Goal: Navigation & Orientation: Find specific page/section

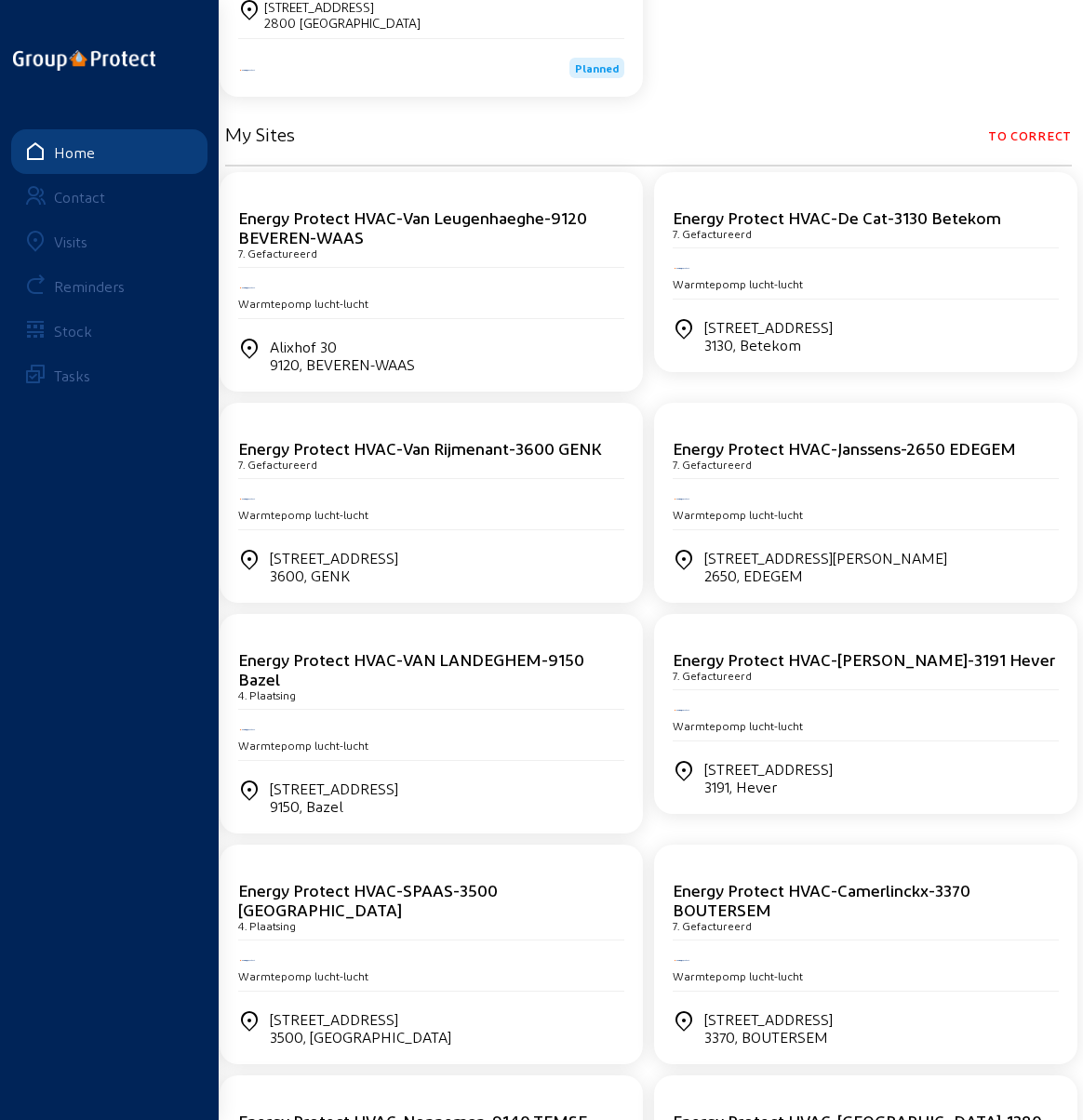
scroll to position [465, 0]
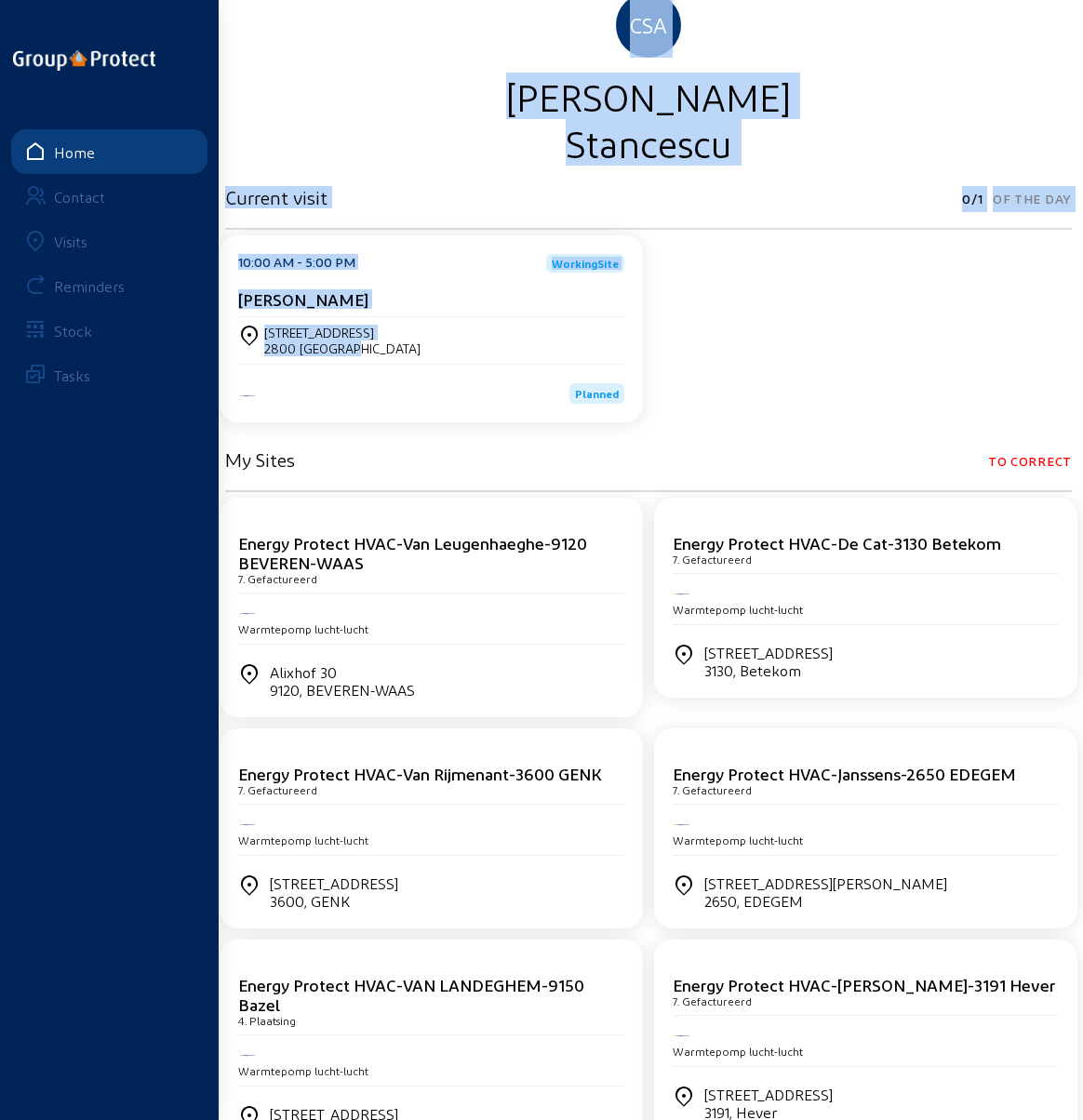
drag, startPoint x: 690, startPoint y: 3, endPoint x: 1134, endPoint y: -44, distance: 446.5
click at [1082, 0] on html "Hello CSA [PERSON_NAME] Current visit 0/1 Of the day 10:00 AM - 5:00 PM Working…" at bounding box center [542, 438] width 1083 height 1120
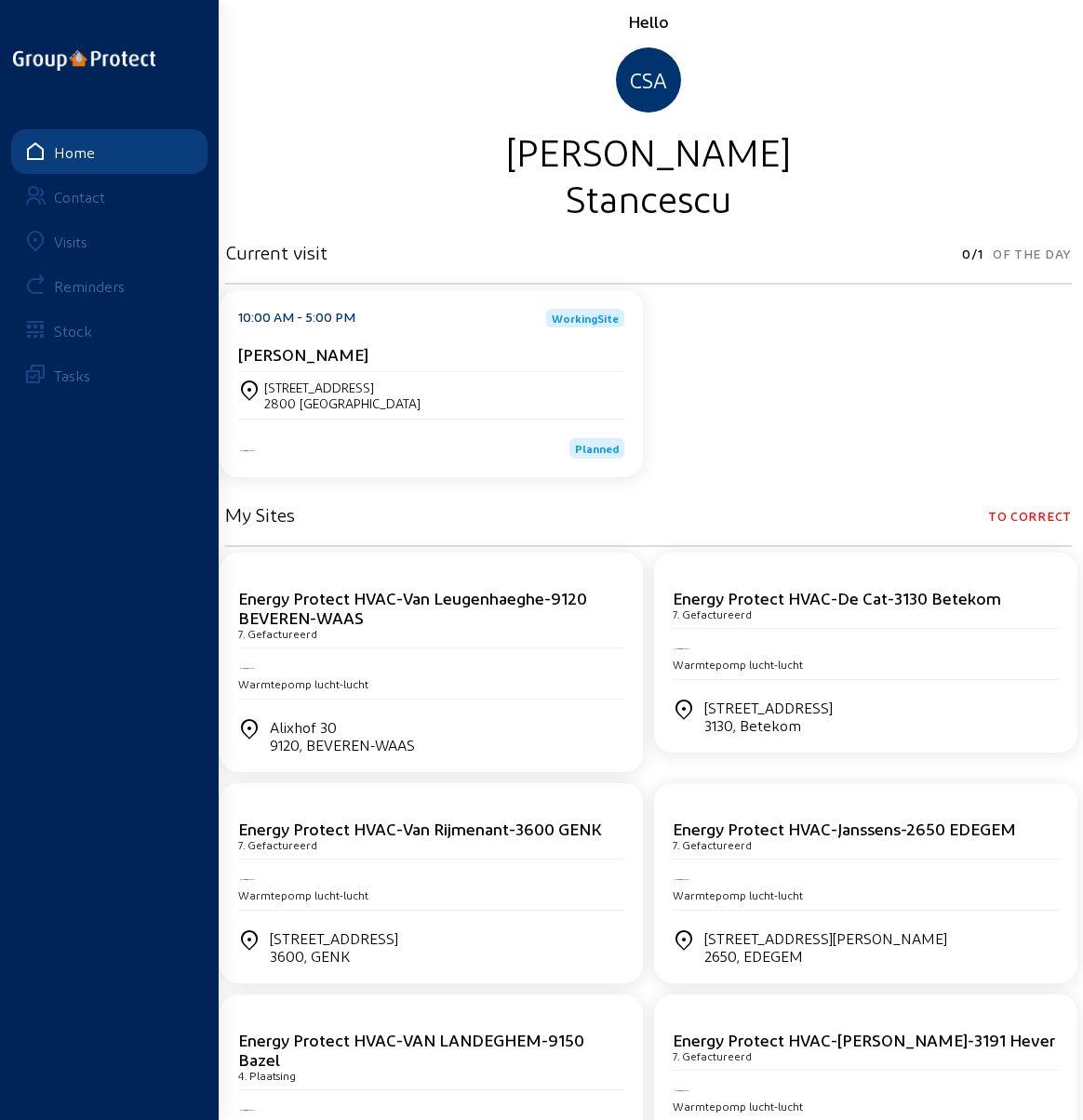
click at [359, 55] on div "Hello CSA [PERSON_NAME]" at bounding box center [648, 115] width 847 height 211
click at [63, 247] on div "Visits" at bounding box center [71, 241] width 33 height 18
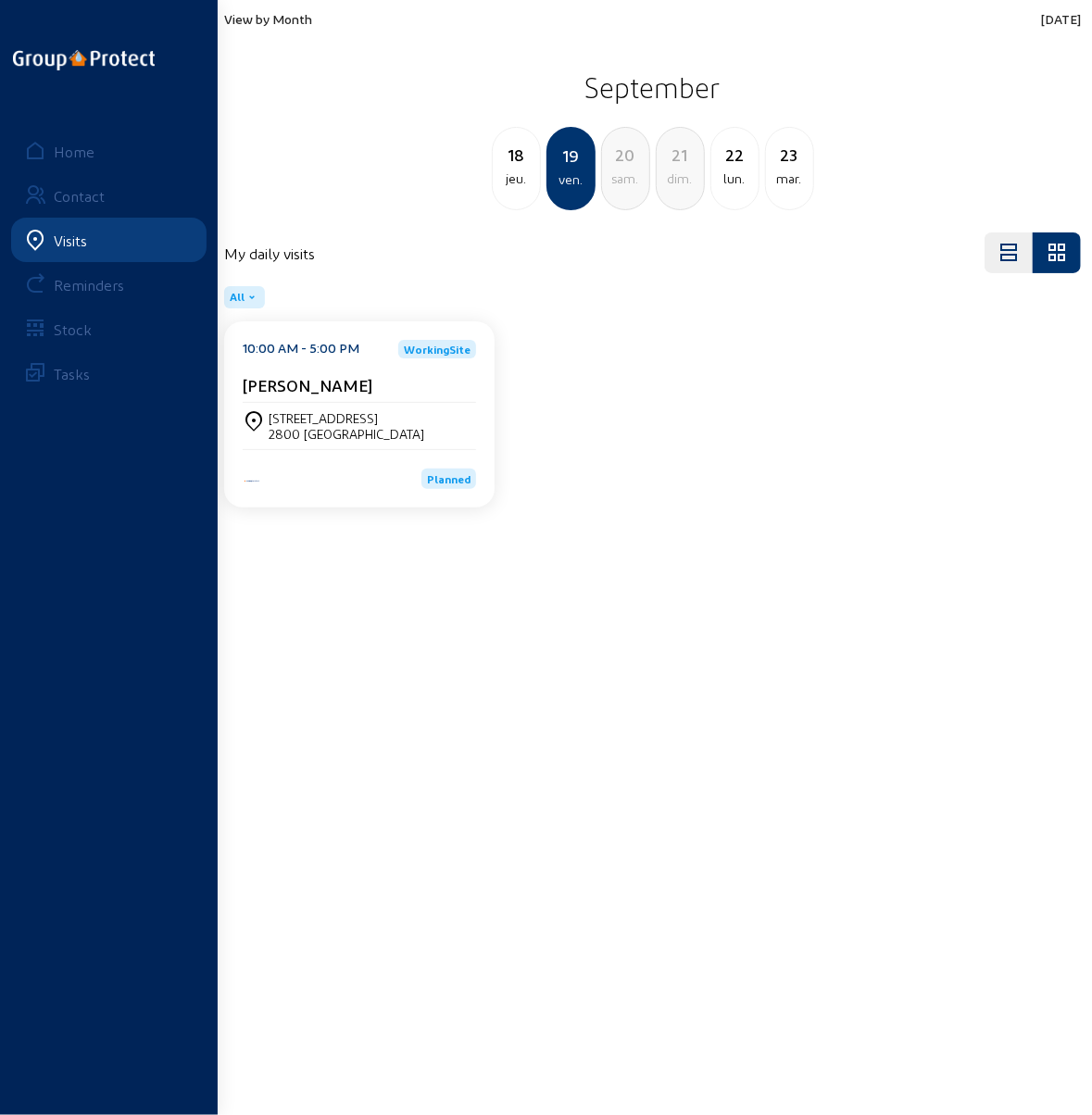
drag, startPoint x: 472, startPoint y: 6, endPoint x: 529, endPoint y: 9, distance: 57.1
click at [529, 9] on div "View by Month [DATE] [DATE] jeu. 19 ven. 20 [PERSON_NAME]. 21 dim. 22 lun. [DAT…" at bounding box center [653, 110] width 879 height 221
click at [721, 660] on main "View by Month [DATE] [DATE] jeu. 19 ven. 20 [PERSON_NAME]. 21 dim. 22 lun. [DAT…" at bounding box center [546, 530] width 1092 height 1060
click at [733, 174] on div "lun." at bounding box center [735, 178] width 47 height 22
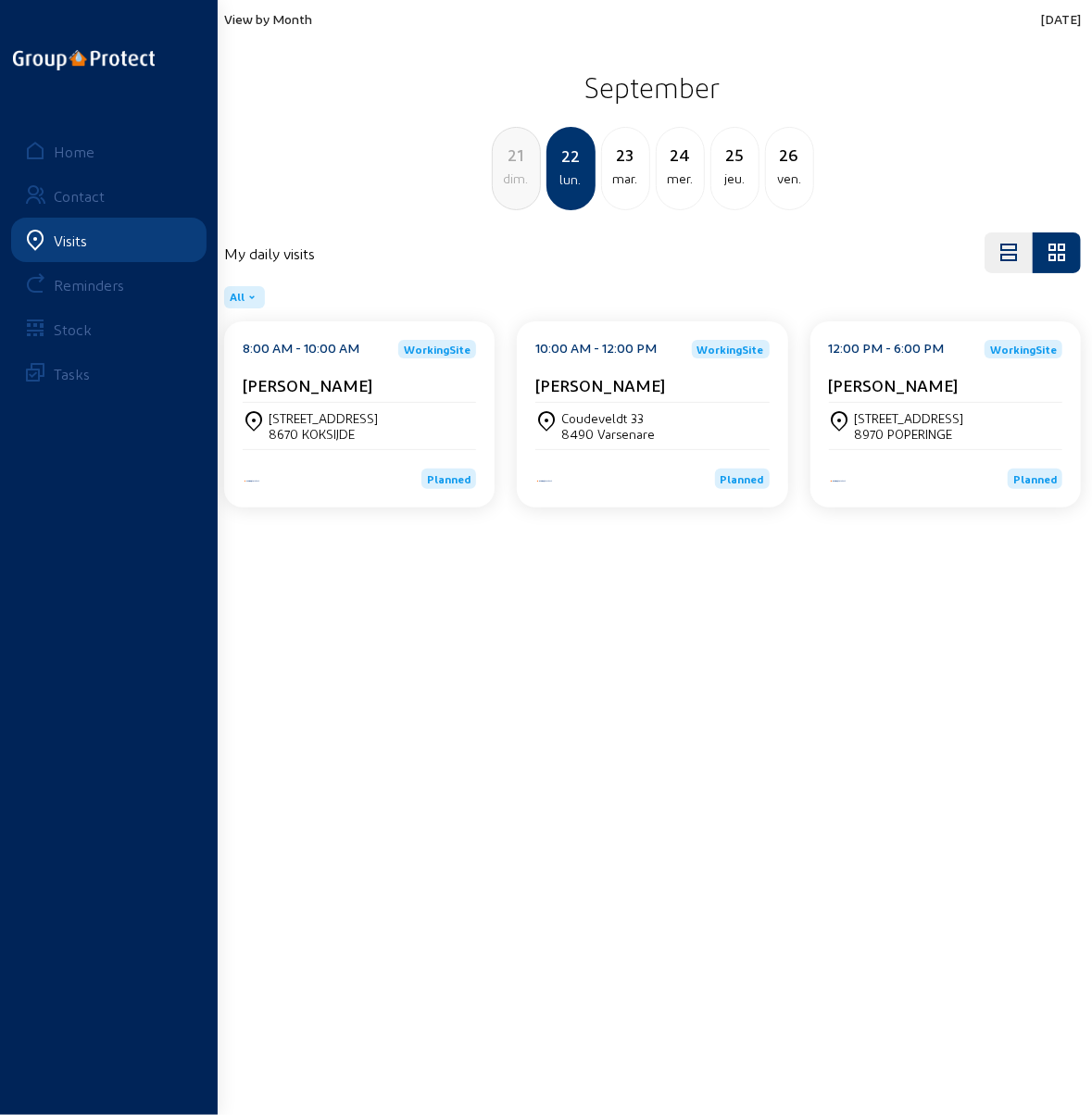
drag, startPoint x: 708, startPoint y: 604, endPoint x: 665, endPoint y: 560, distance: 61.5
click at [708, 602] on main "View by Month [DATE] [DATE] dim. 22 lun. [DATE] mer. 25 jeu. 26 ven. My daily v…" at bounding box center [546, 530] width 1092 height 1060
click at [511, 165] on div "21" at bounding box center [516, 154] width 47 height 26
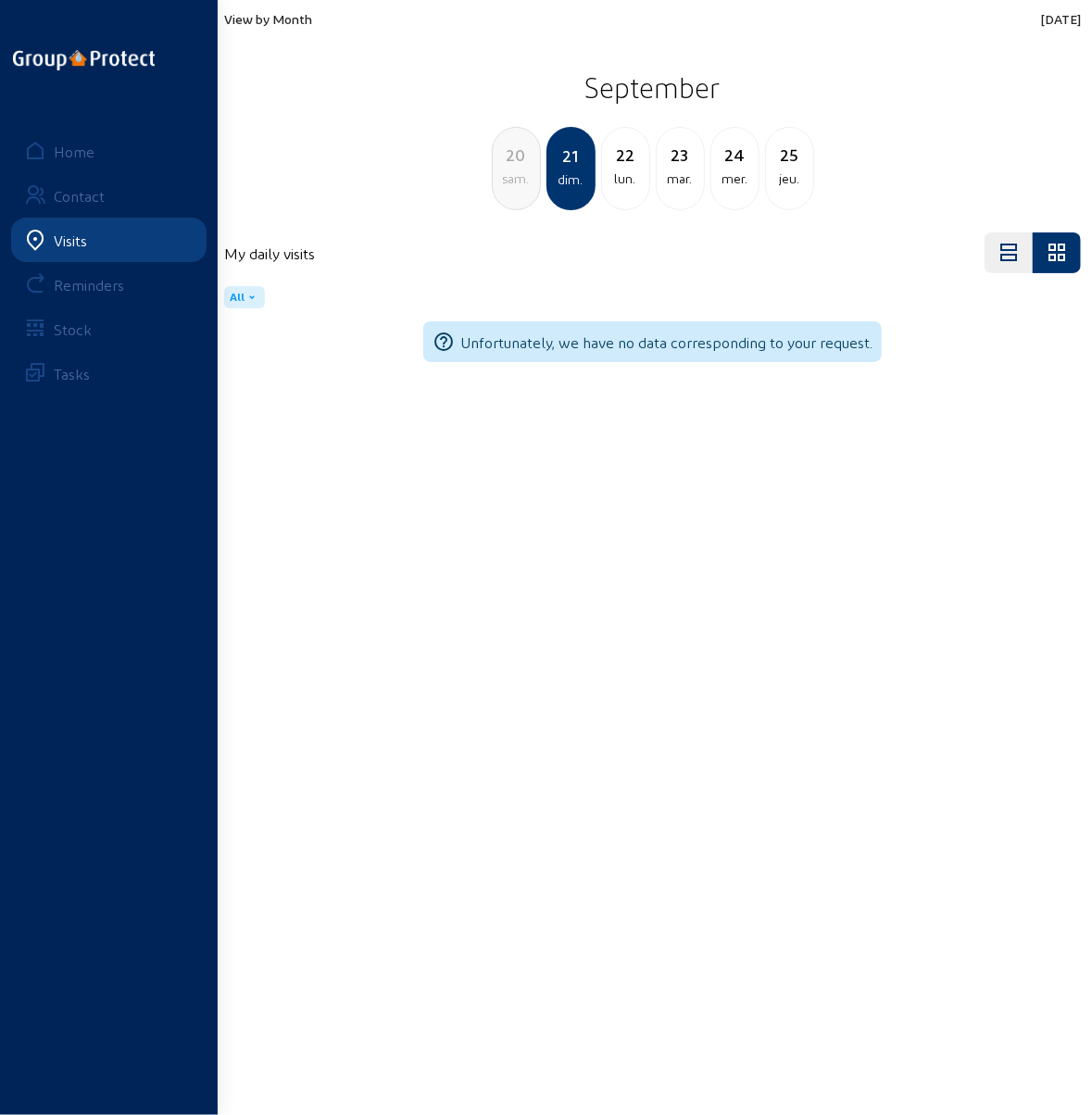
click at [513, 168] on div "sam." at bounding box center [516, 178] width 47 height 22
click at [513, 178] on div "ven." at bounding box center [516, 178] width 47 height 22
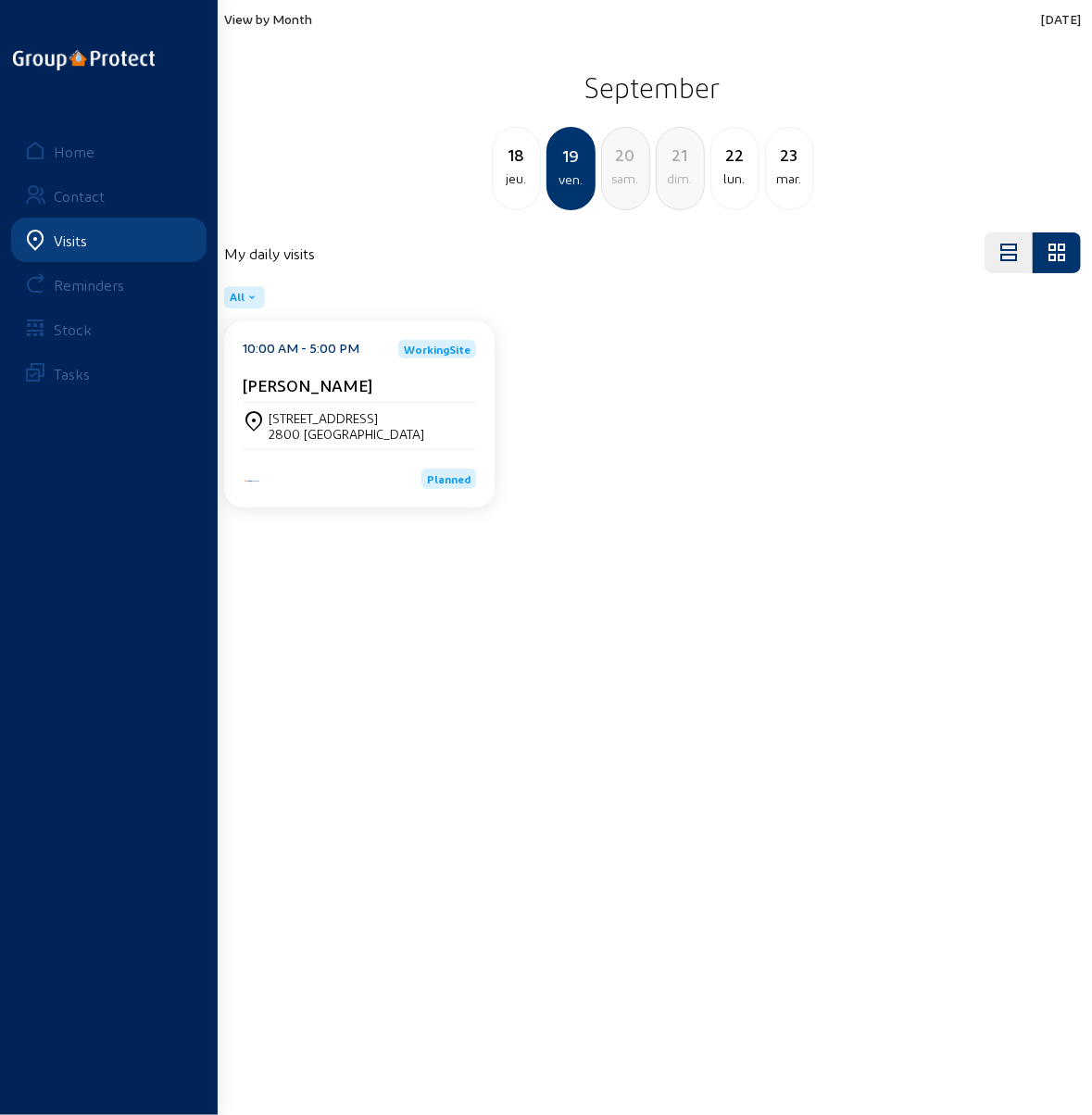
click at [328, 418] on div "[STREET_ADDRESS]" at bounding box center [346, 418] width 156 height 16
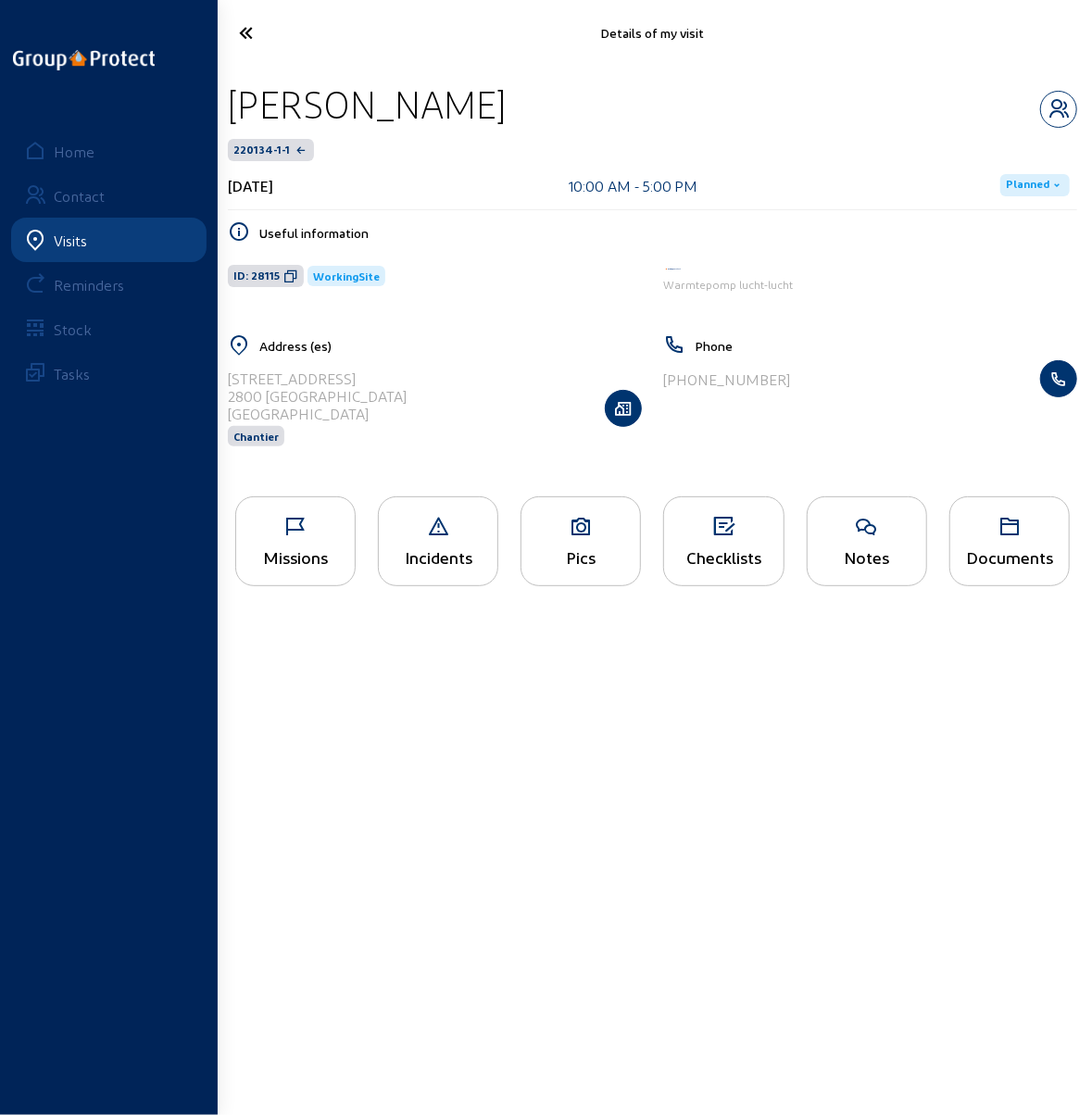
click at [717, 541] on div "Checklists" at bounding box center [723, 541] width 120 height 90
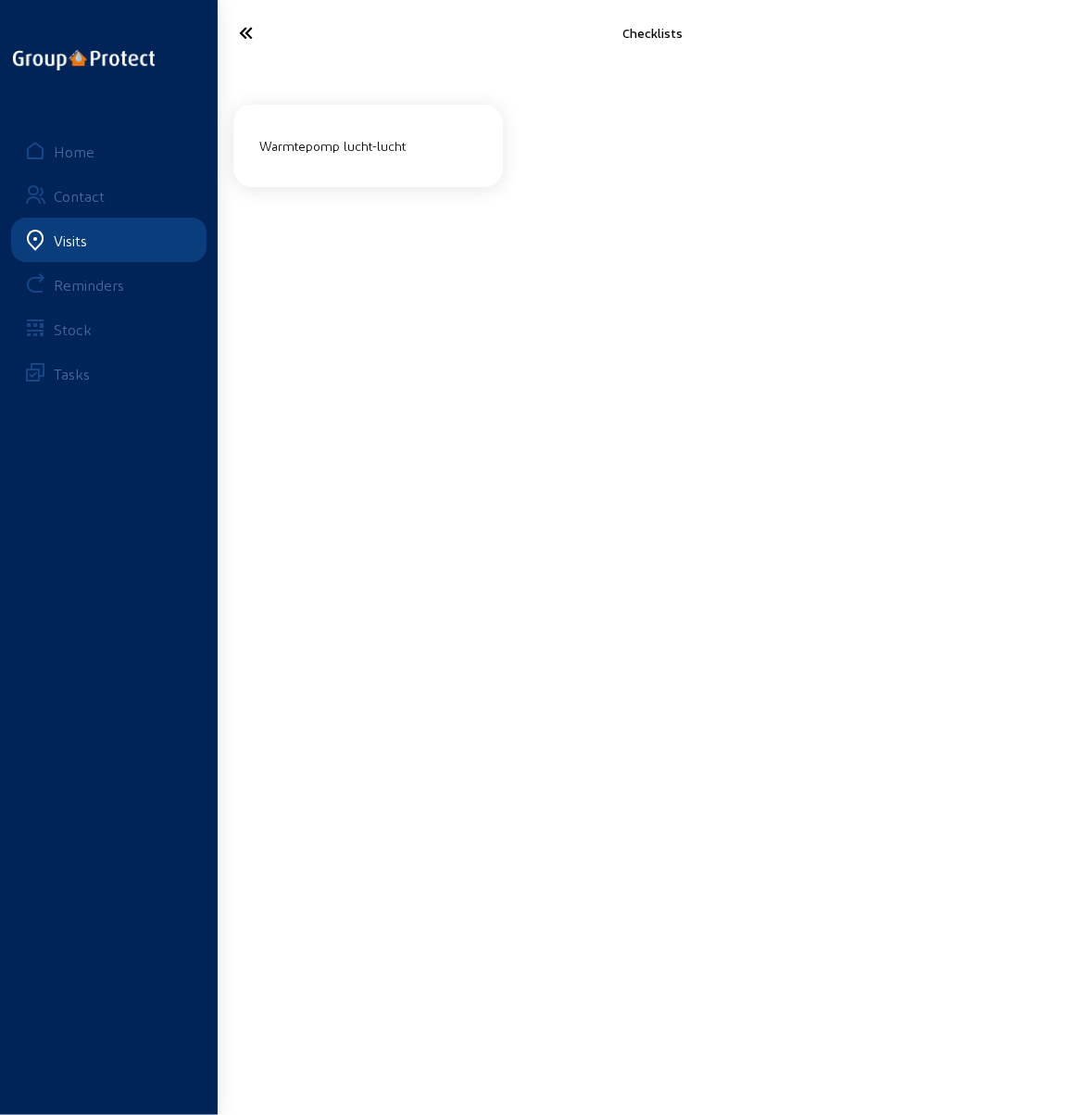
click at [351, 158] on div "Warmtepomp lucht-lucht" at bounding box center [368, 146] width 232 height 30
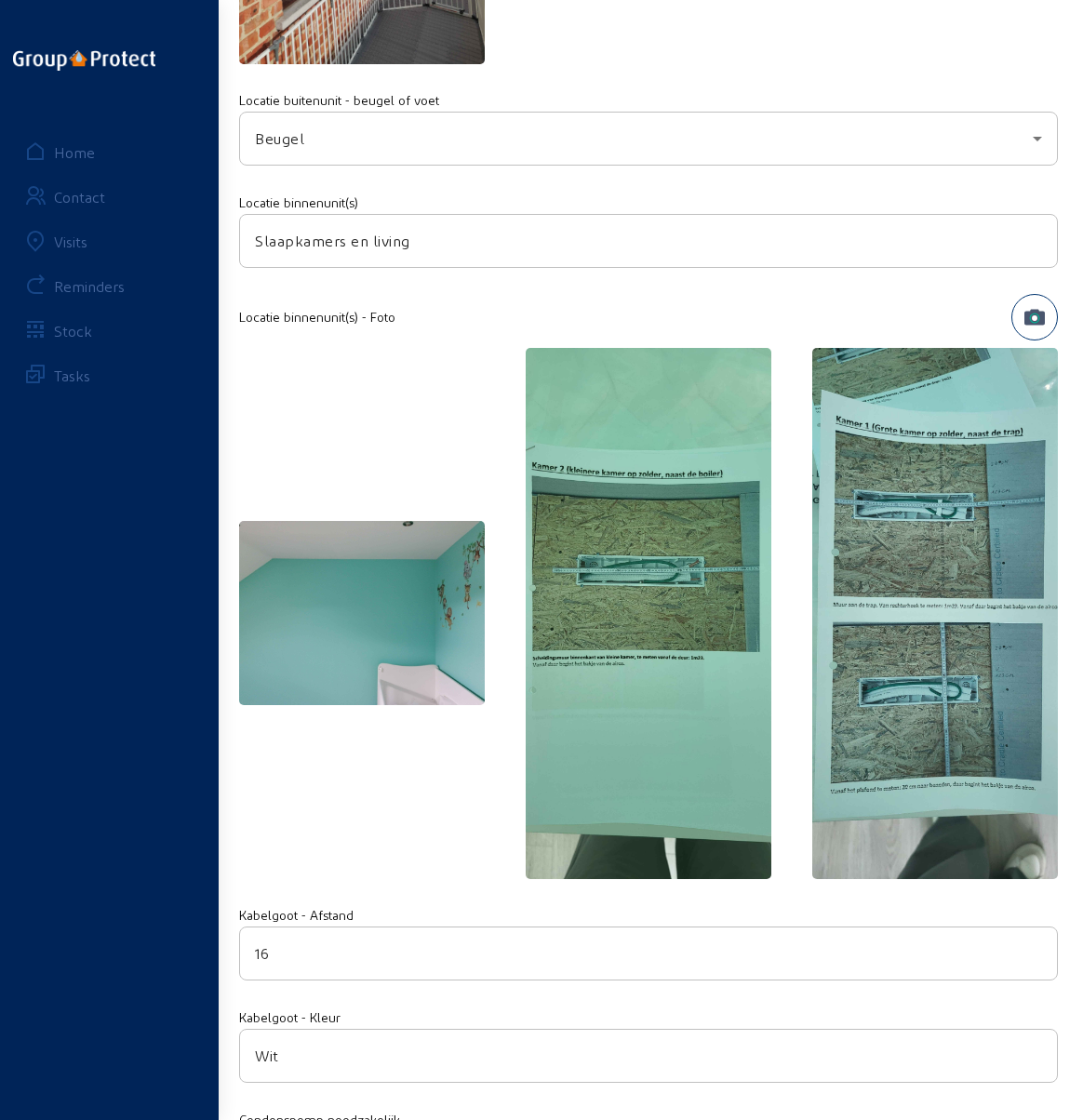
scroll to position [2327, 0]
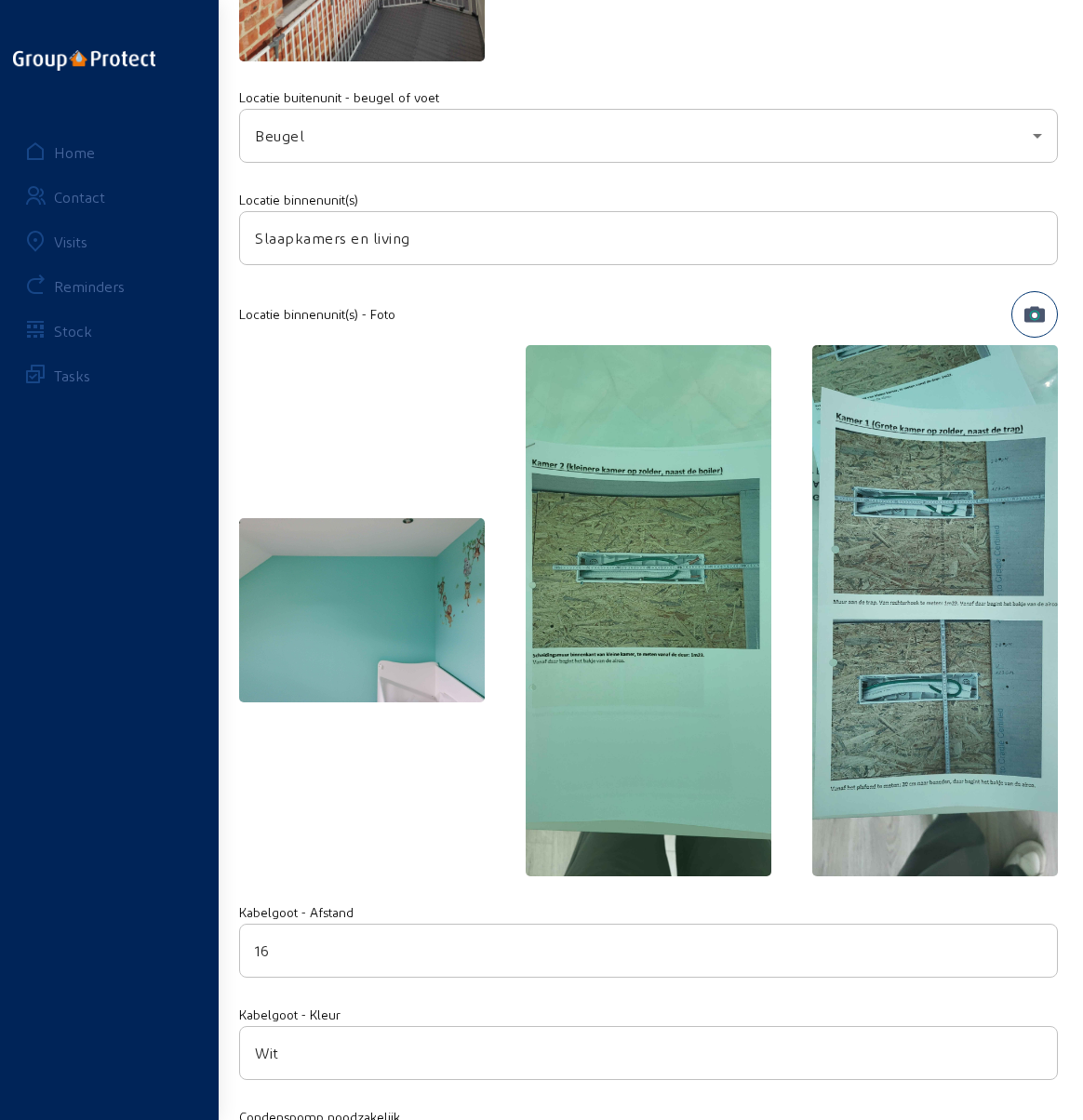
click at [917, 689] on img at bounding box center [935, 610] width 246 height 531
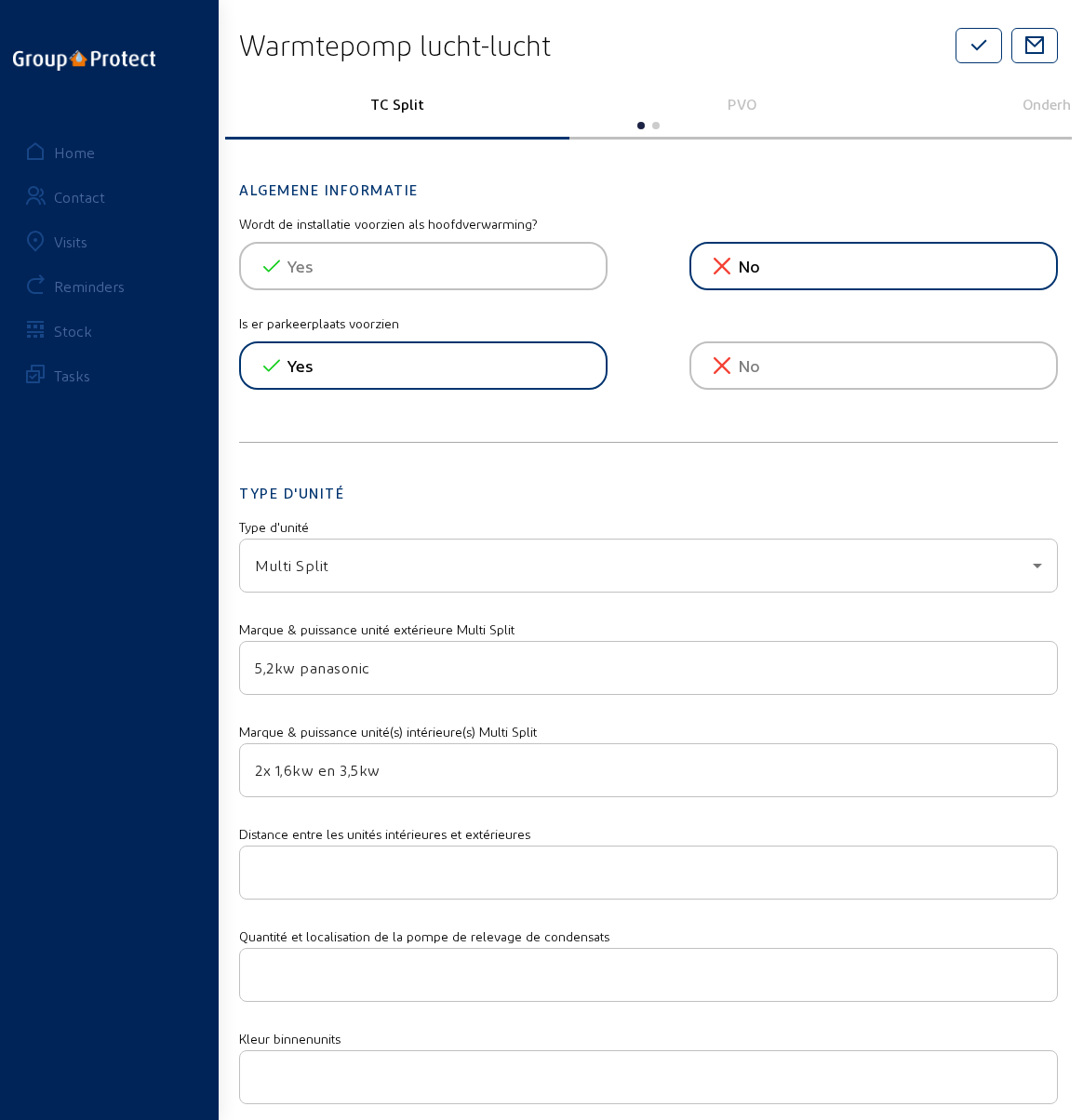
scroll to position [0, 0]
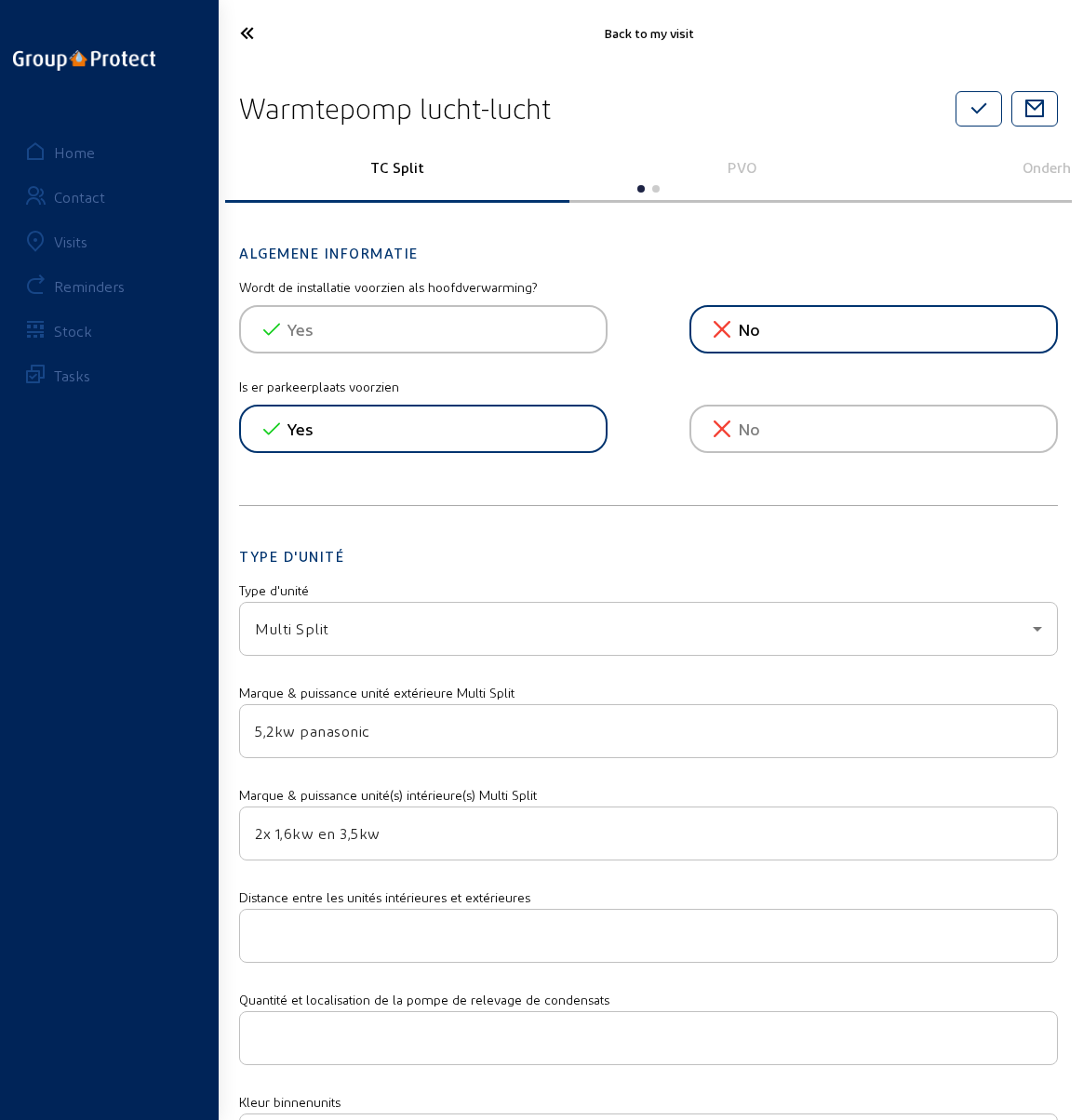
click at [236, 35] on icon at bounding box center [286, 33] width 112 height 32
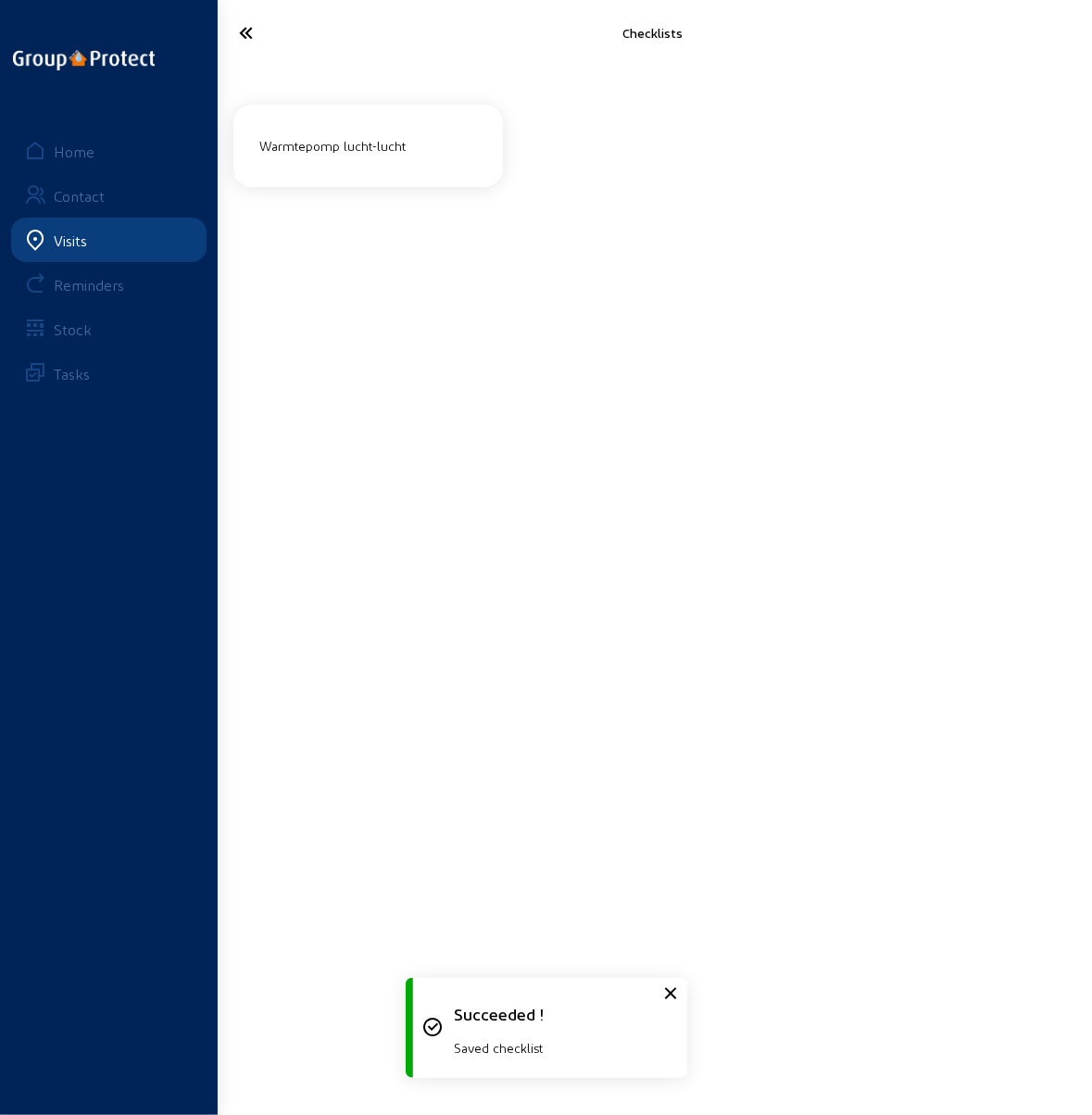
click at [235, 35] on icon at bounding box center [286, 33] width 113 height 32
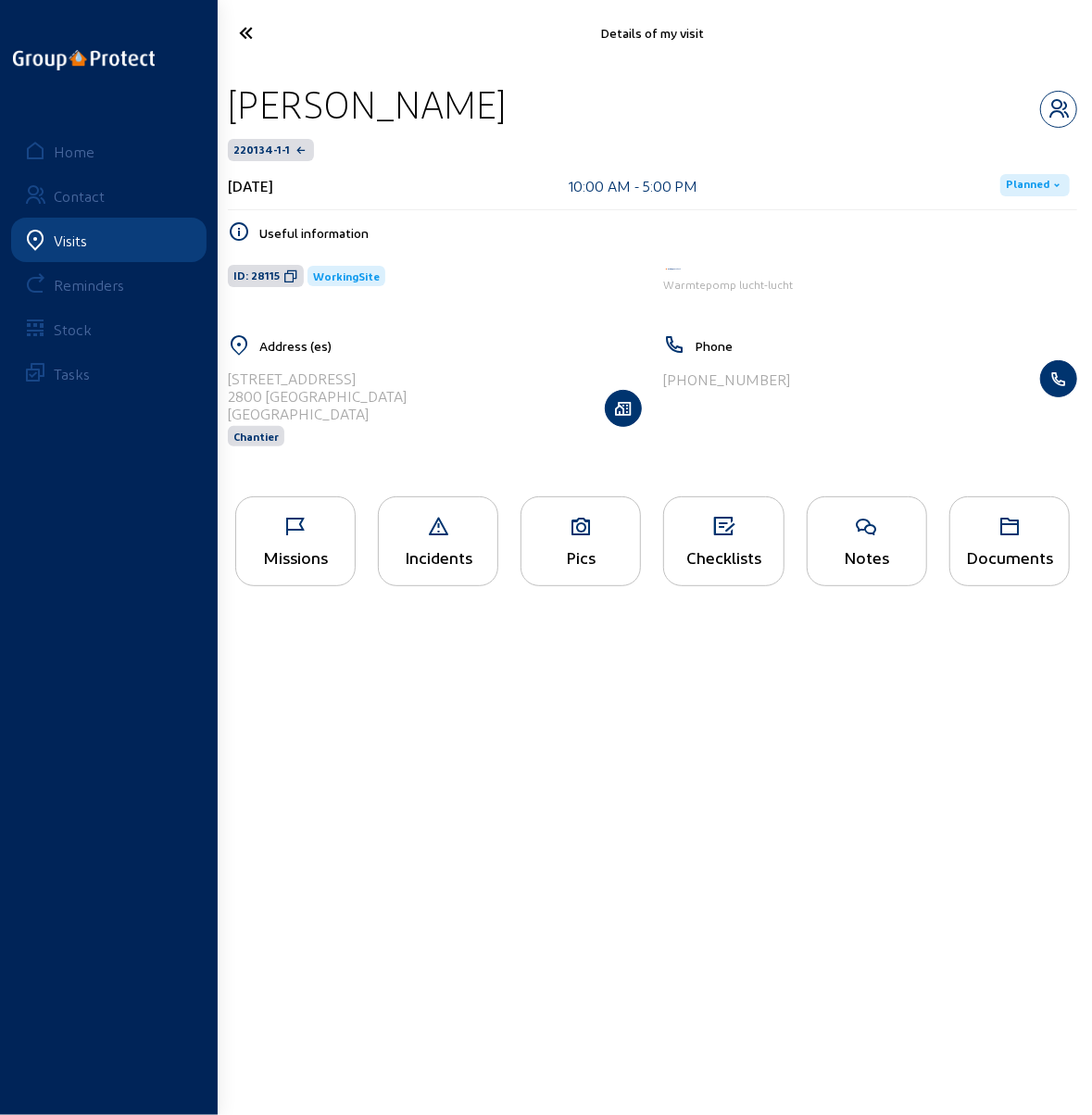
click at [580, 531] on icon at bounding box center [581, 527] width 119 height 22
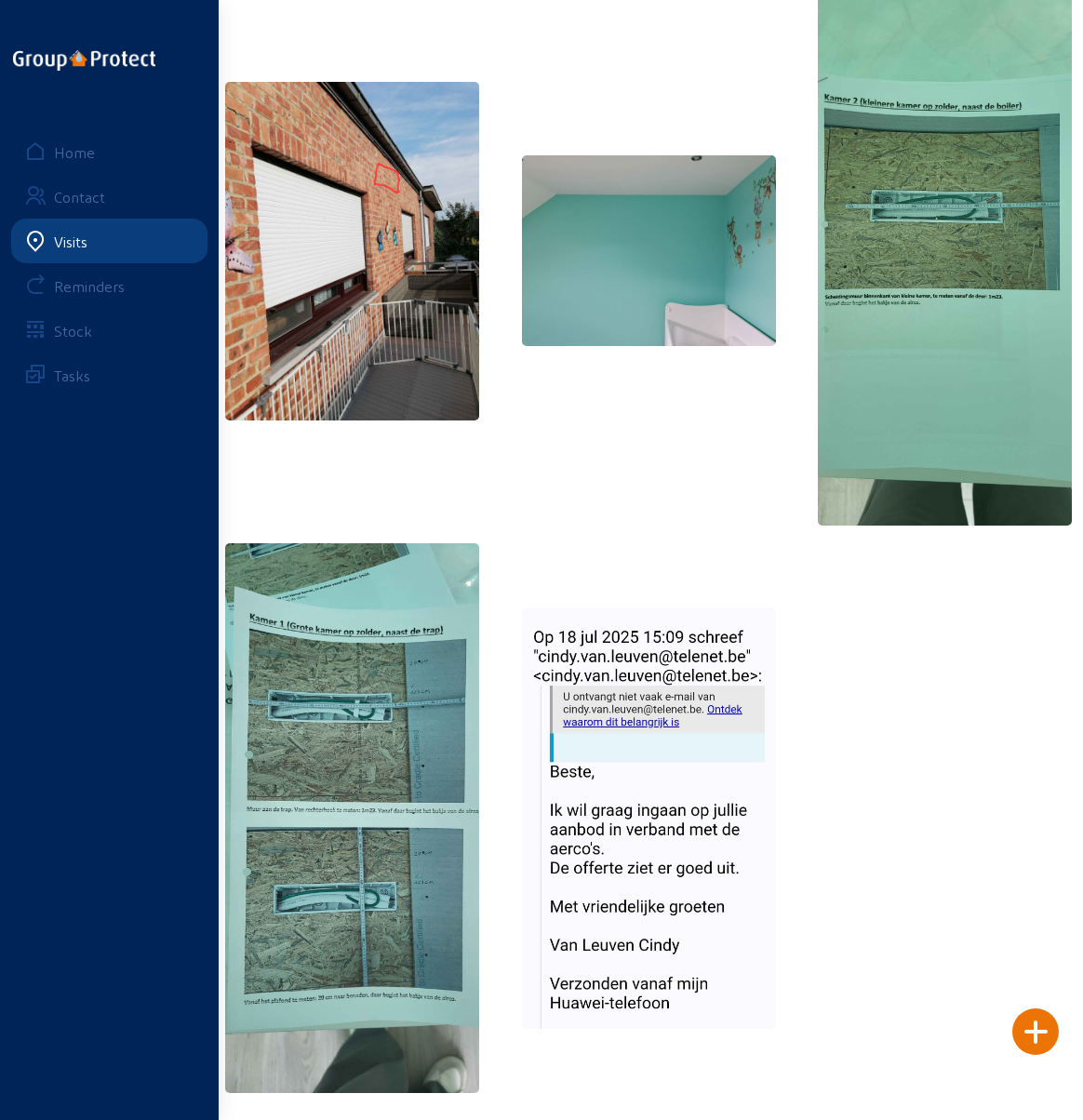
scroll to position [529, 0]
click at [921, 163] on img at bounding box center [945, 251] width 255 height 550
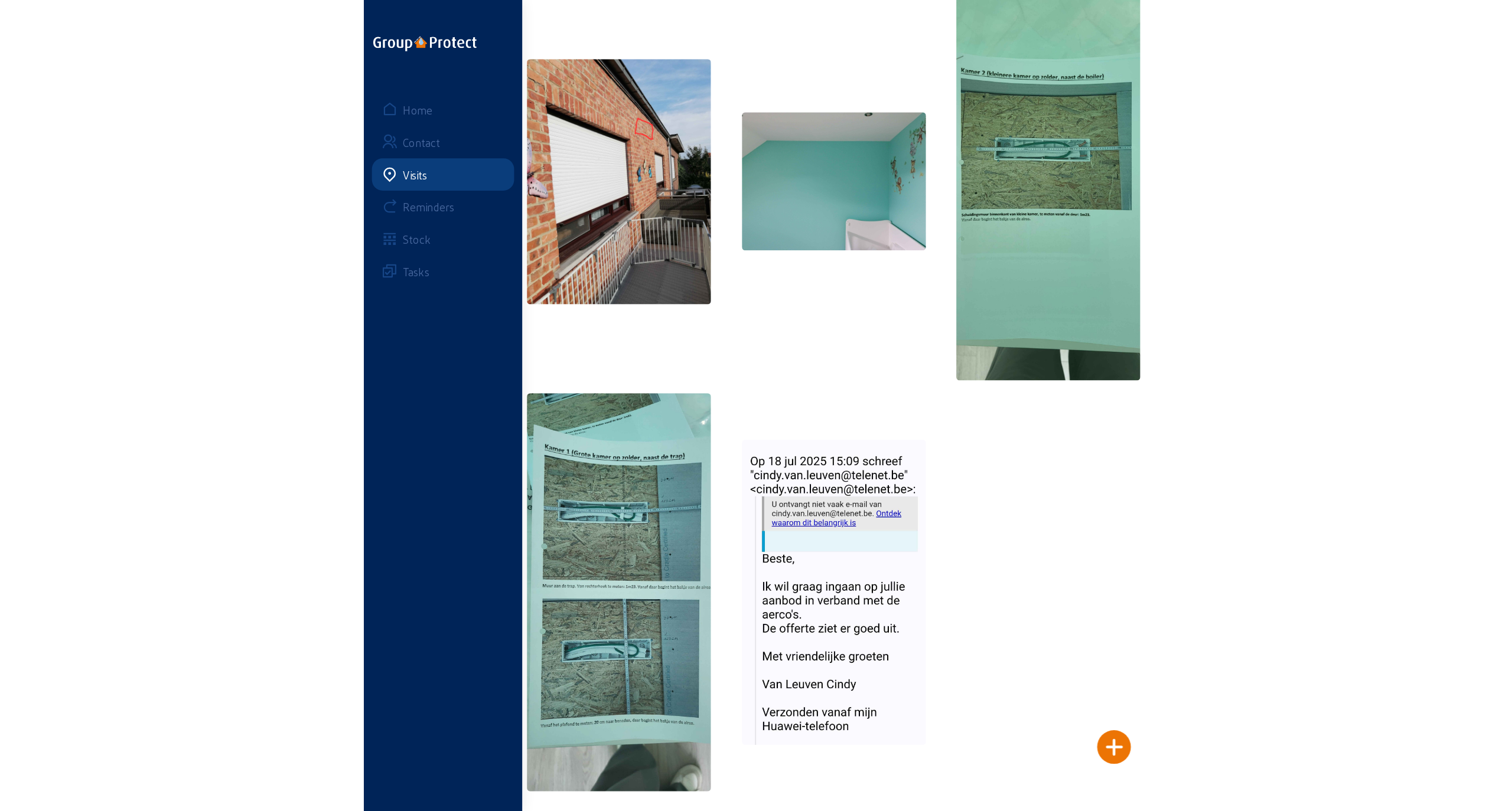
scroll to position [0, 0]
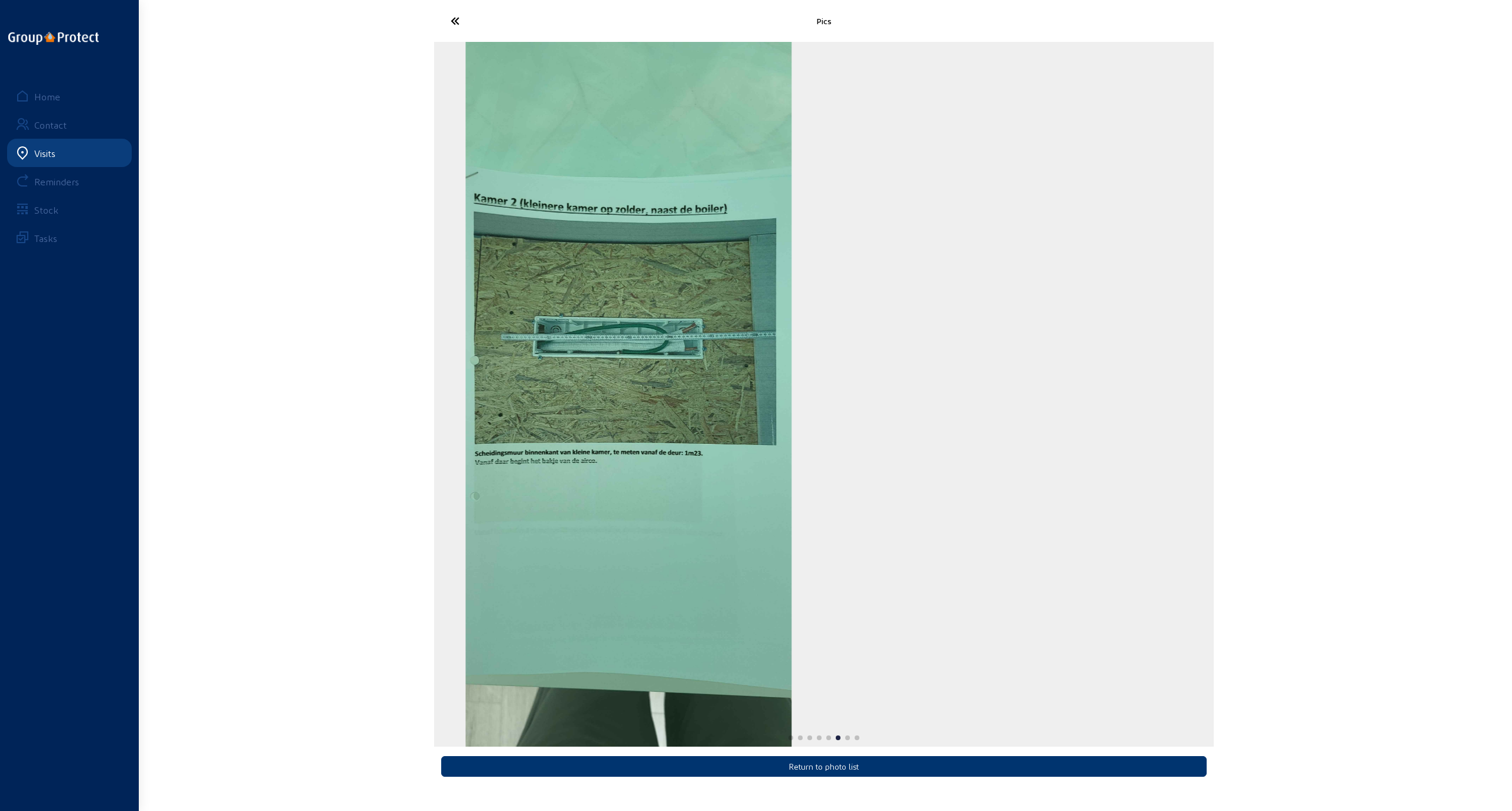
click at [517, 427] on div "6 / 8" at bounding box center [628, 394] width 780 height 705
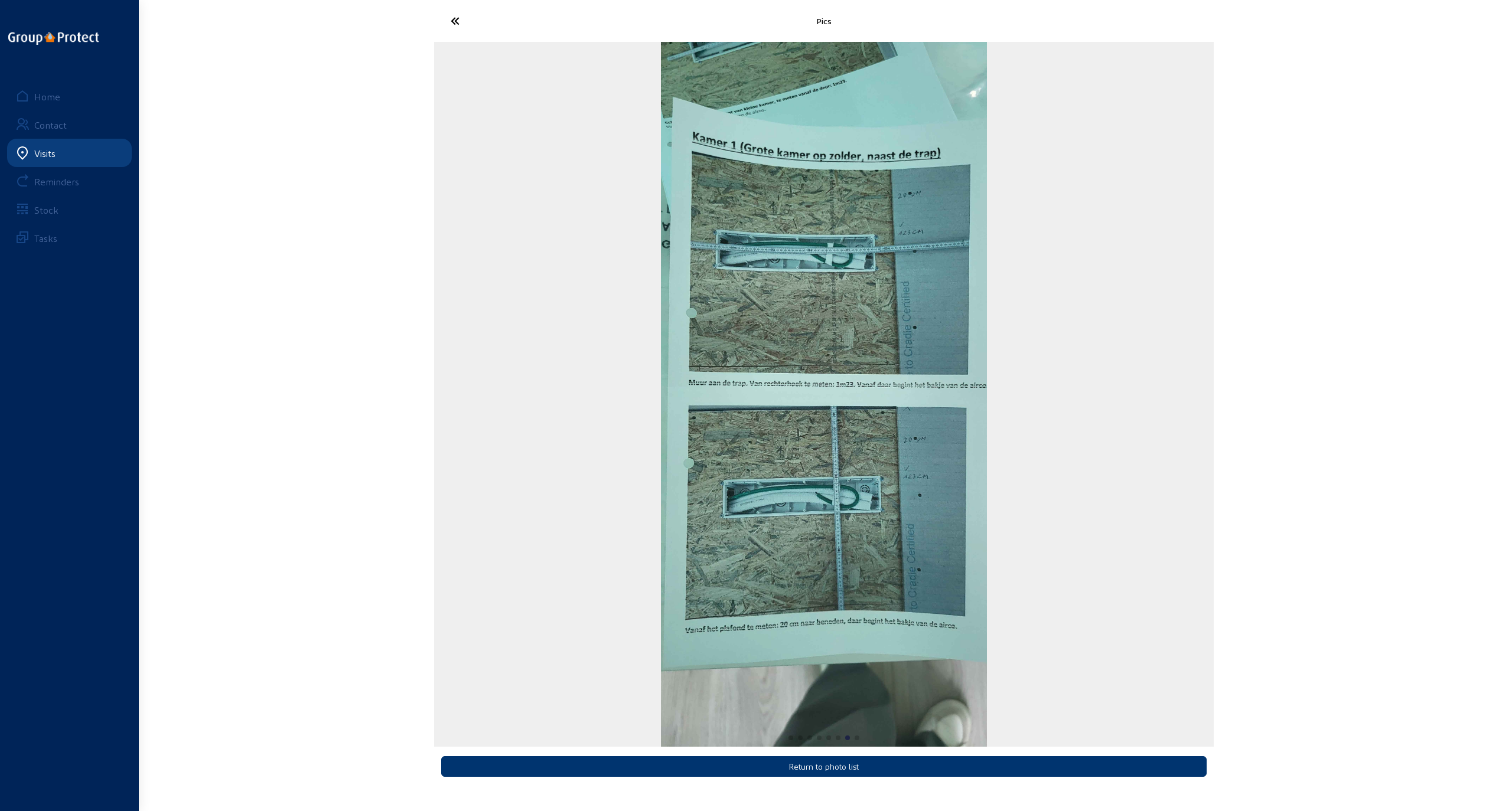
click at [687, 490] on img "7 / 8" at bounding box center [823, 394] width 326 height 705
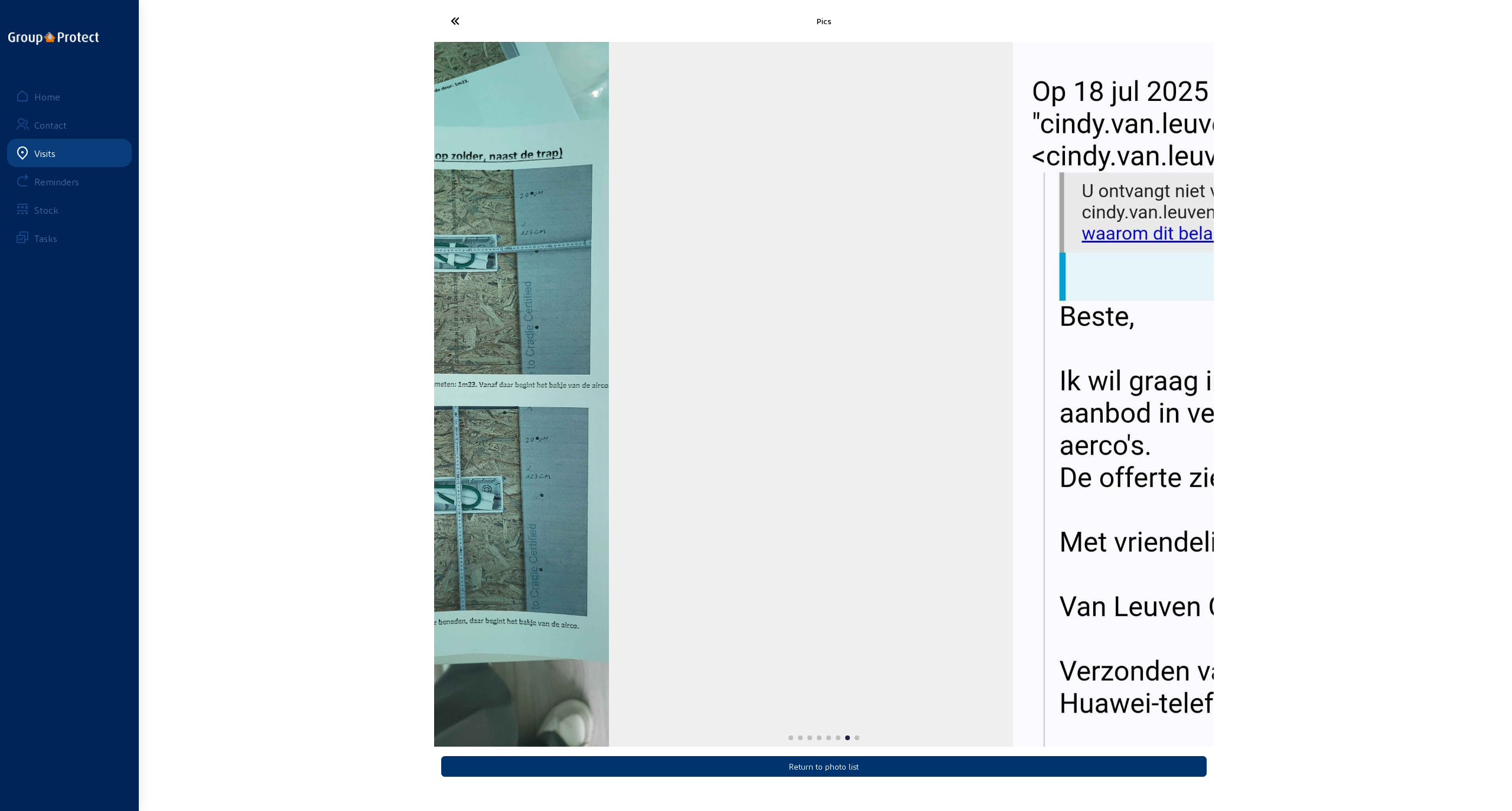
click at [326, 434] on div "Pics Return to photo list Home Contact Visits Reminders Stock Tasks" at bounding box center [756, 396] width 1512 height 792
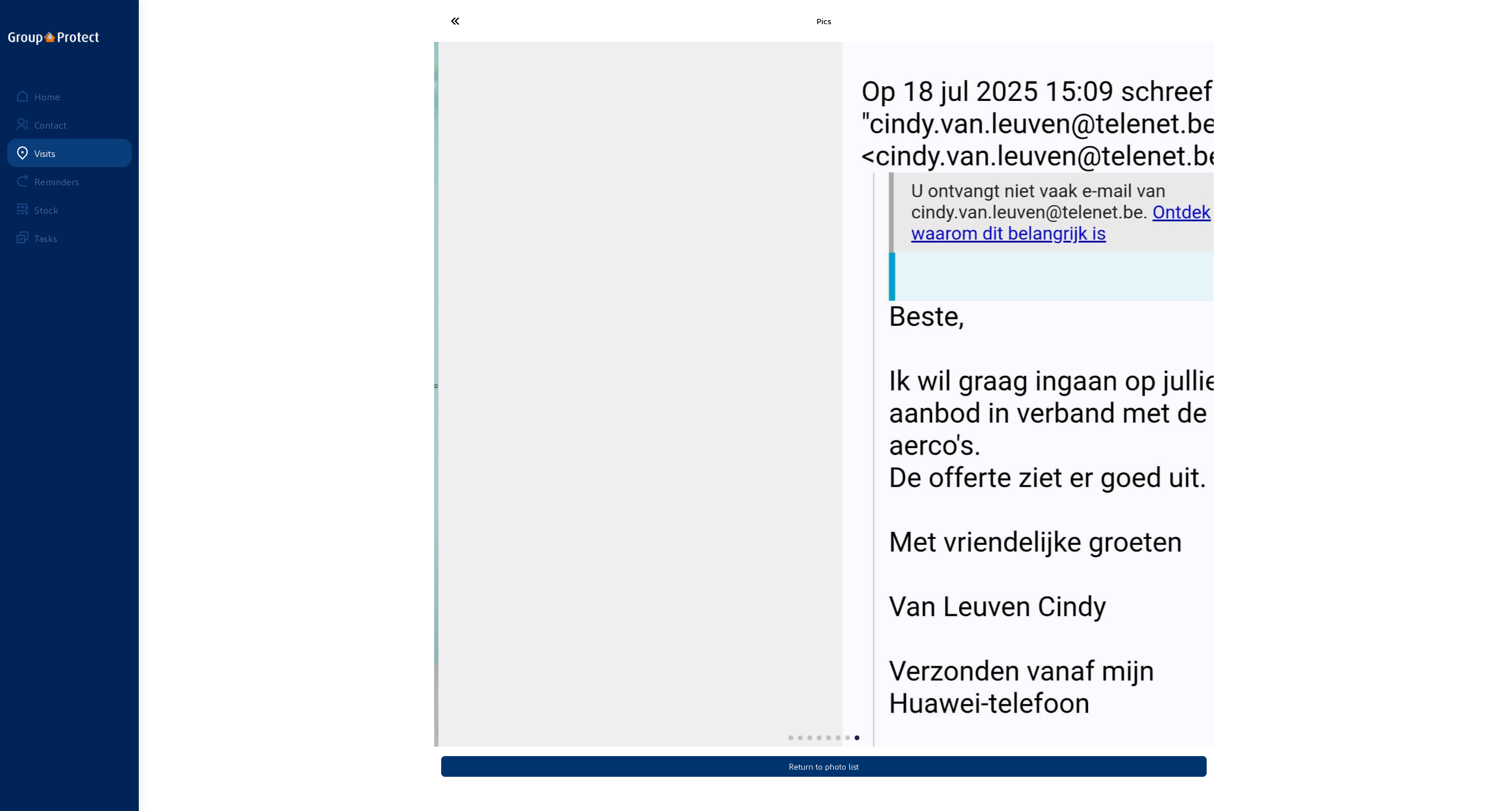
click at [687, 452] on div "8 / 8" at bounding box center [1055, 394] width 780 height 705
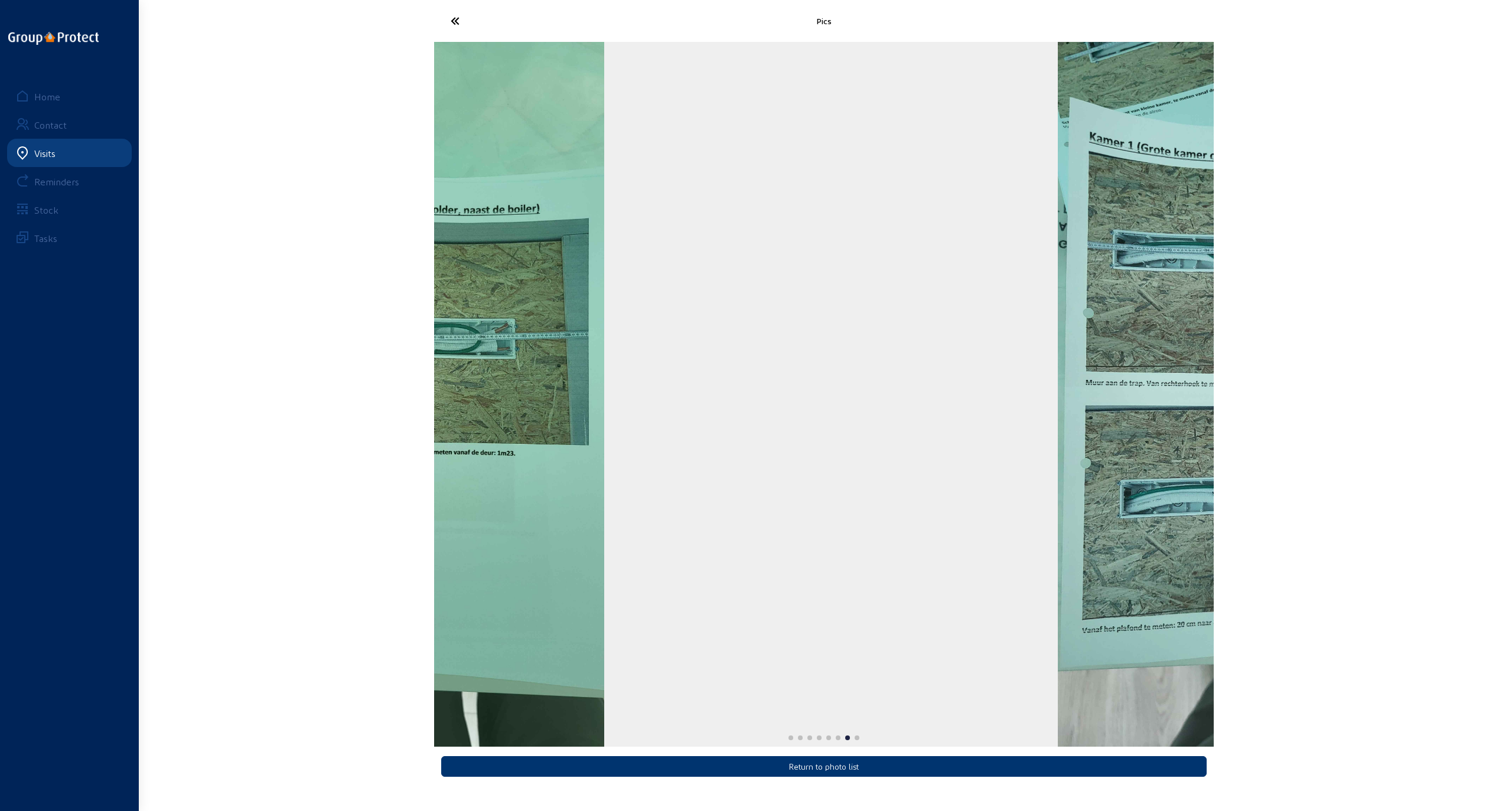
click at [687, 463] on div "Pics Return to photo list Home Contact Visits Reminders Stock Tasks" at bounding box center [756, 396] width 1512 height 792
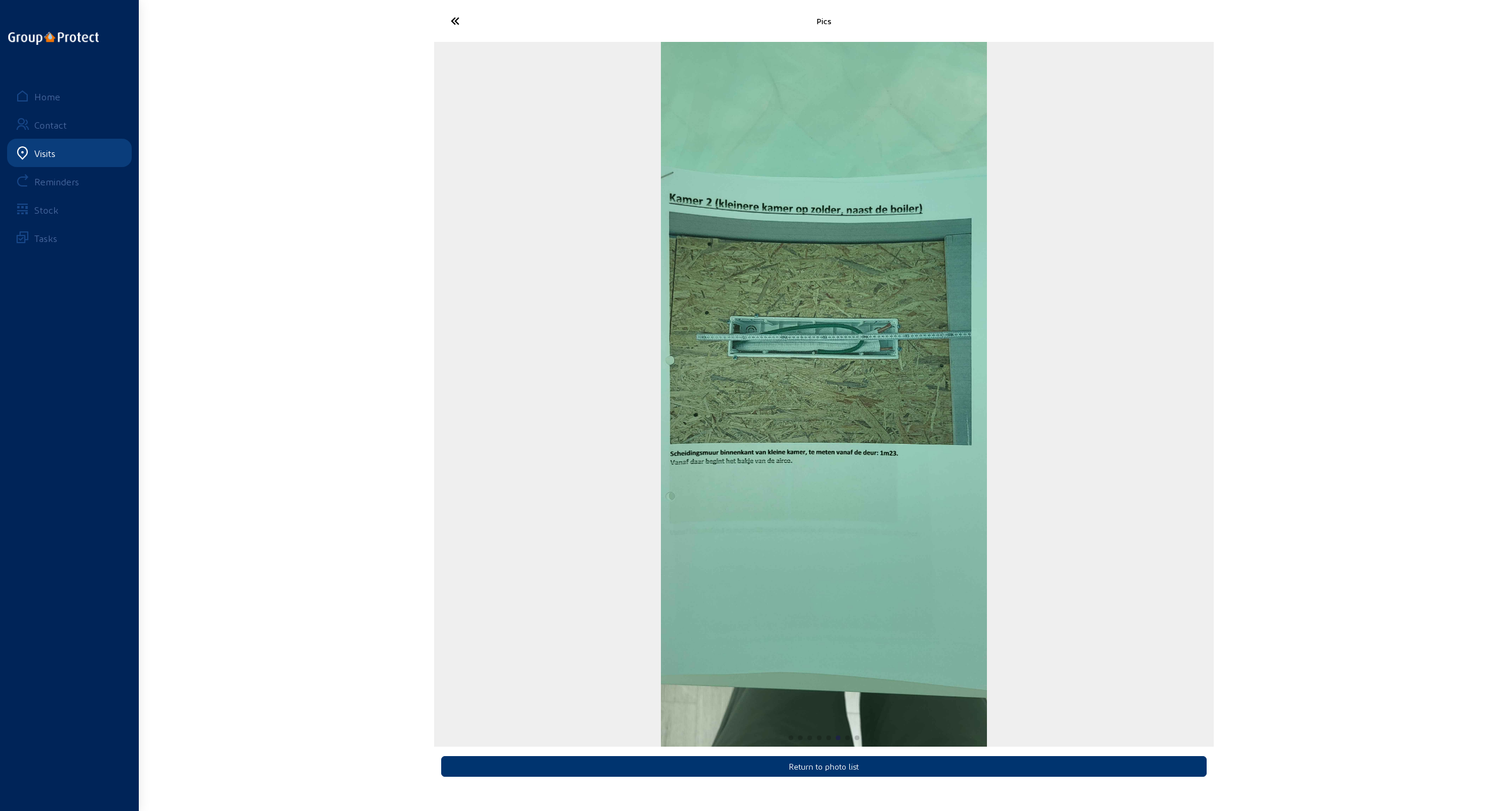
click at [614, 413] on div "6 / 8" at bounding box center [824, 394] width 780 height 705
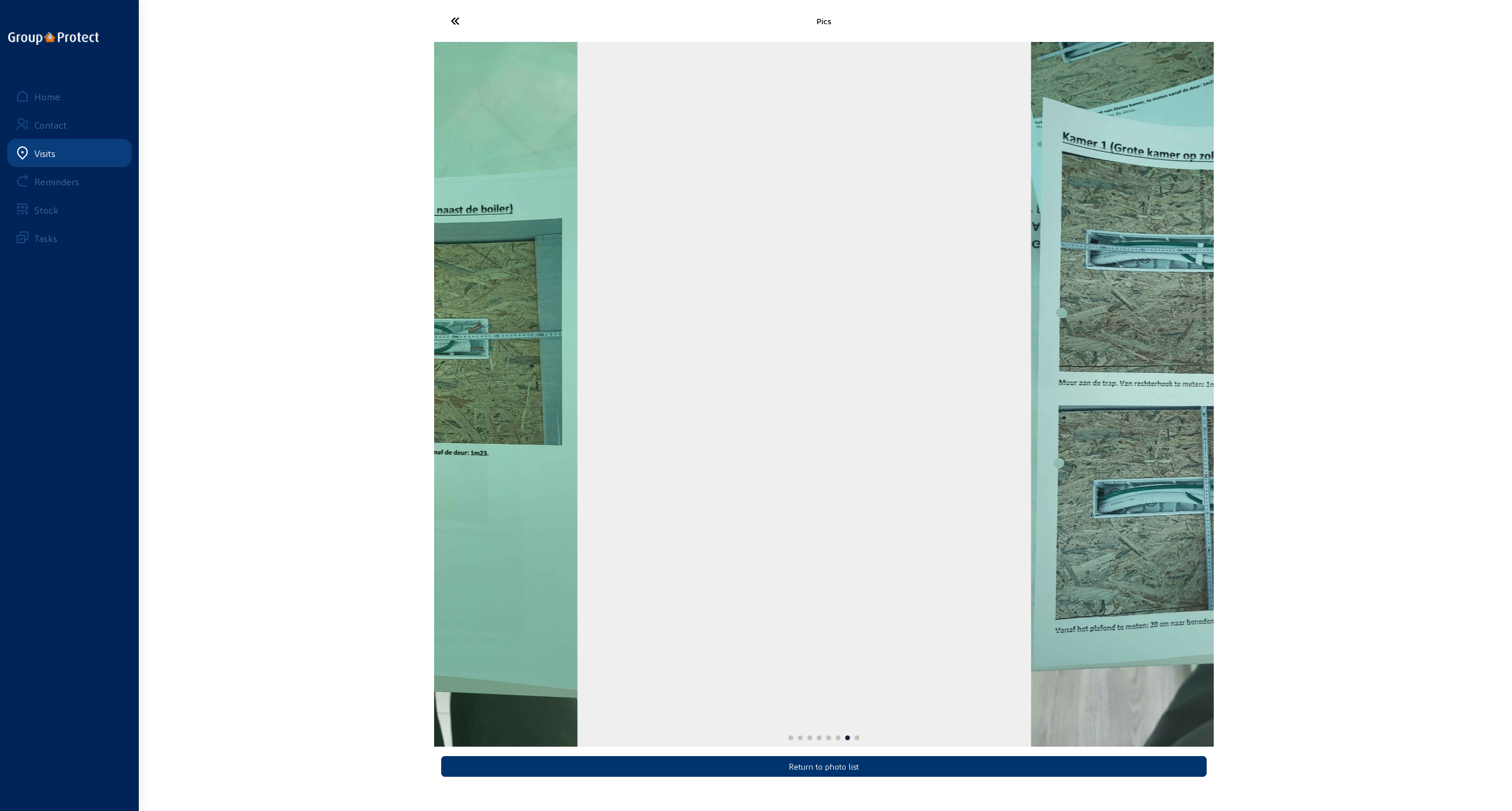
click at [687, 418] on div "7 / 8" at bounding box center [1194, 394] width 780 height 705
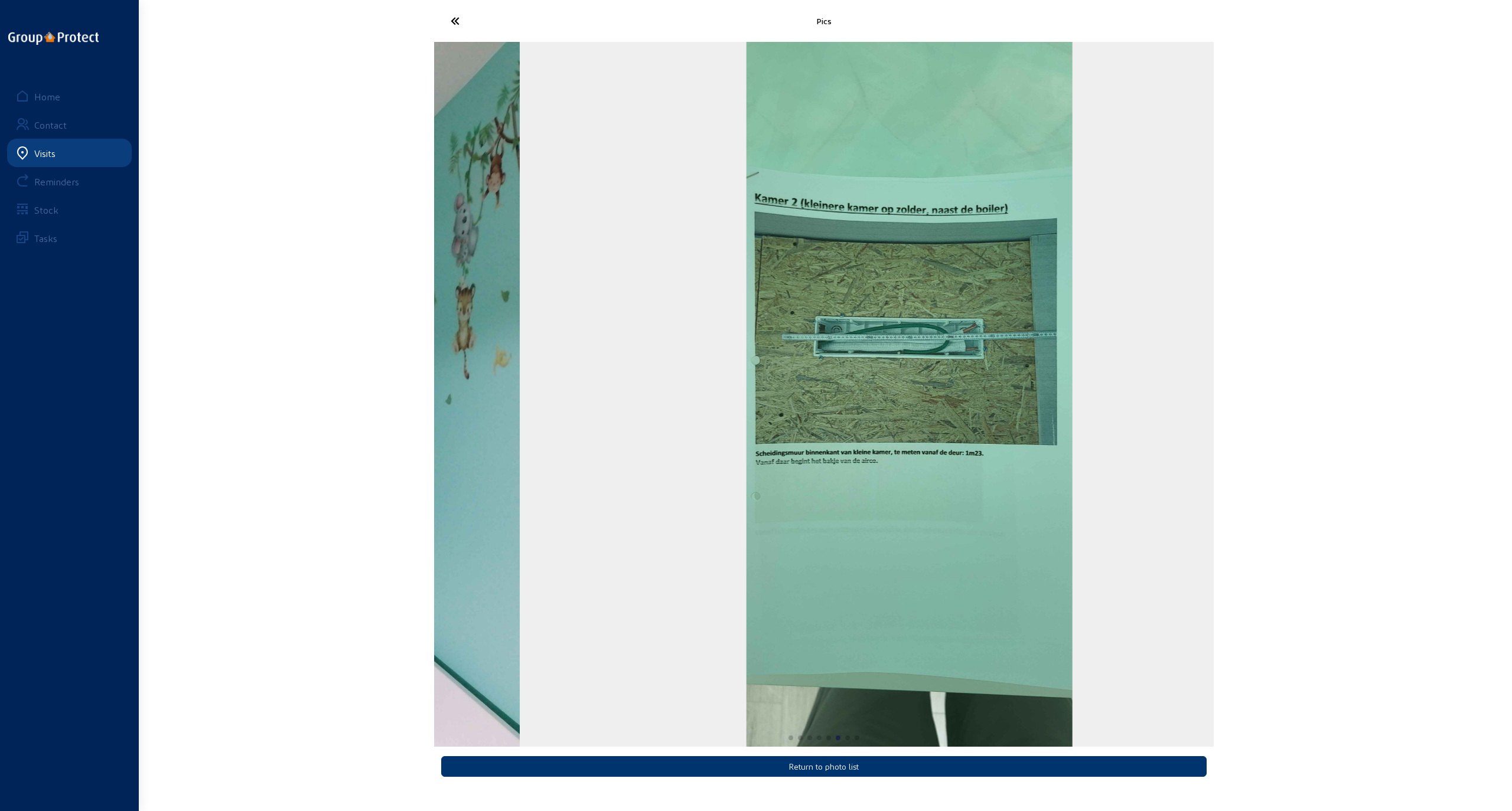
click at [687, 466] on img "6 / 8" at bounding box center [909, 394] width 326 height 705
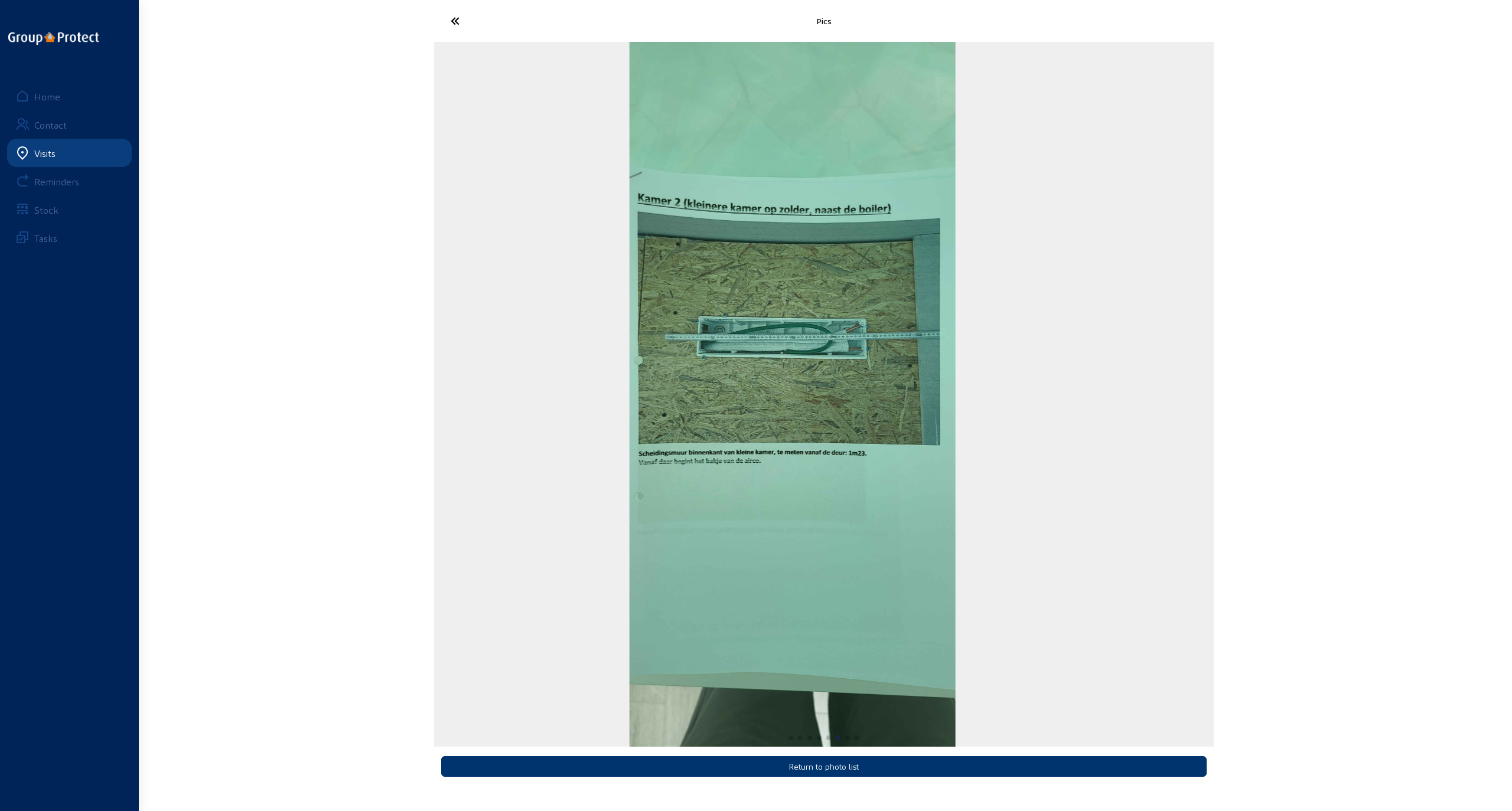
click at [460, 473] on div "6 / 8" at bounding box center [793, 394] width 780 height 705
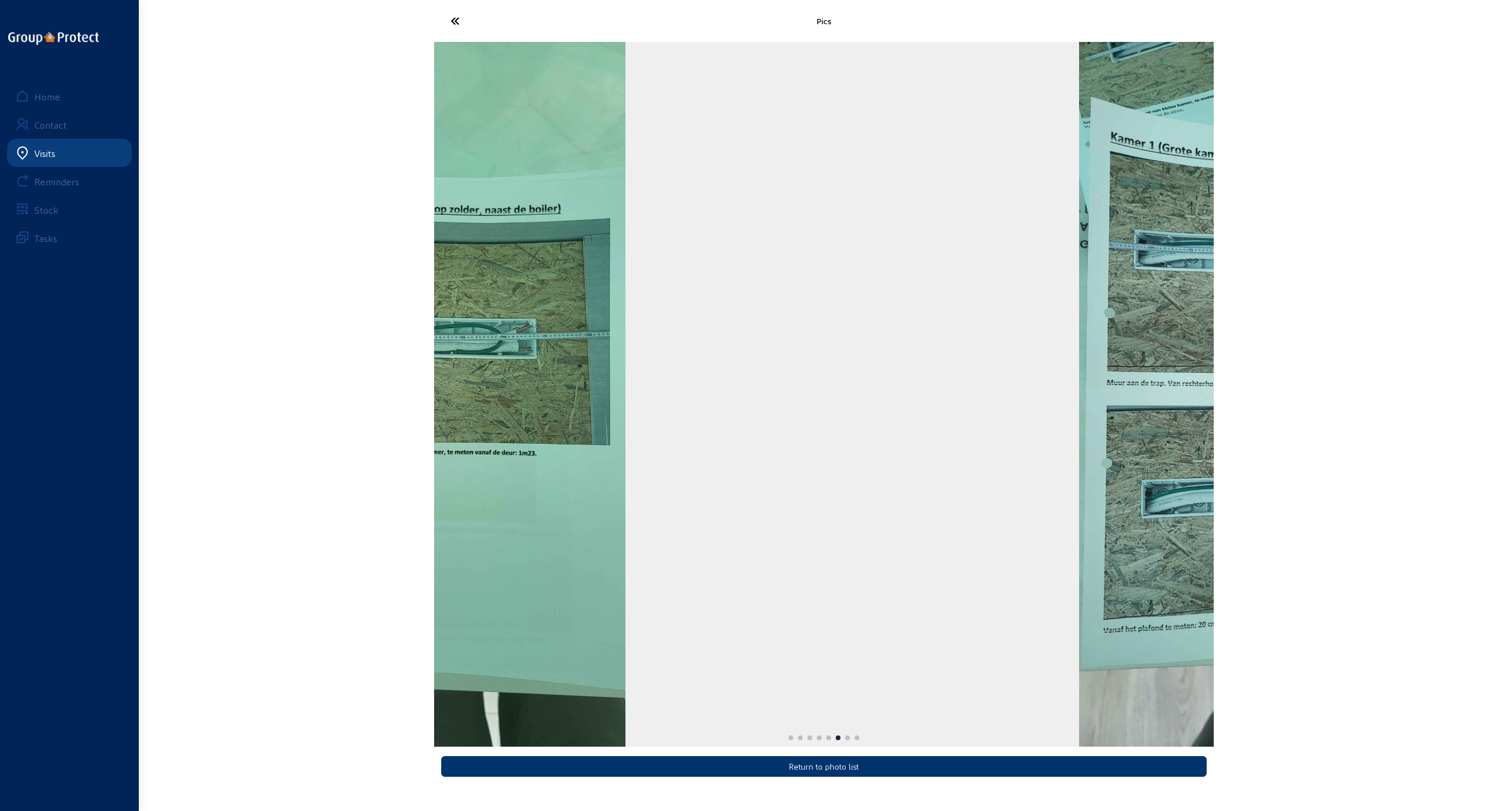
click at [687, 503] on div "Pics Return to photo list Home Contact Visits Reminders Stock Tasks" at bounding box center [756, 396] width 1512 height 792
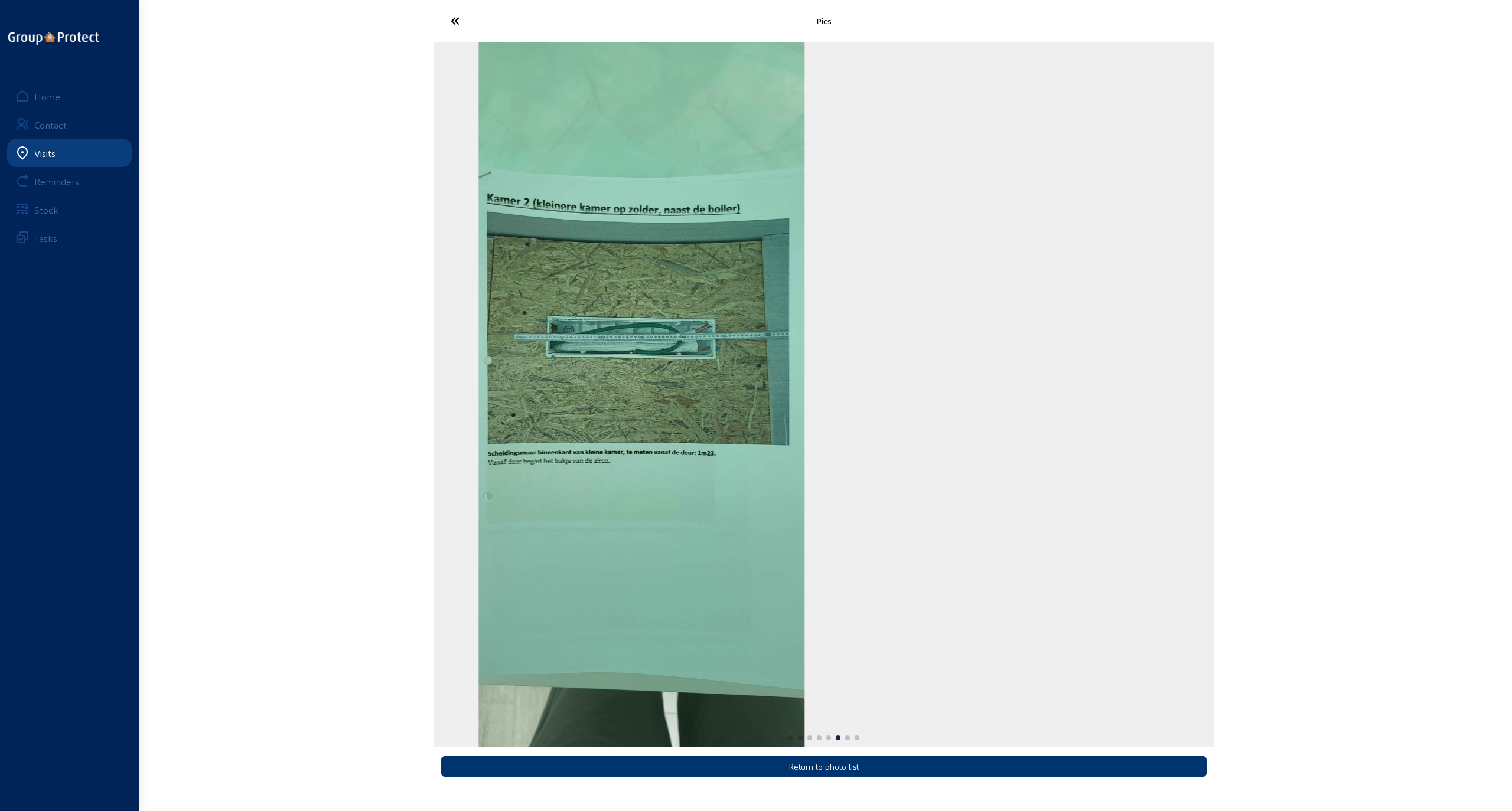
click at [687, 471] on div "6 / 8" at bounding box center [641, 394] width 780 height 705
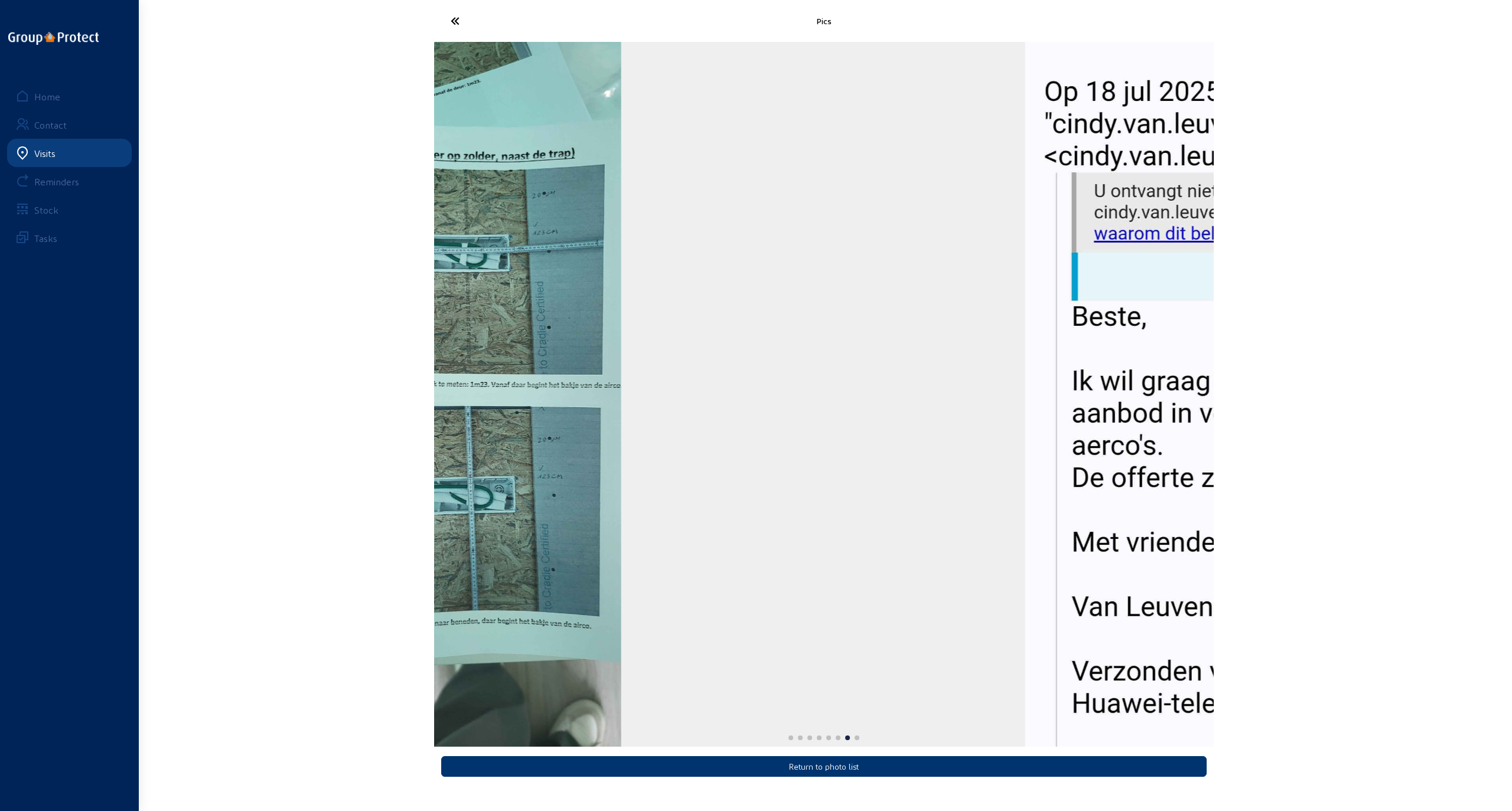
click at [687, 460] on div "7 / 8" at bounding box center [458, 394] width 780 height 705
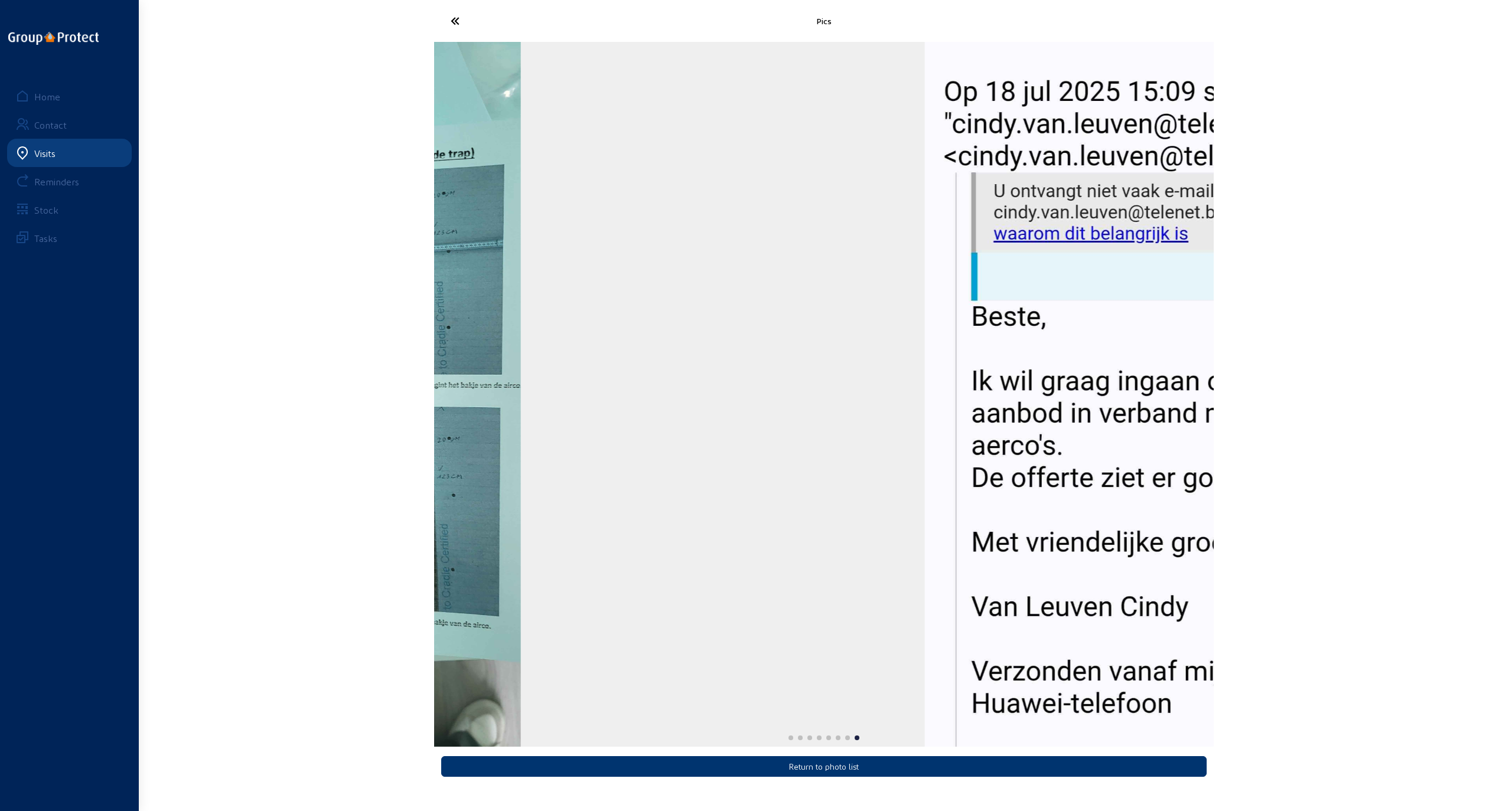
click at [687, 509] on div "Pics Return to photo list Home Contact Visits Reminders Stock Tasks" at bounding box center [756, 396] width 1512 height 792
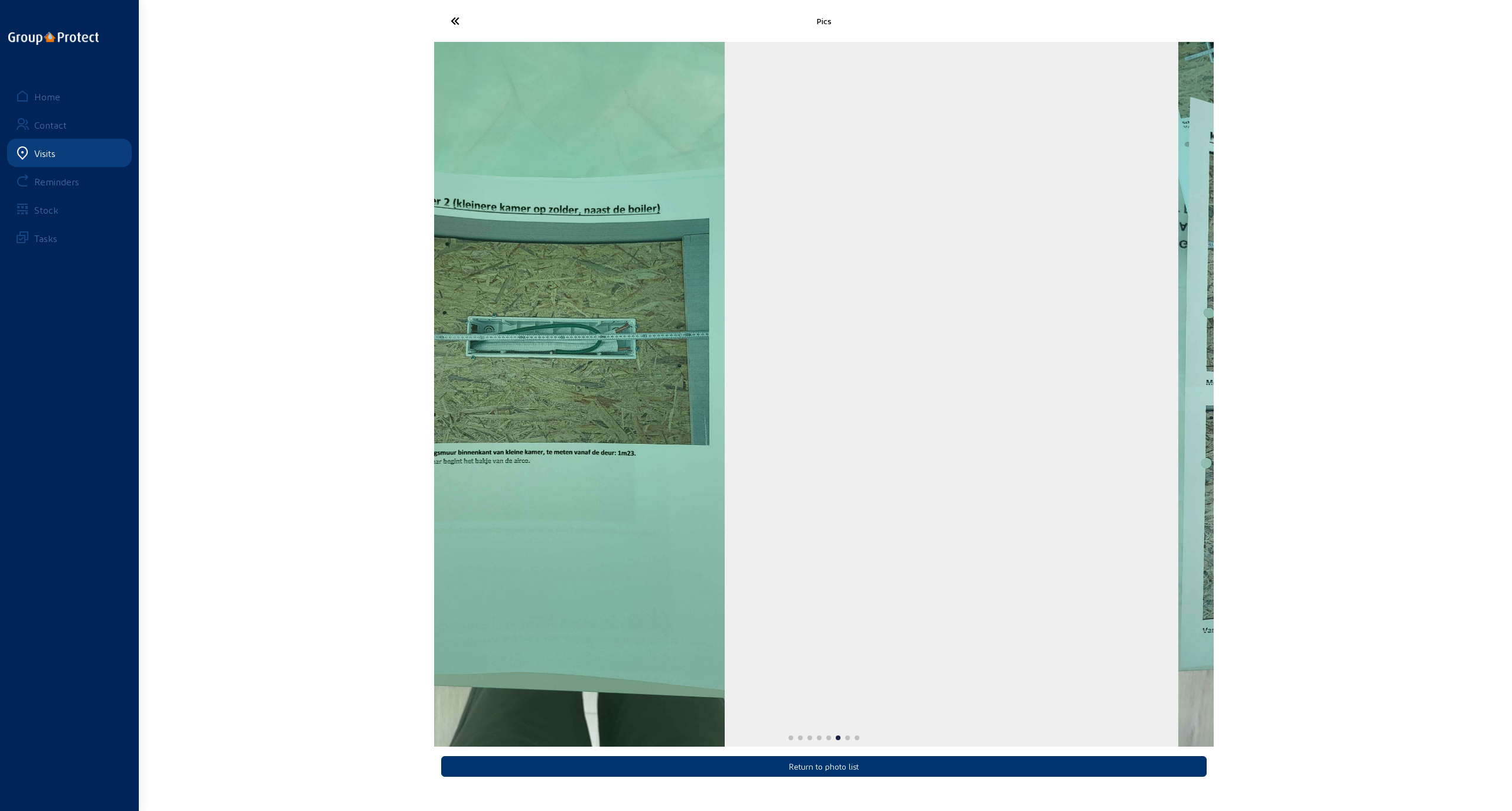
click at [687, 503] on div "Pics Return to photo list Home Contact Visits Reminders Stock Tasks" at bounding box center [756, 396] width 1512 height 792
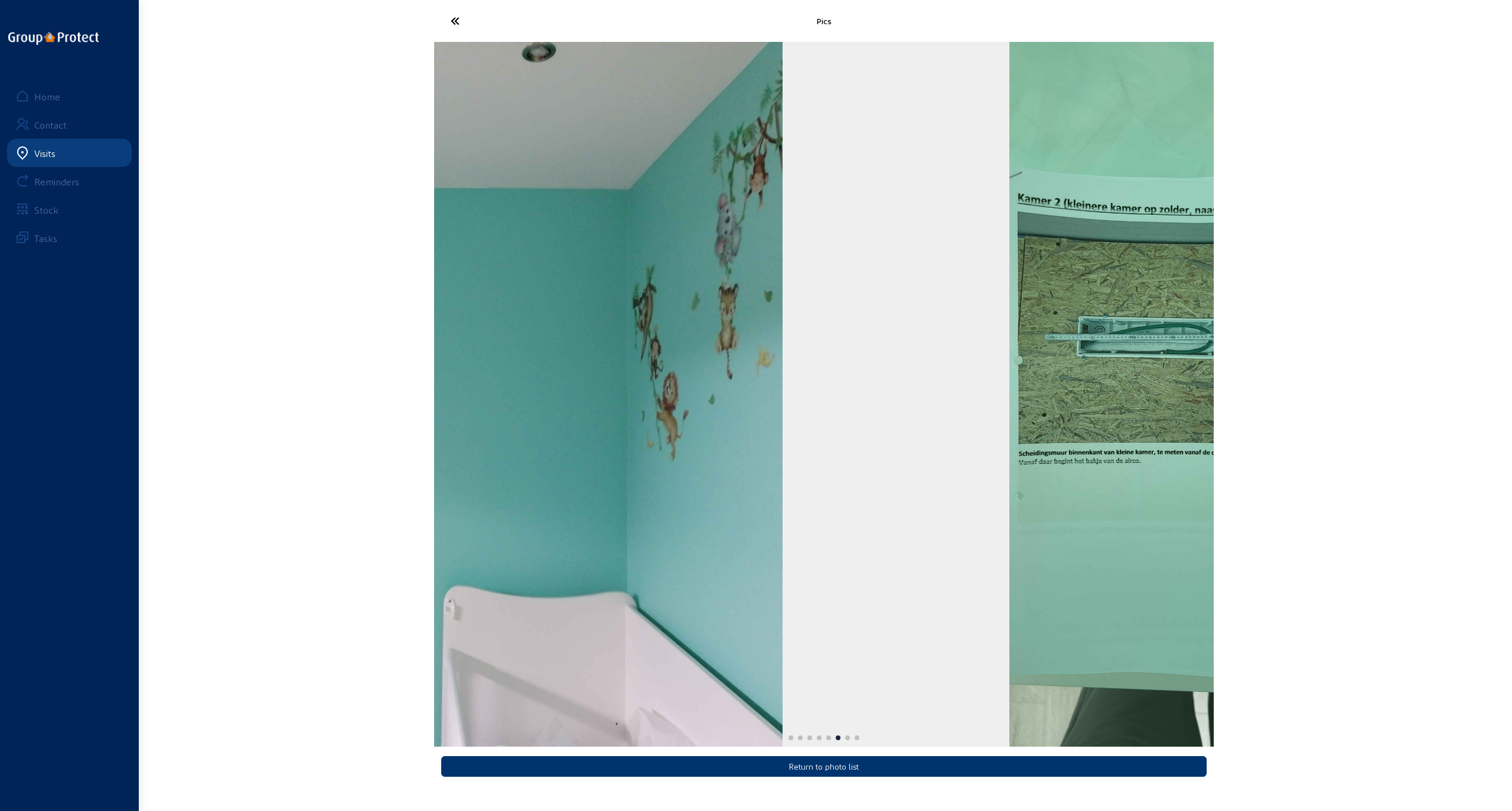
click at [687, 504] on div "Pics Return to photo list Home Contact Visits Reminders Stock Tasks" at bounding box center [756, 396] width 1512 height 792
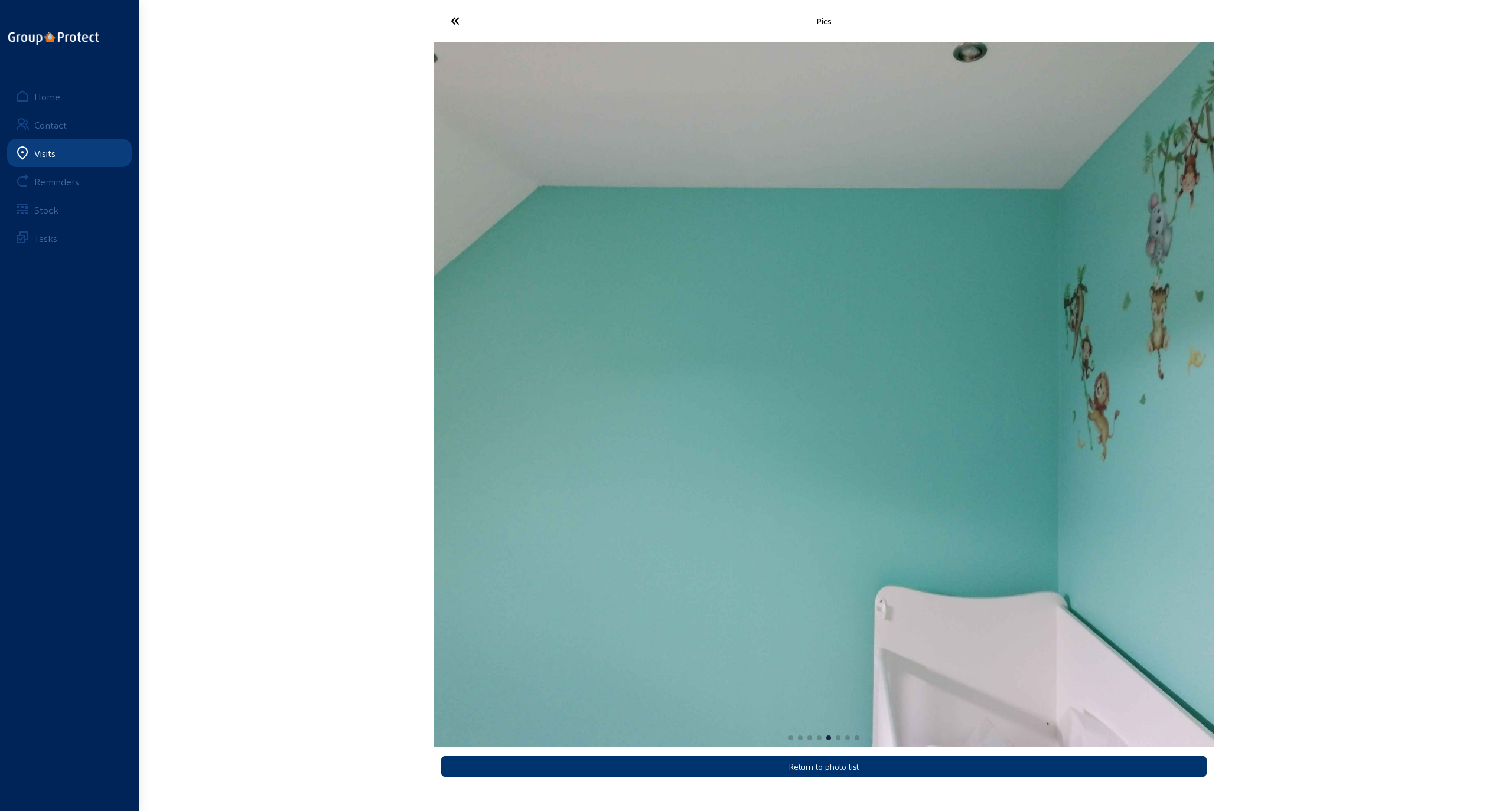
click at [687, 484] on div "Pics Return to photo list Home Contact Visits Reminders Stock Tasks" at bounding box center [756, 396] width 1512 height 792
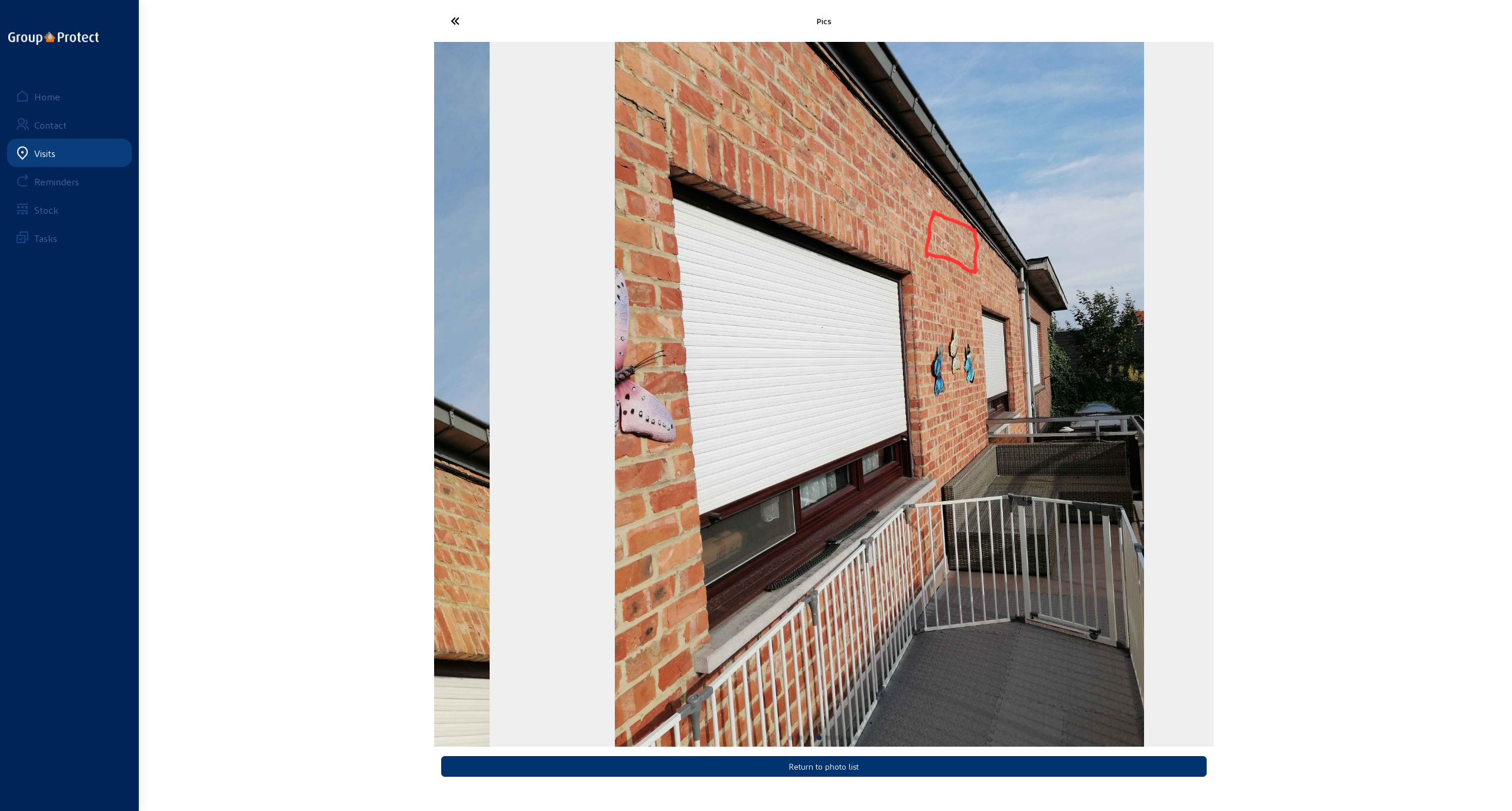
click at [687, 495] on div "Pics Return to photo list Home Contact Visits Reminders Stock Tasks" at bounding box center [756, 396] width 1512 height 792
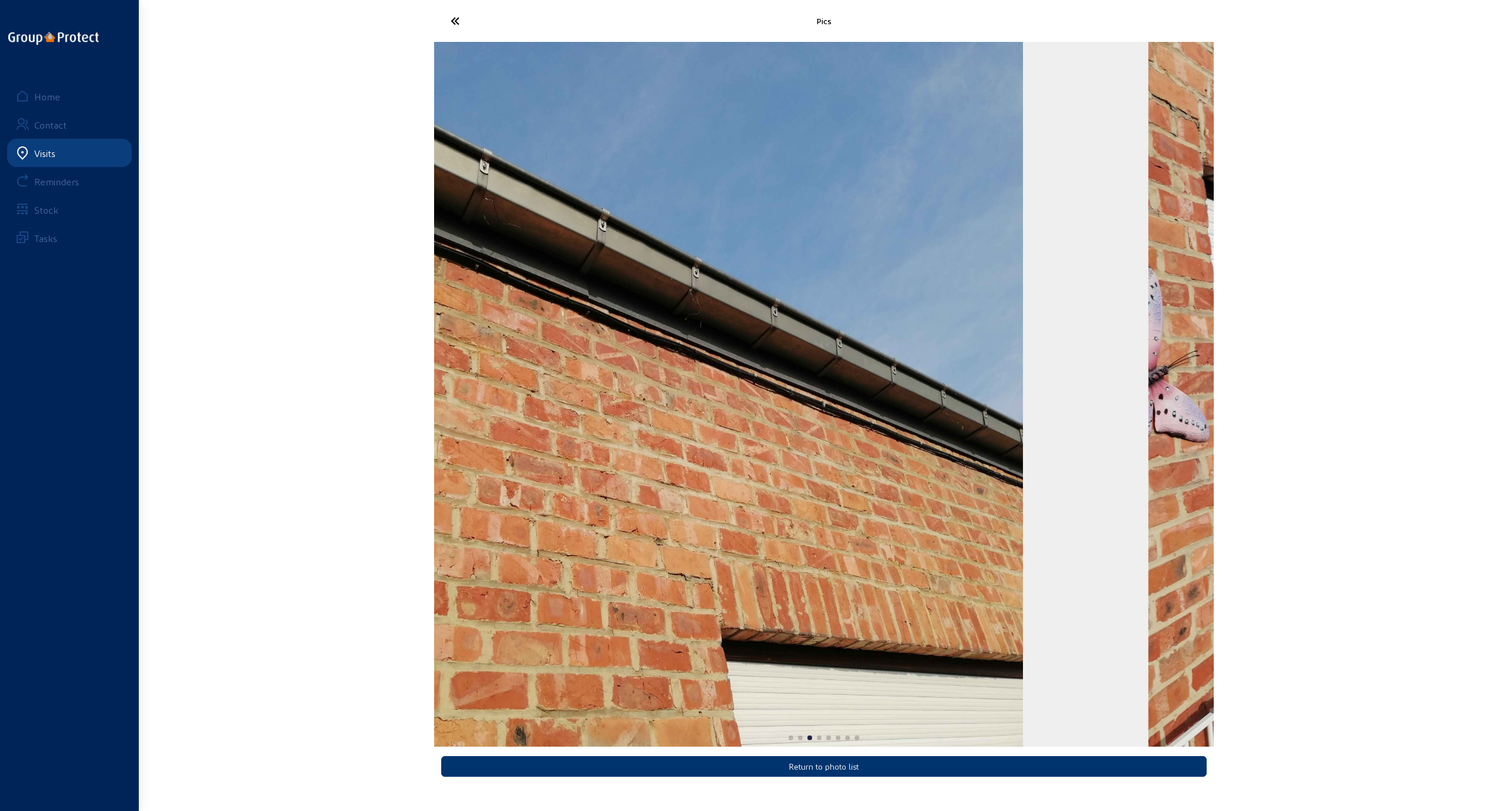
click at [687, 506] on div "Pics Return to photo list Home Contact Visits Reminders Stock Tasks" at bounding box center [756, 396] width 1512 height 792
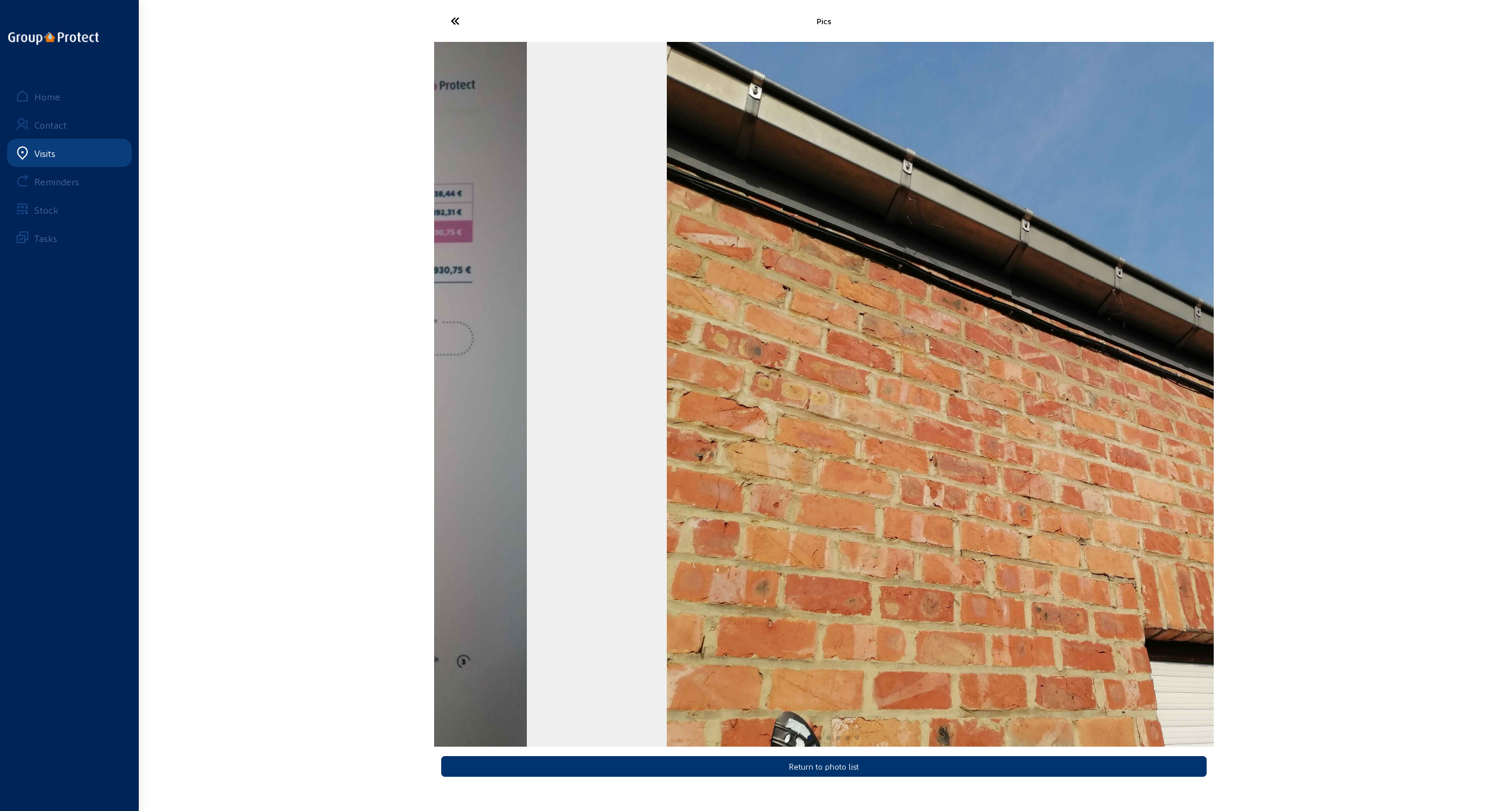
click at [687, 431] on div "Pics Return to photo list Home Contact Visits Reminders Stock Tasks" at bounding box center [756, 396] width 1512 height 792
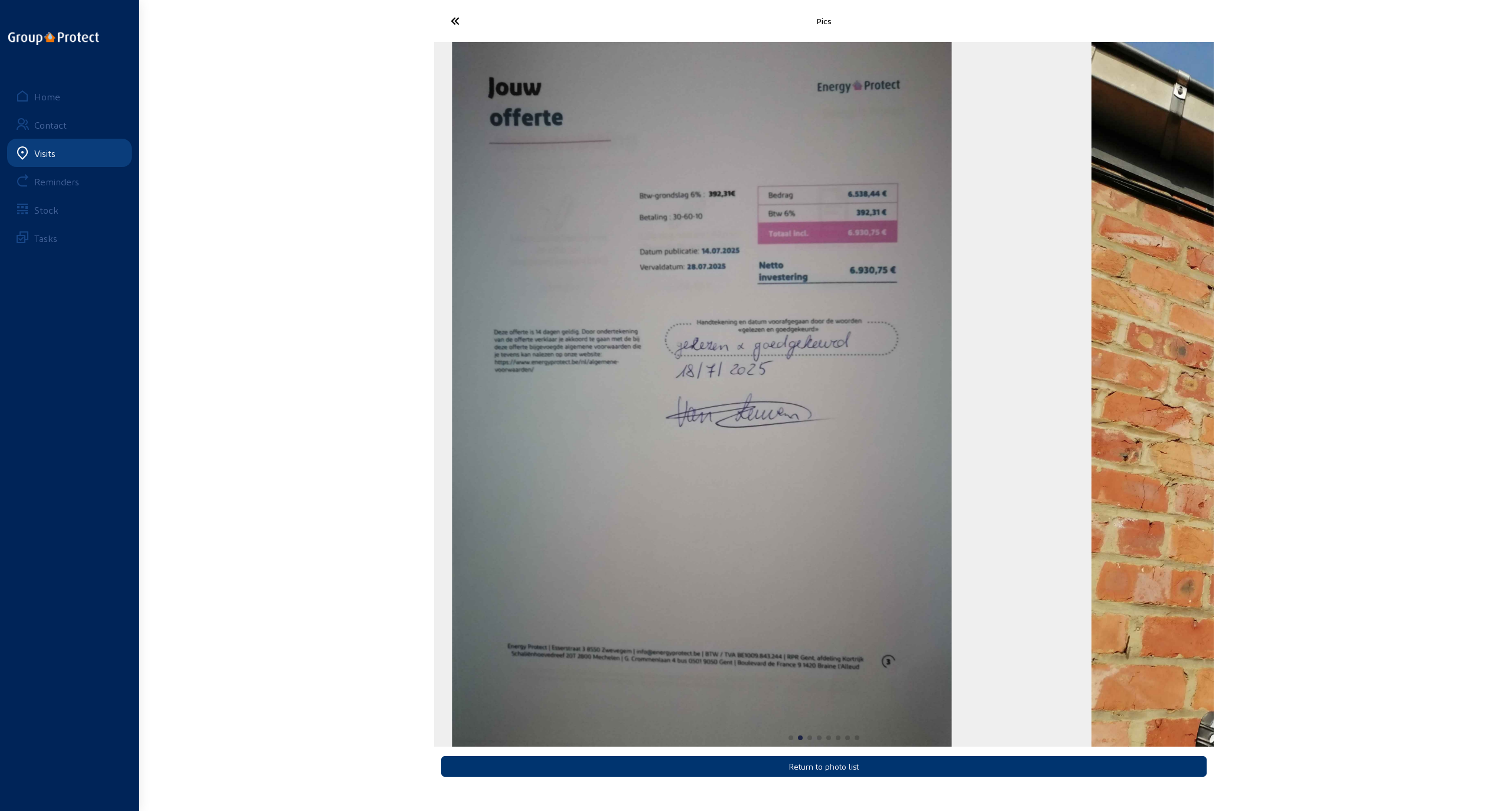
click at [474, 401] on img "2 / 8" at bounding box center [702, 394] width 500 height 705
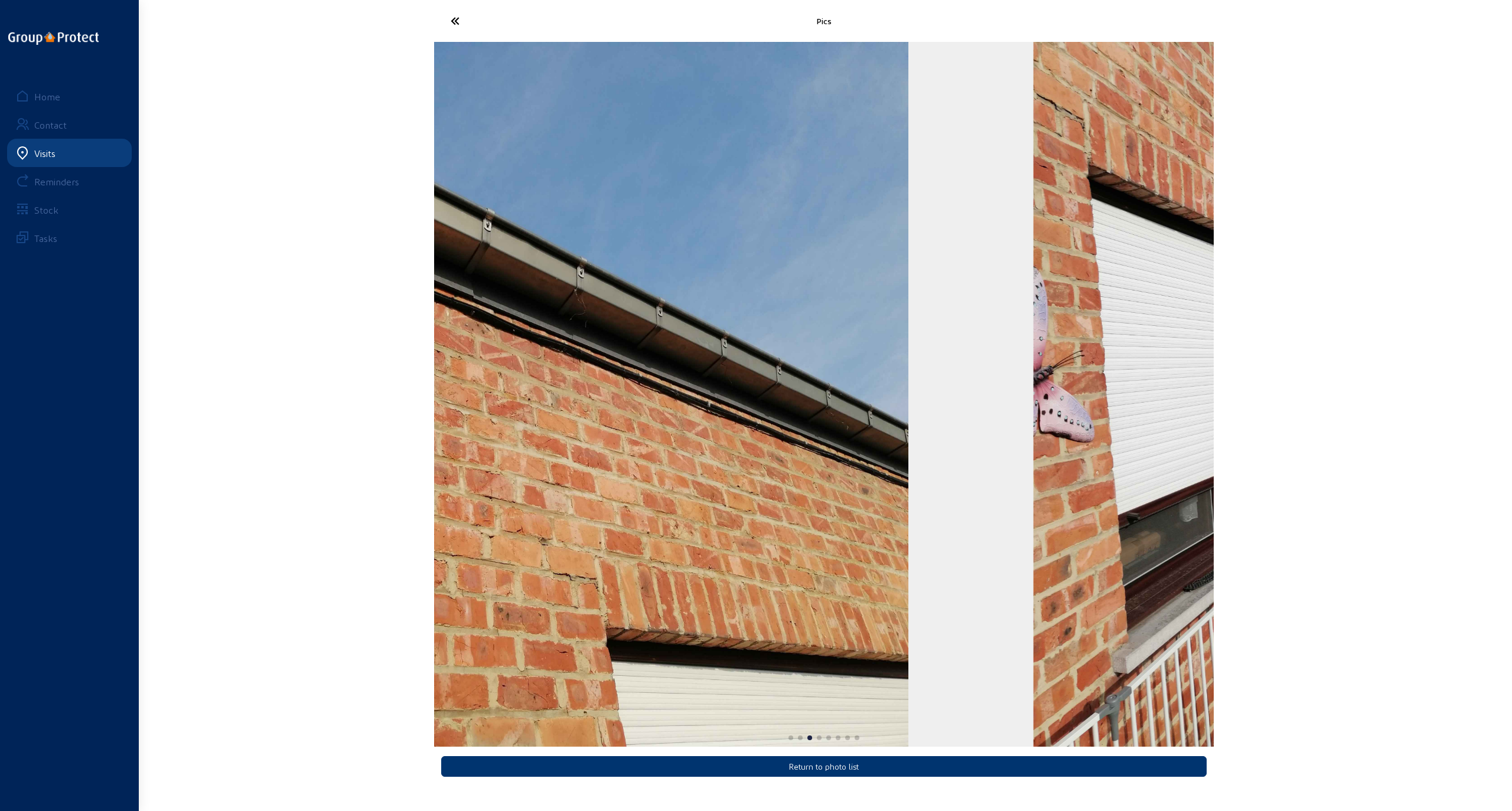
click at [316, 432] on div "Pics Return to photo list Home Contact Visits Reminders Stock Tasks" at bounding box center [756, 396] width 1512 height 792
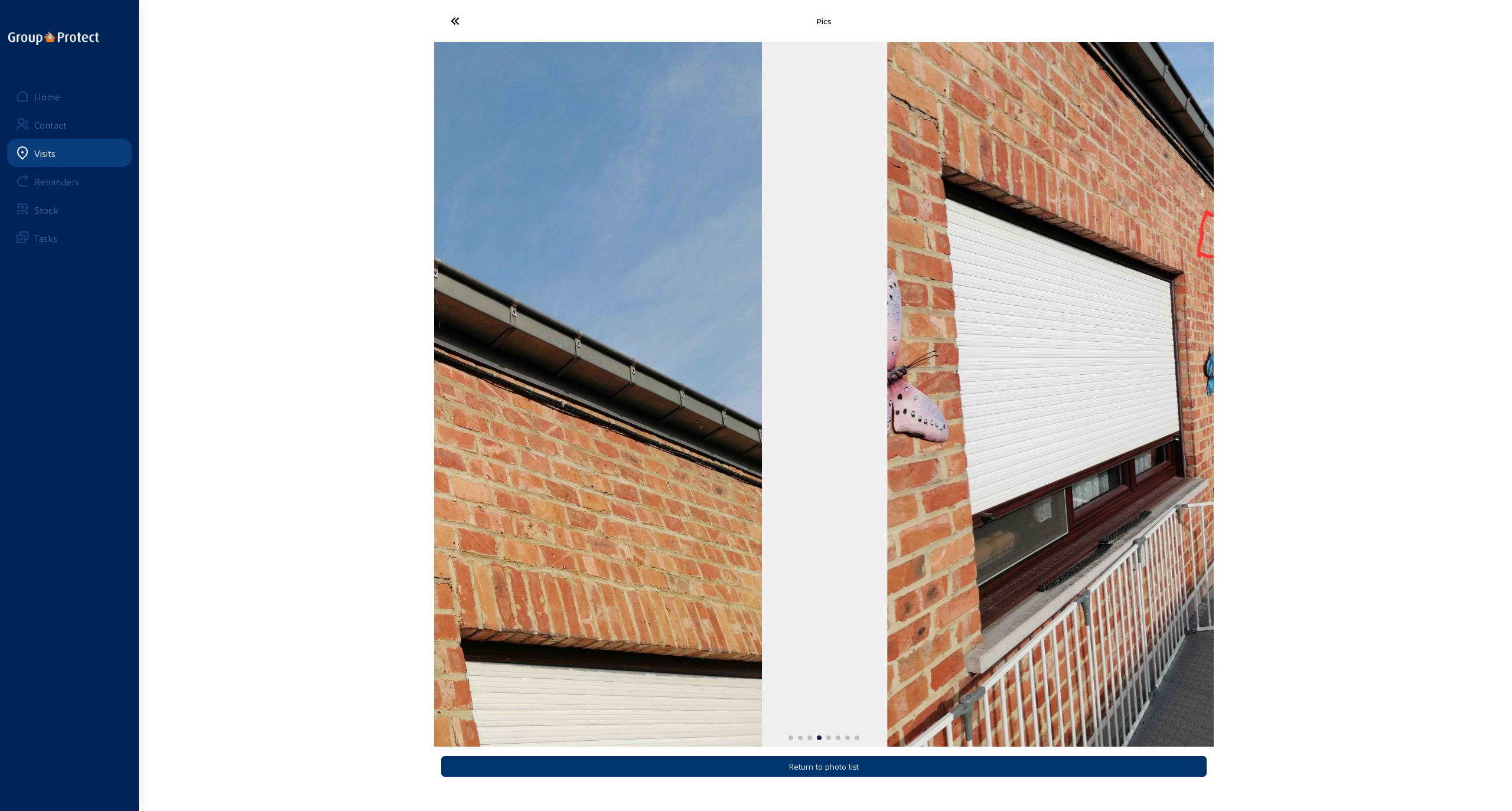
click at [687, 365] on img "4 / 8" at bounding box center [1152, 394] width 529 height 705
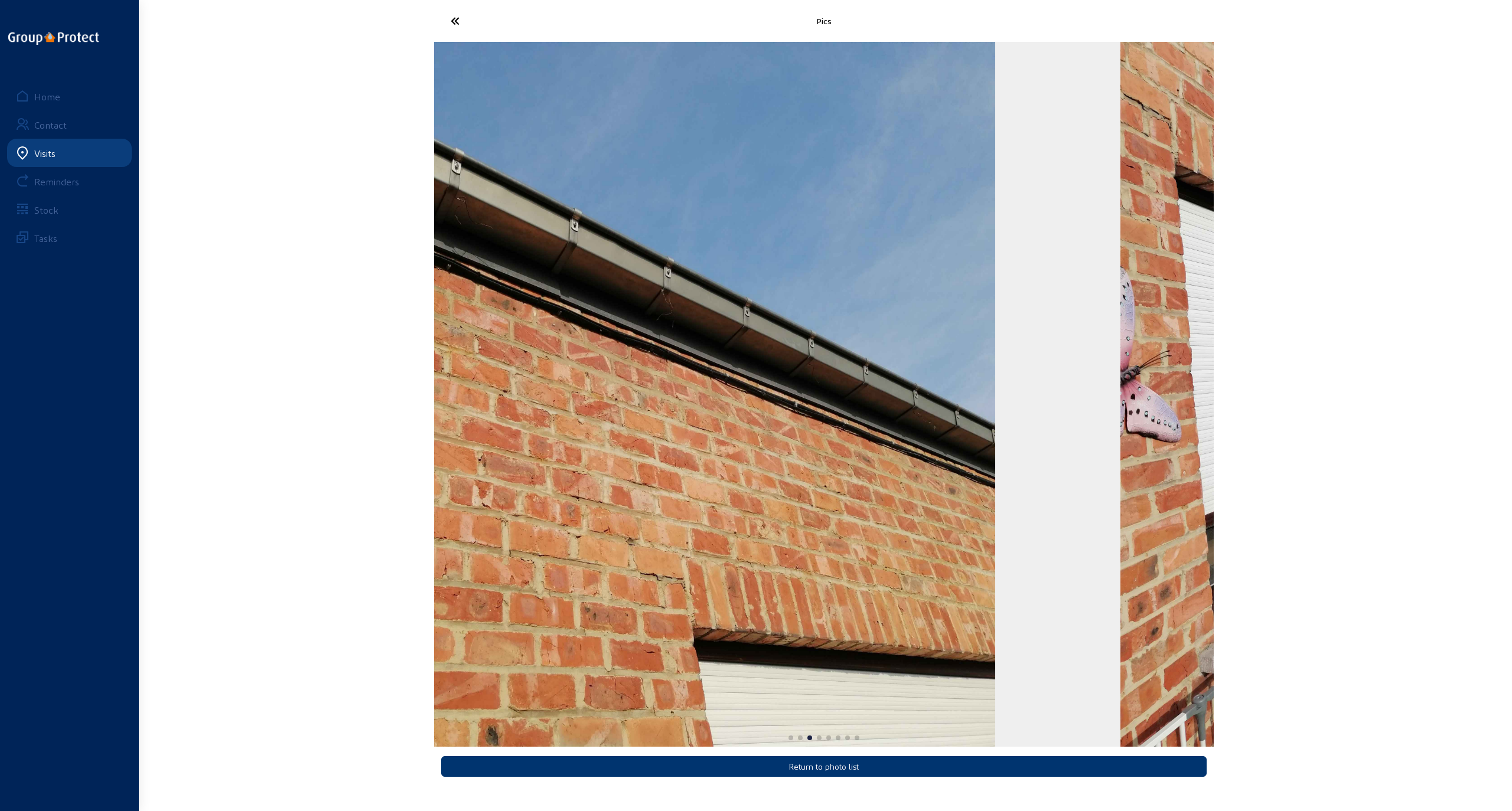
click at [471, 388] on img "3 / 8" at bounding box center [605, 394] width 780 height 705
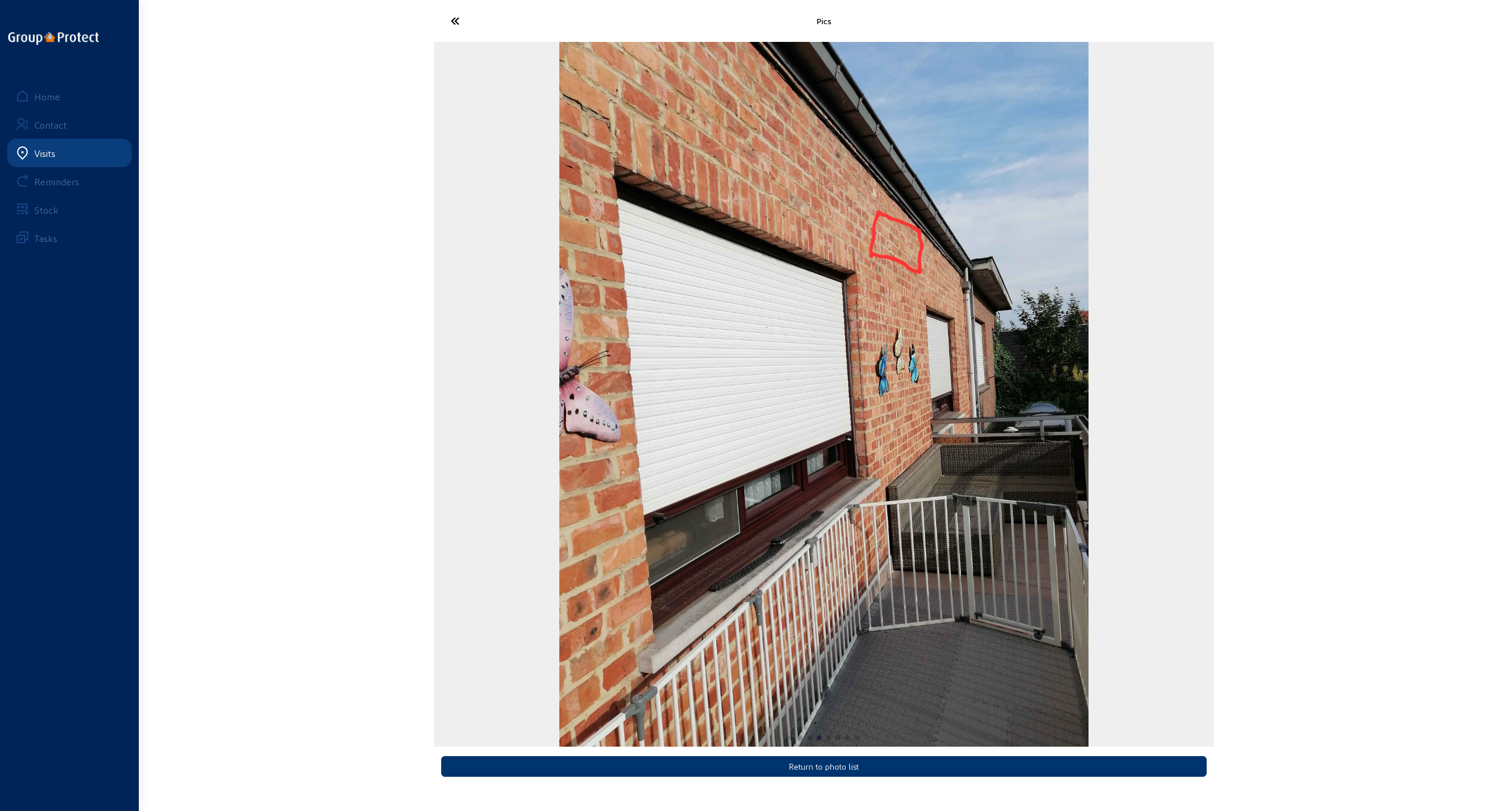
click at [186, 305] on div "Pics Return to photo list Home Contact Visits Reminders Stock Tasks" at bounding box center [756, 396] width 1512 height 792
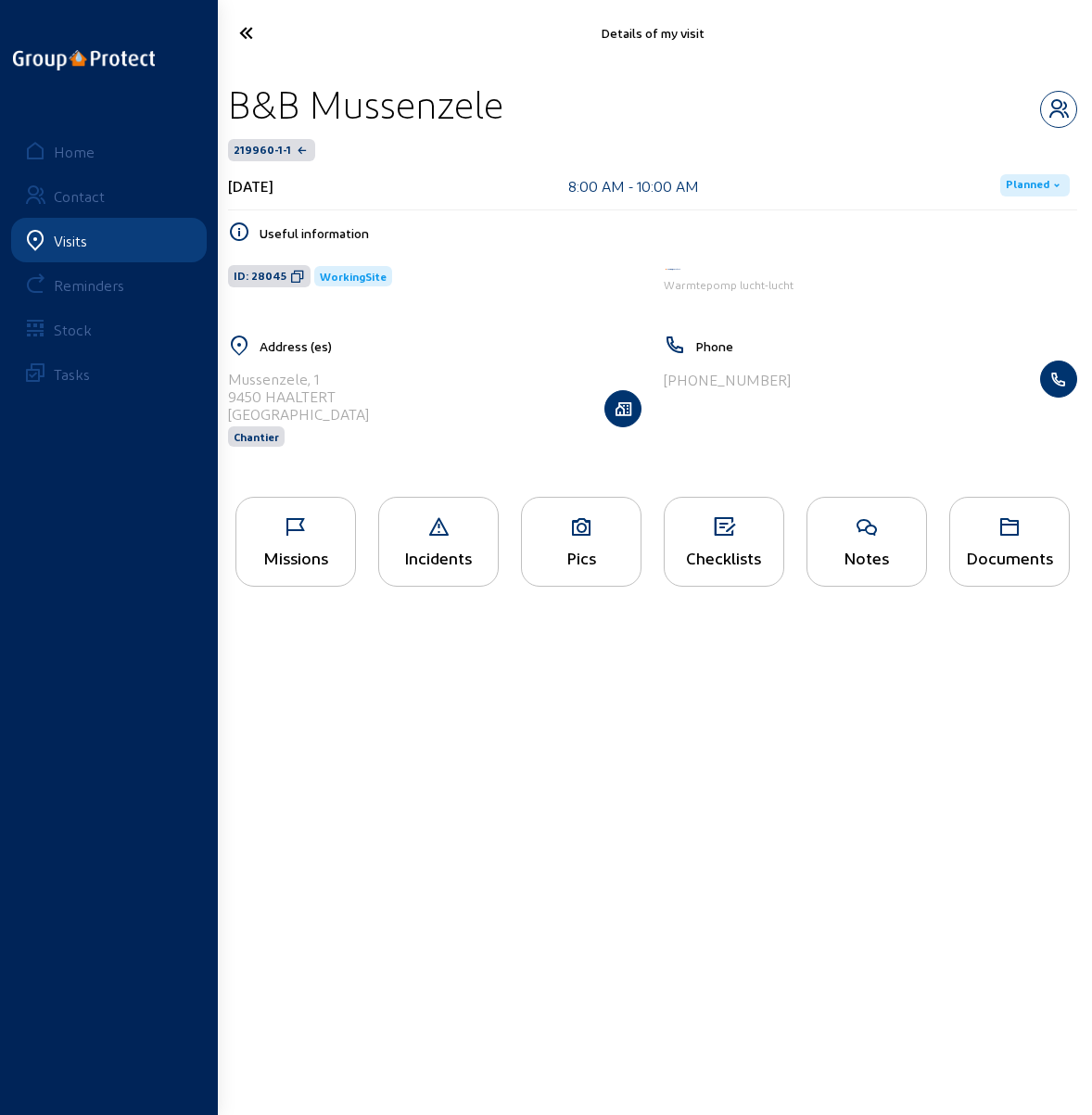
click at [241, 30] on icon at bounding box center [286, 33] width 113 height 32
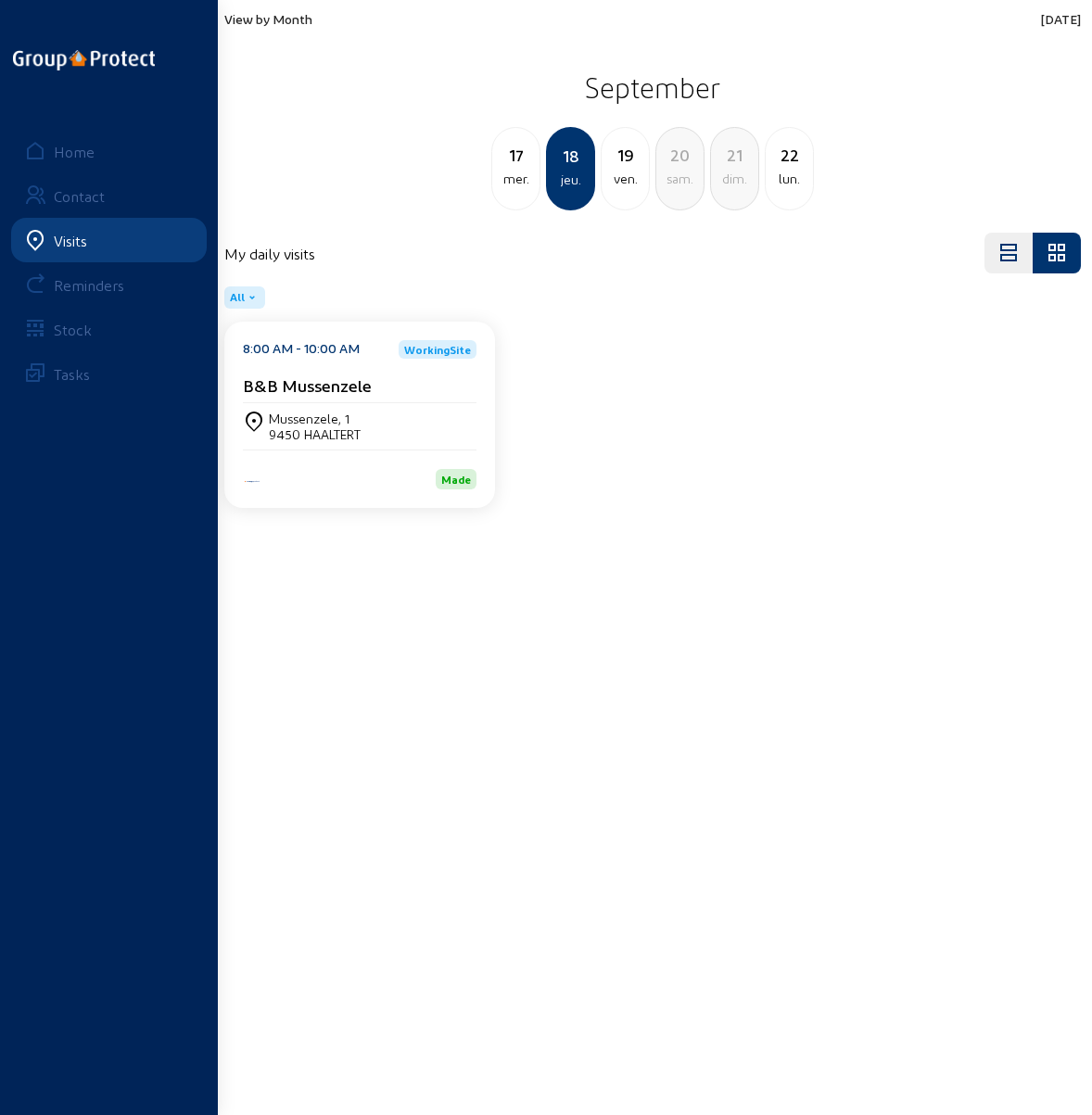
click at [625, 174] on div "ven." at bounding box center [626, 179] width 47 height 22
click at [742, 168] on div "lun." at bounding box center [735, 179] width 47 height 22
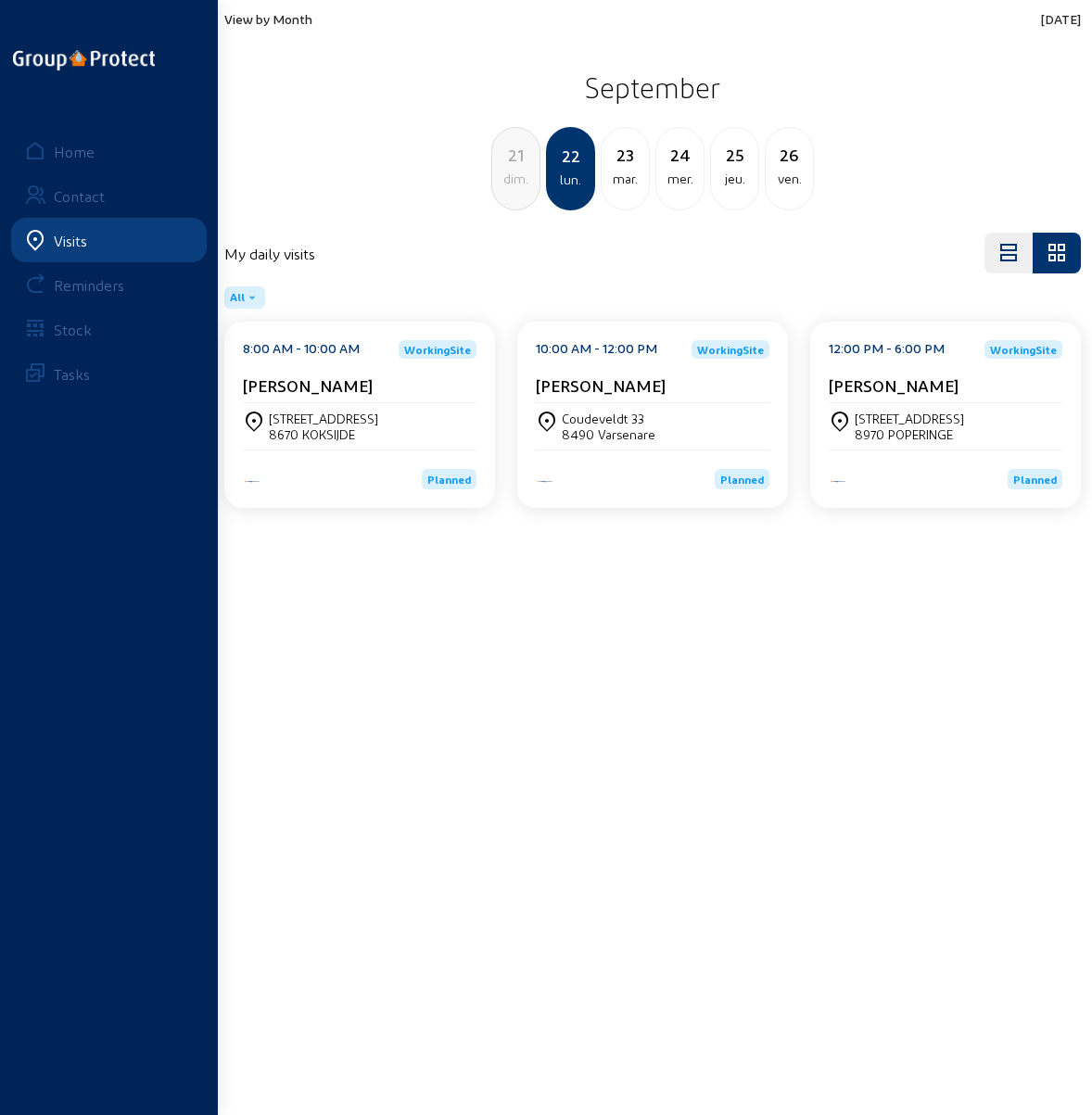
click at [631, 164] on div "23" at bounding box center [626, 154] width 47 height 26
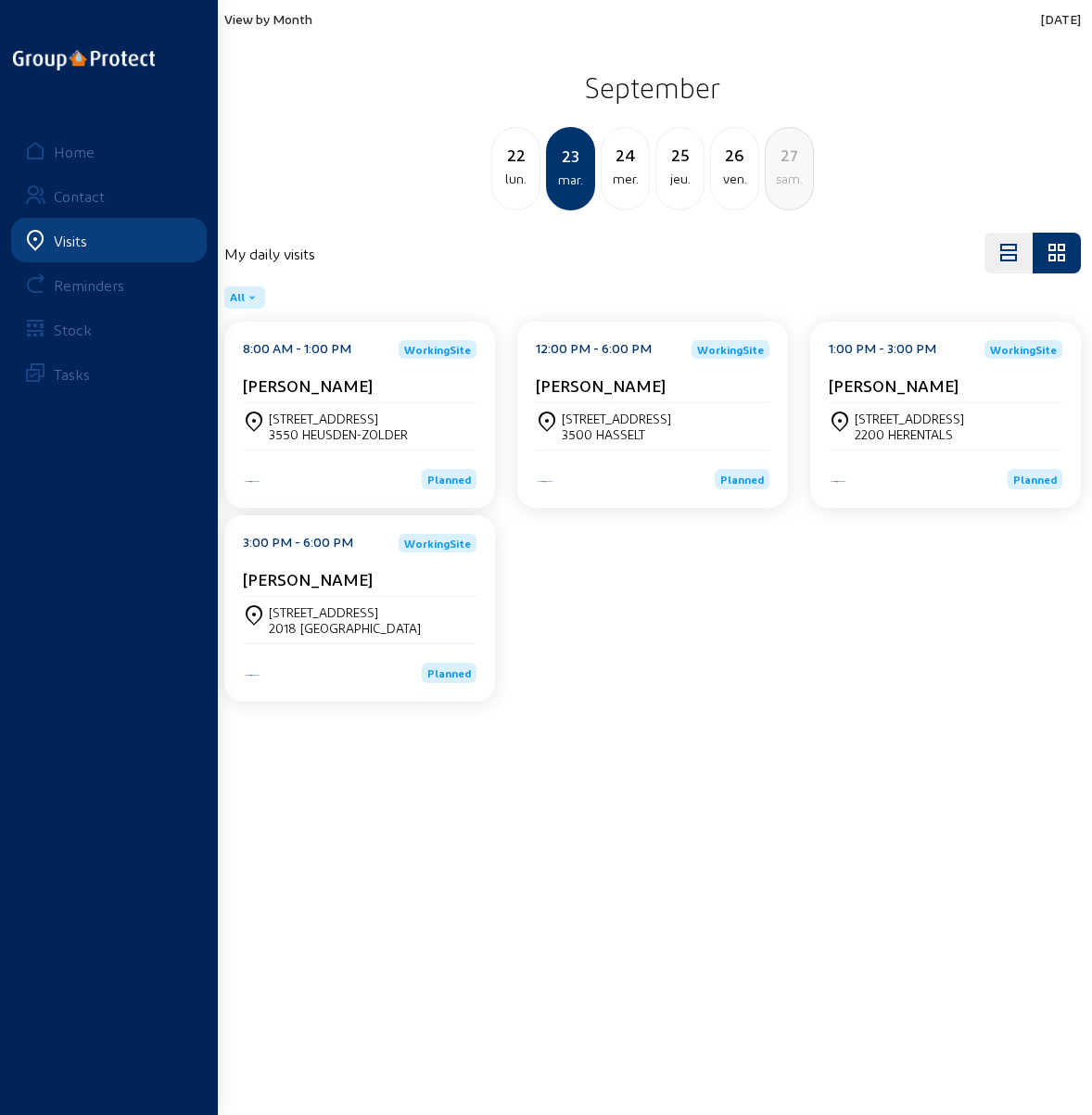
click at [629, 171] on div "mer." at bounding box center [626, 179] width 47 height 22
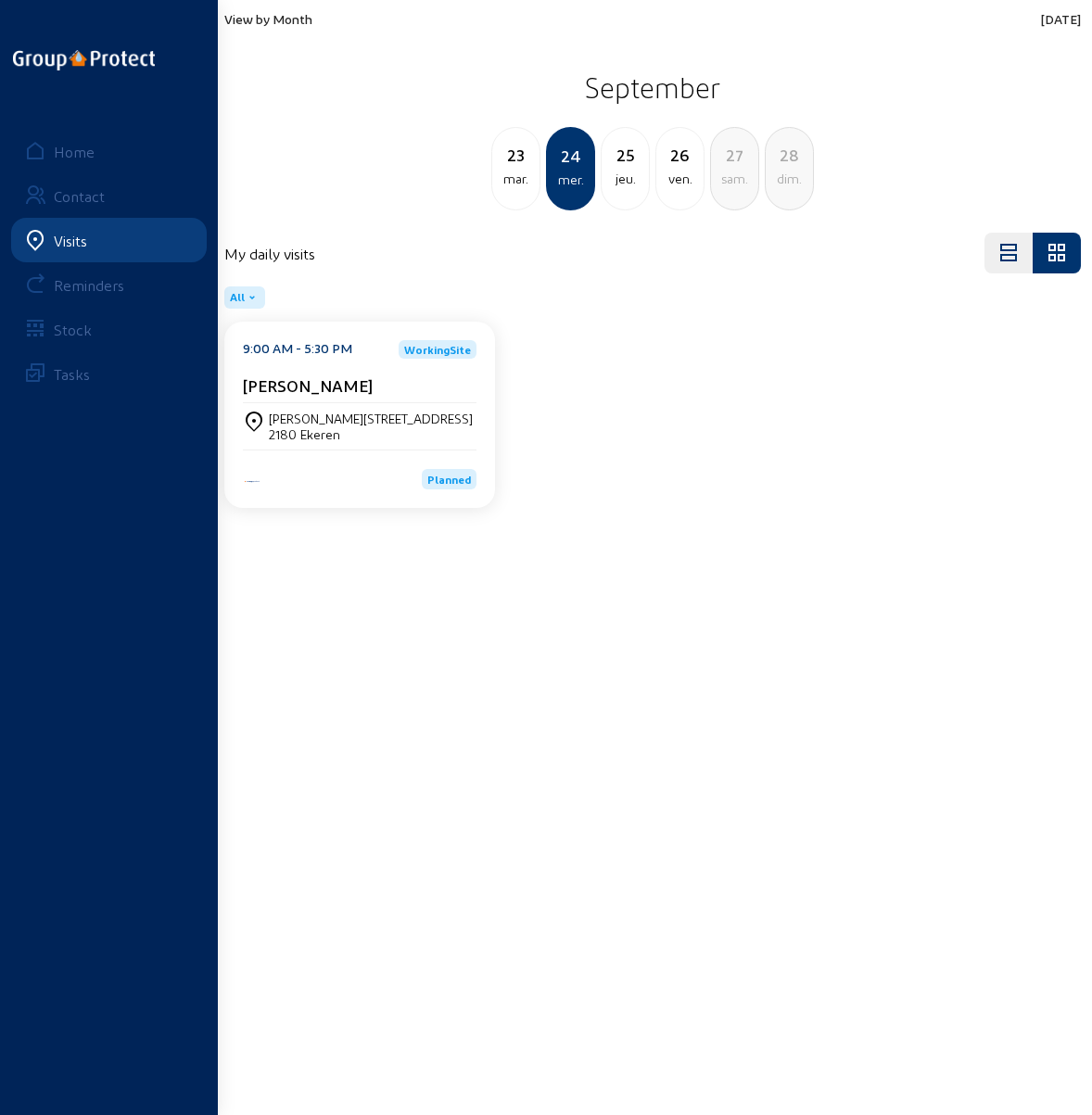
click at [331, 383] on cam-card-title "RITA SPORTMANS" at bounding box center [308, 385] width 130 height 20
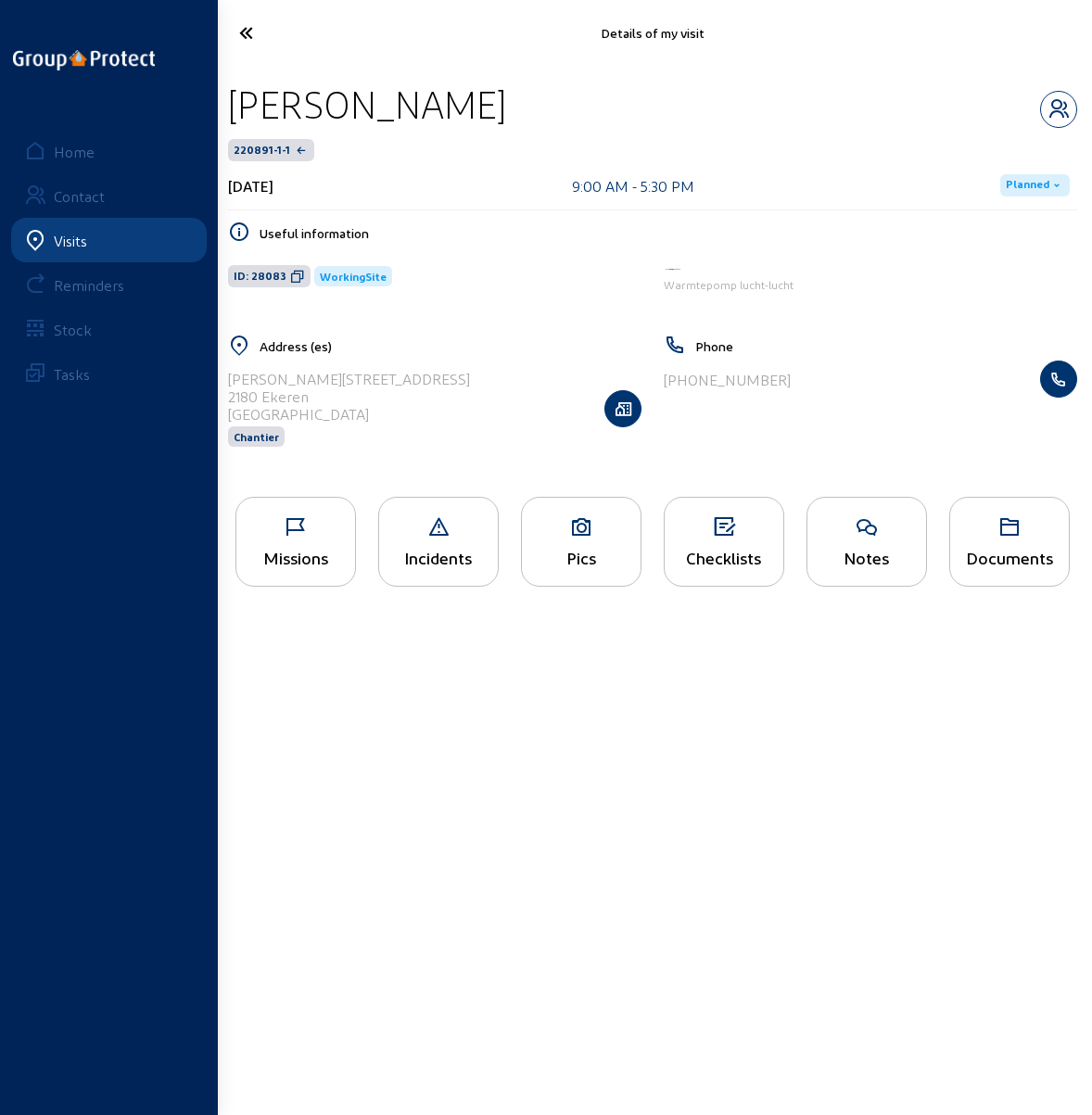
click at [294, 539] on div "Missions" at bounding box center [295, 541] width 121 height 90
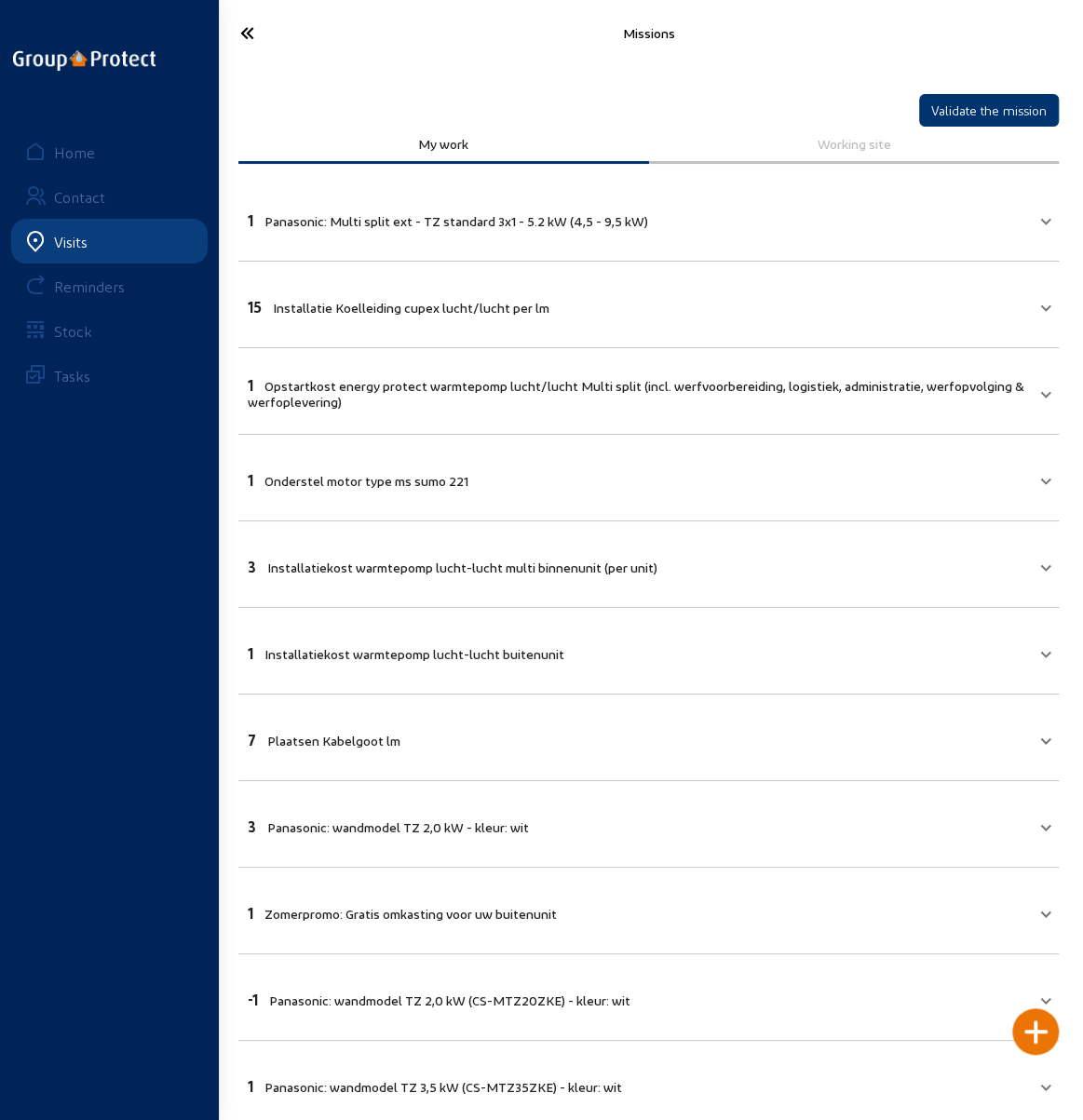
click at [240, 28] on icon at bounding box center [286, 33] width 111 height 32
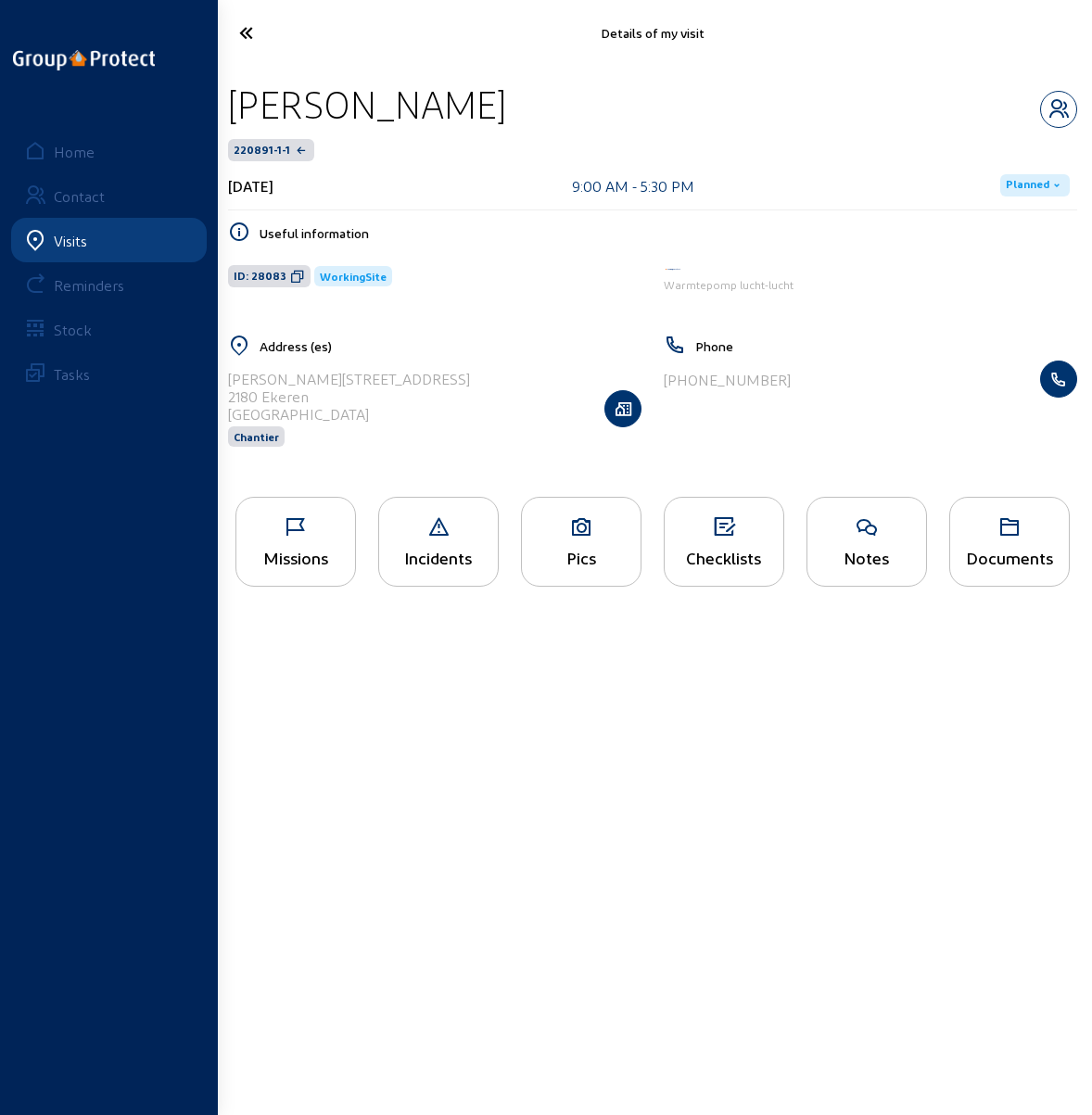
click at [239, 28] on icon at bounding box center [286, 33] width 113 height 32
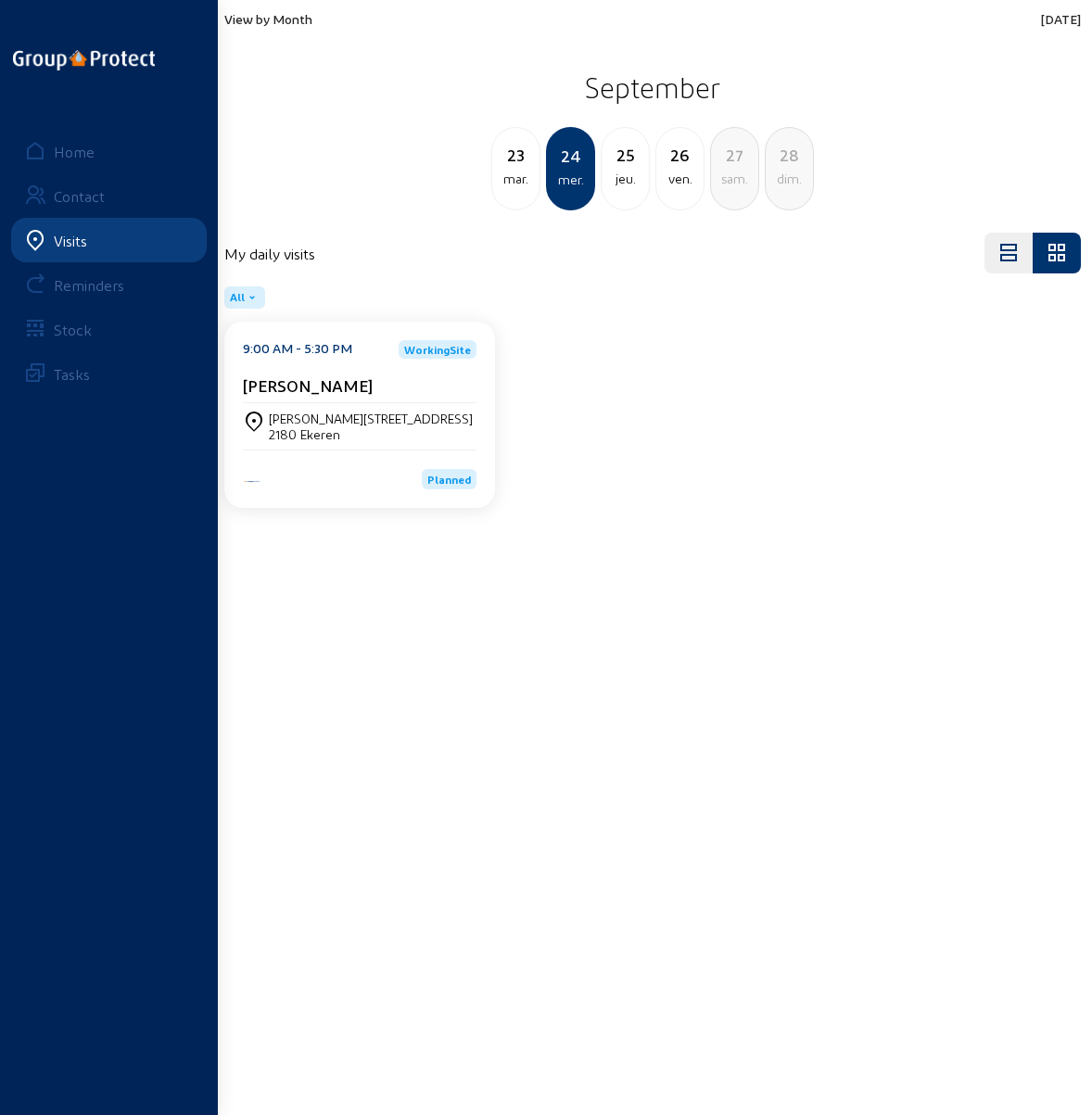
click at [625, 166] on div "25" at bounding box center [626, 154] width 47 height 26
click at [317, 386] on cam-card-title "Marina Deroulou" at bounding box center [308, 385] width 130 height 20
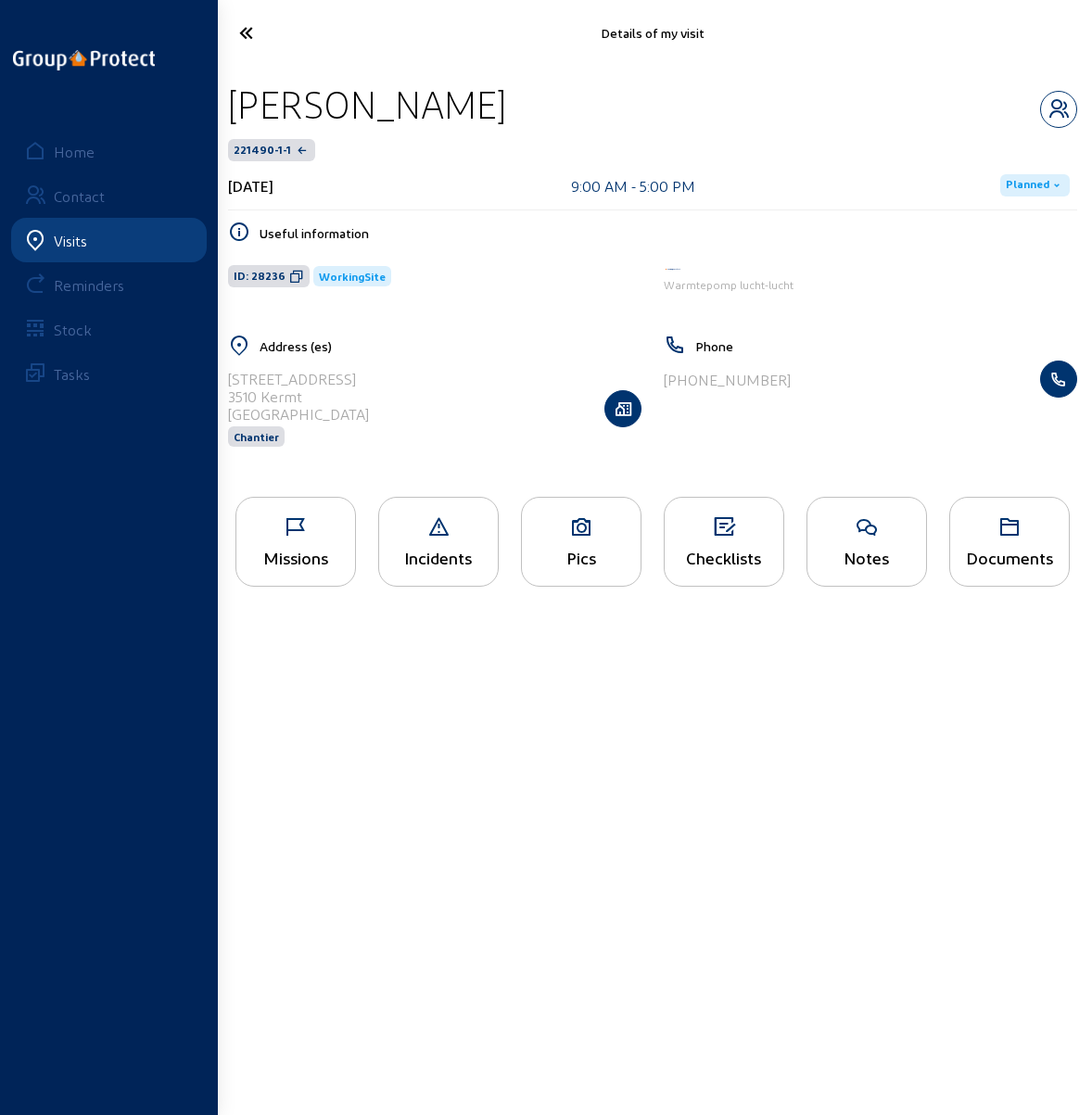
click at [572, 529] on icon at bounding box center [581, 527] width 119 height 22
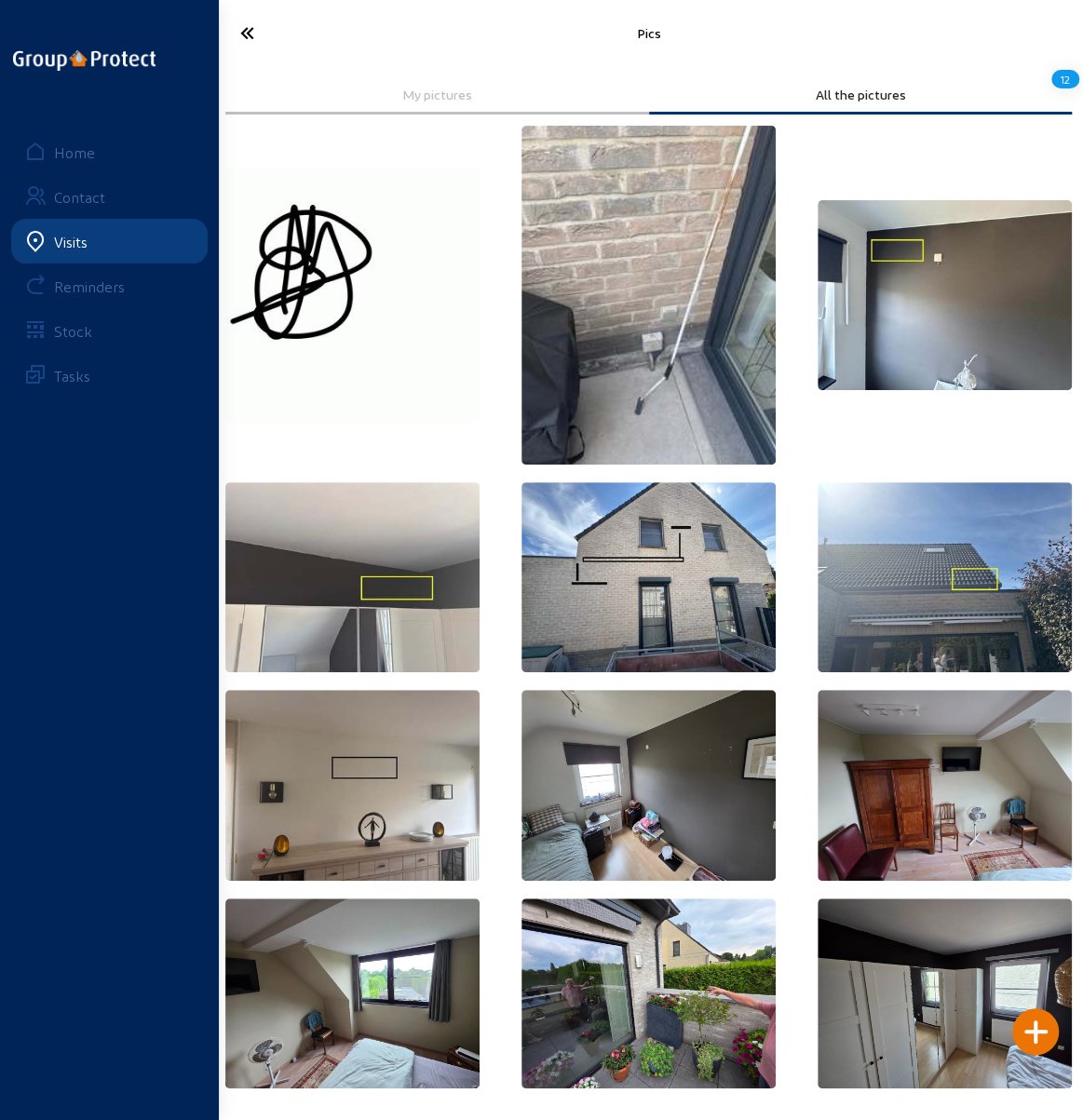
click at [243, 35] on icon at bounding box center [286, 33] width 111 height 32
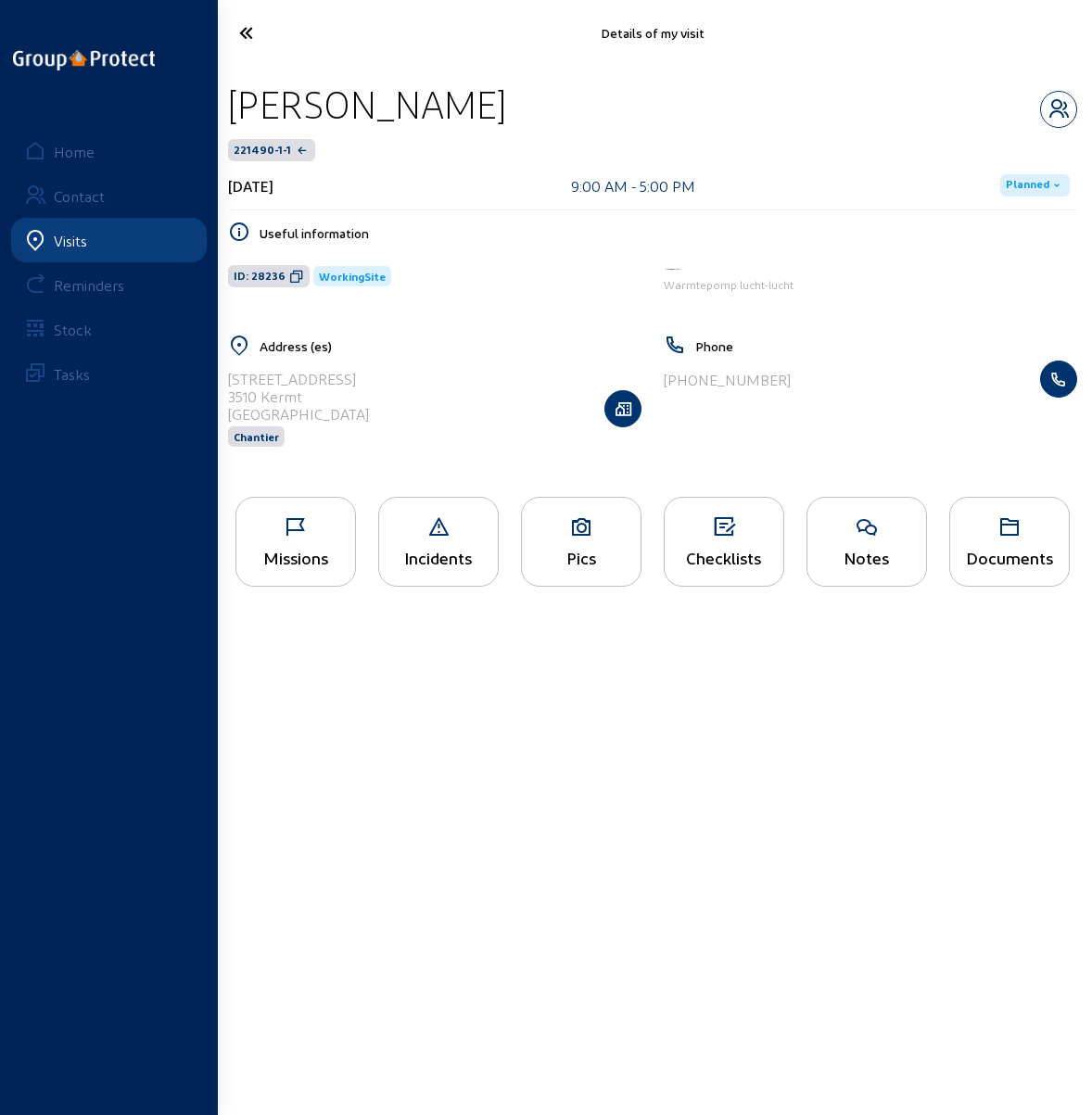
click at [310, 533] on icon at bounding box center [295, 527] width 119 height 22
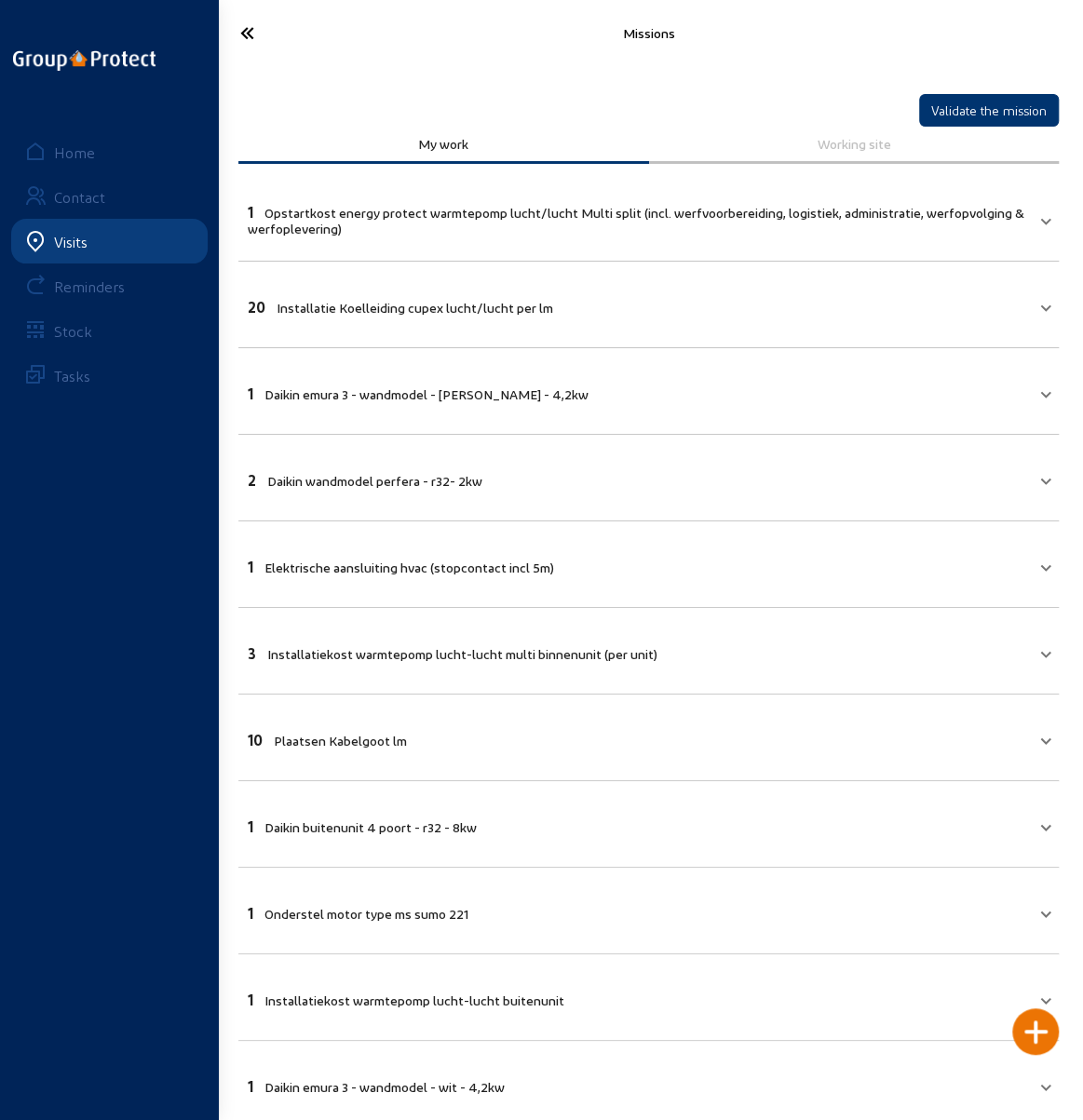
click at [233, 26] on icon at bounding box center [286, 33] width 111 height 32
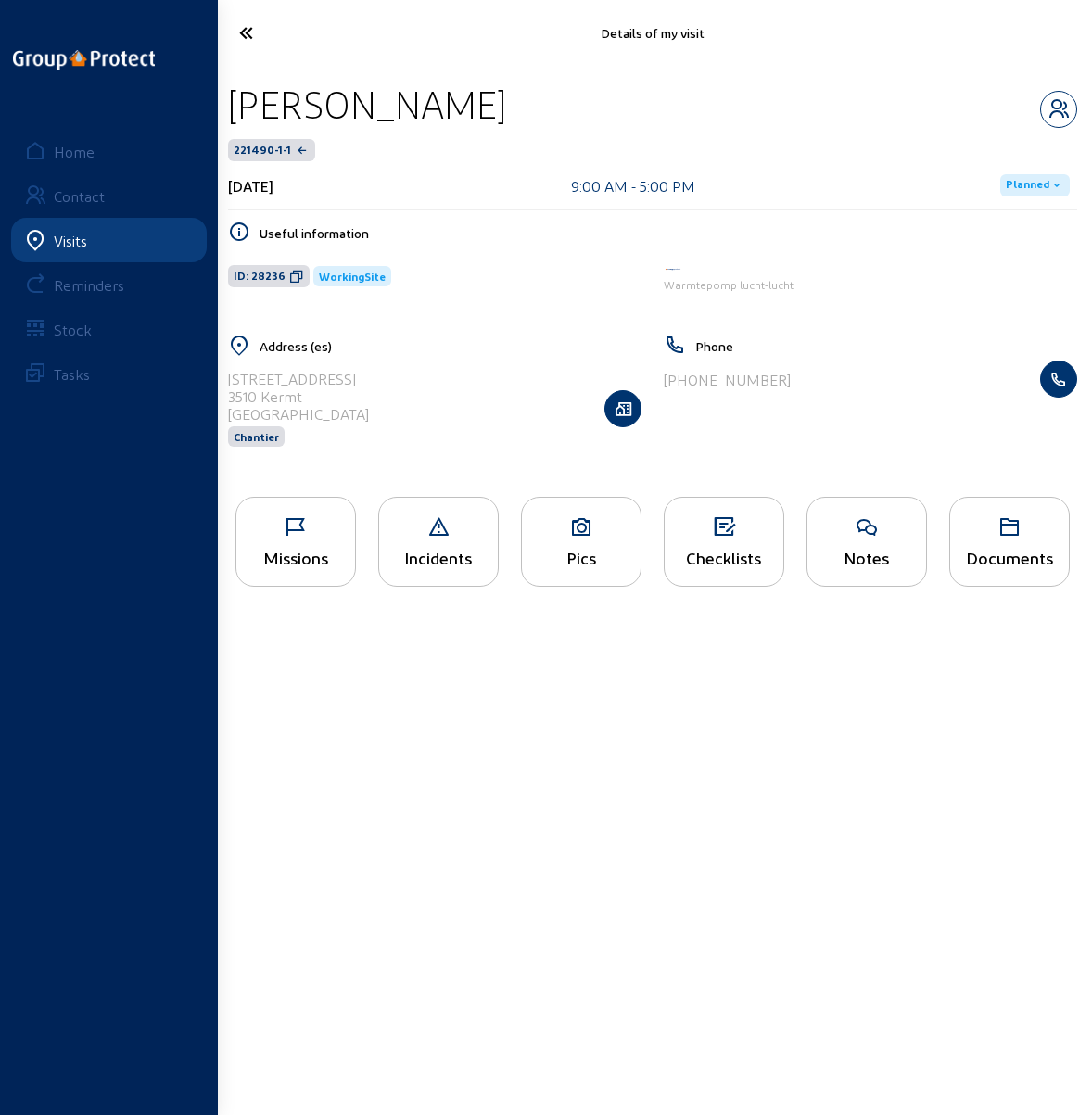
click at [582, 539] on div "Pics" at bounding box center [581, 541] width 121 height 90
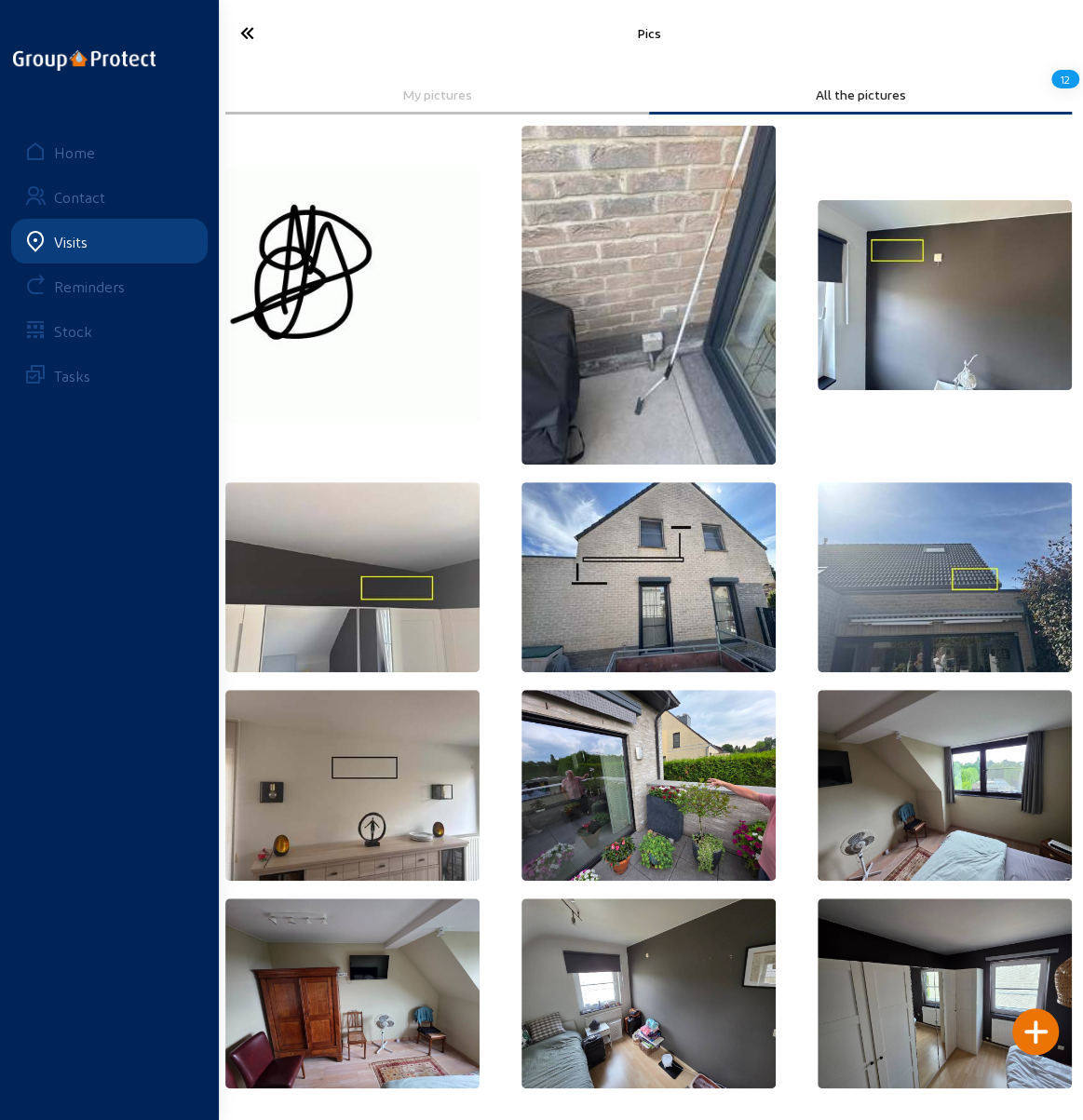
click at [242, 32] on icon at bounding box center [286, 33] width 111 height 32
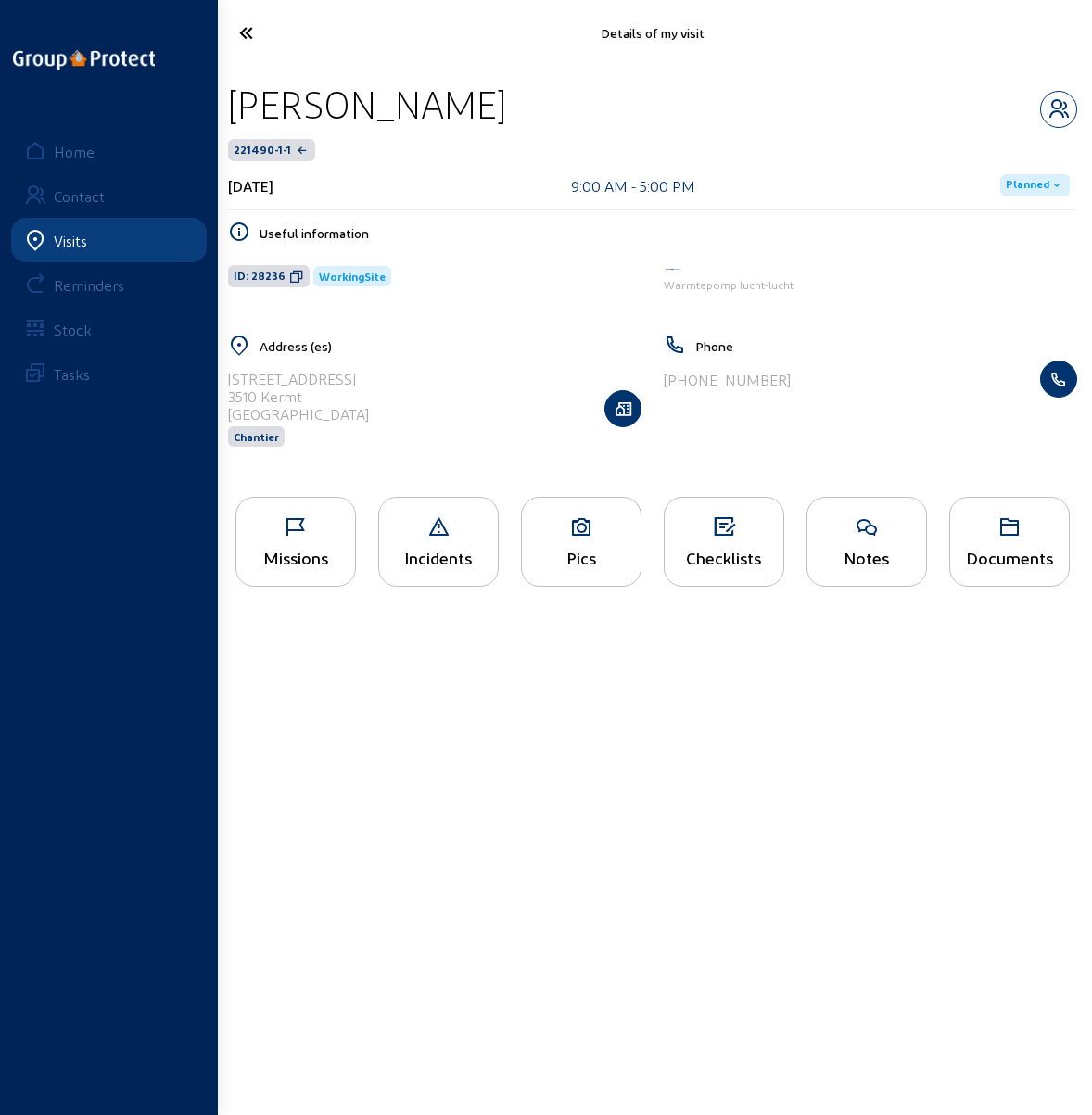
click at [729, 531] on icon at bounding box center [724, 527] width 119 height 22
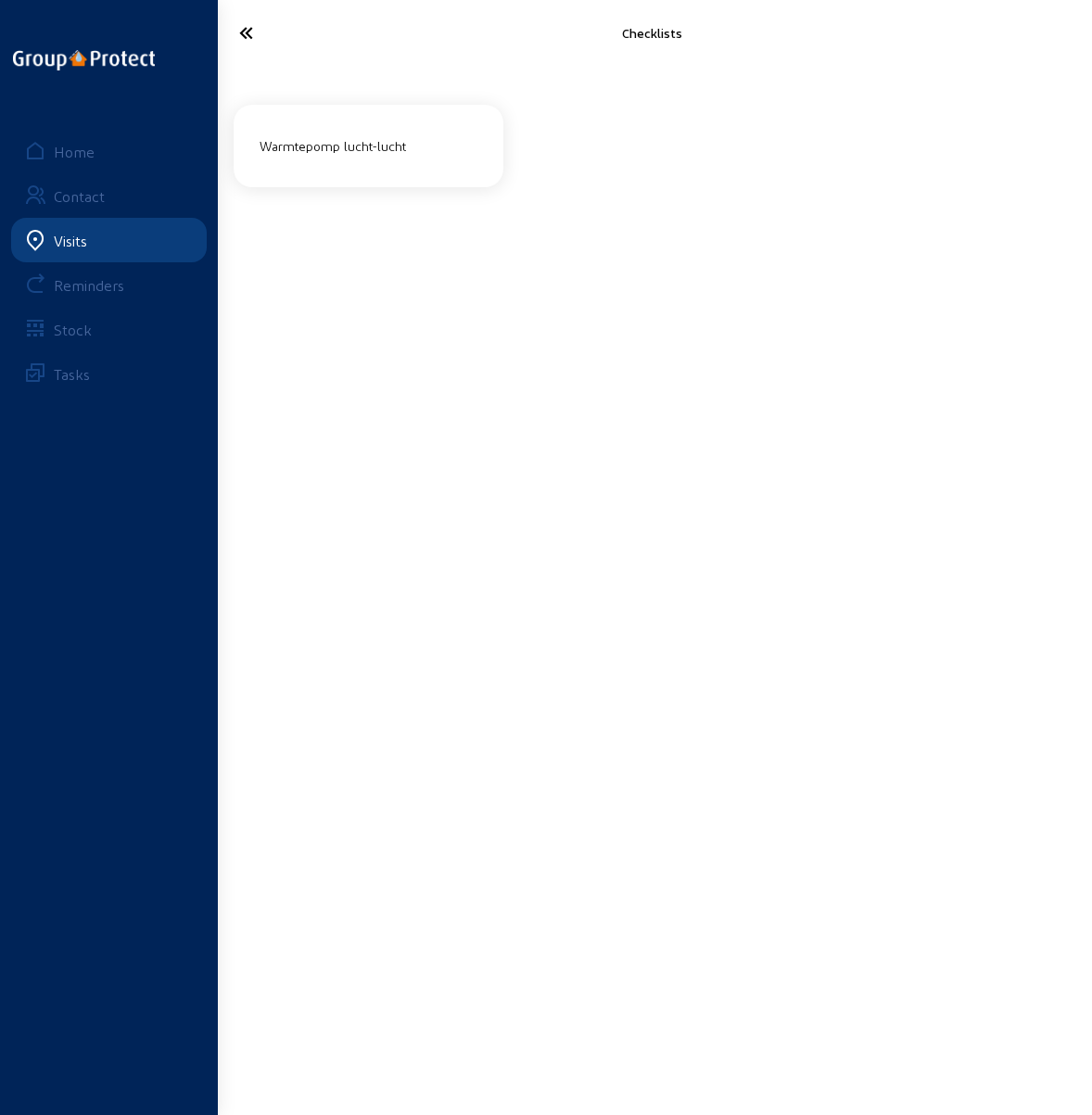
click at [356, 140] on div "Warmtepomp lucht-lucht" at bounding box center [368, 146] width 233 height 30
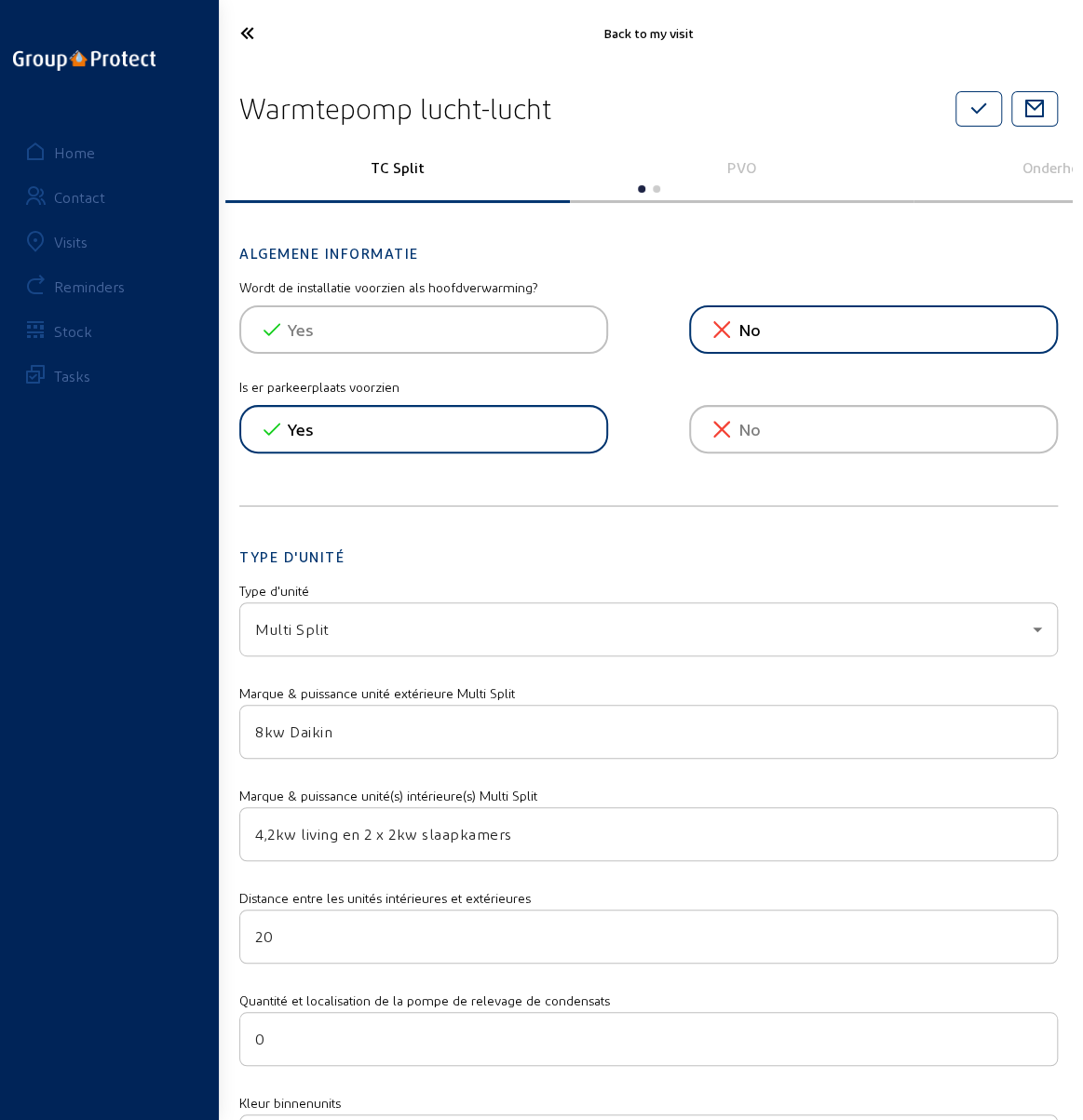
click at [231, 30] on icon at bounding box center [286, 33] width 111 height 32
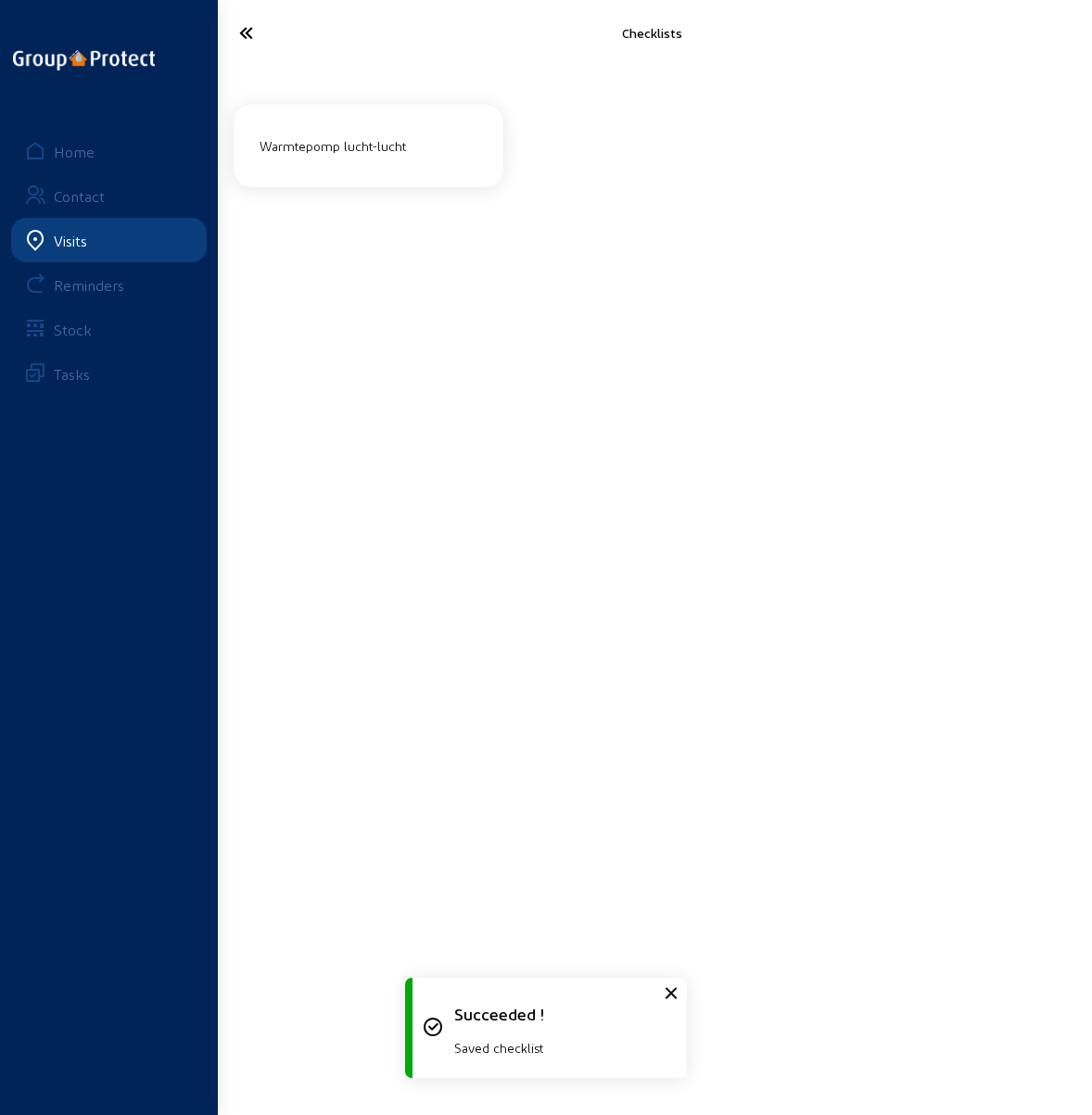
click at [227, 30] on cam-font-icon at bounding box center [286, 33] width 124 height 44
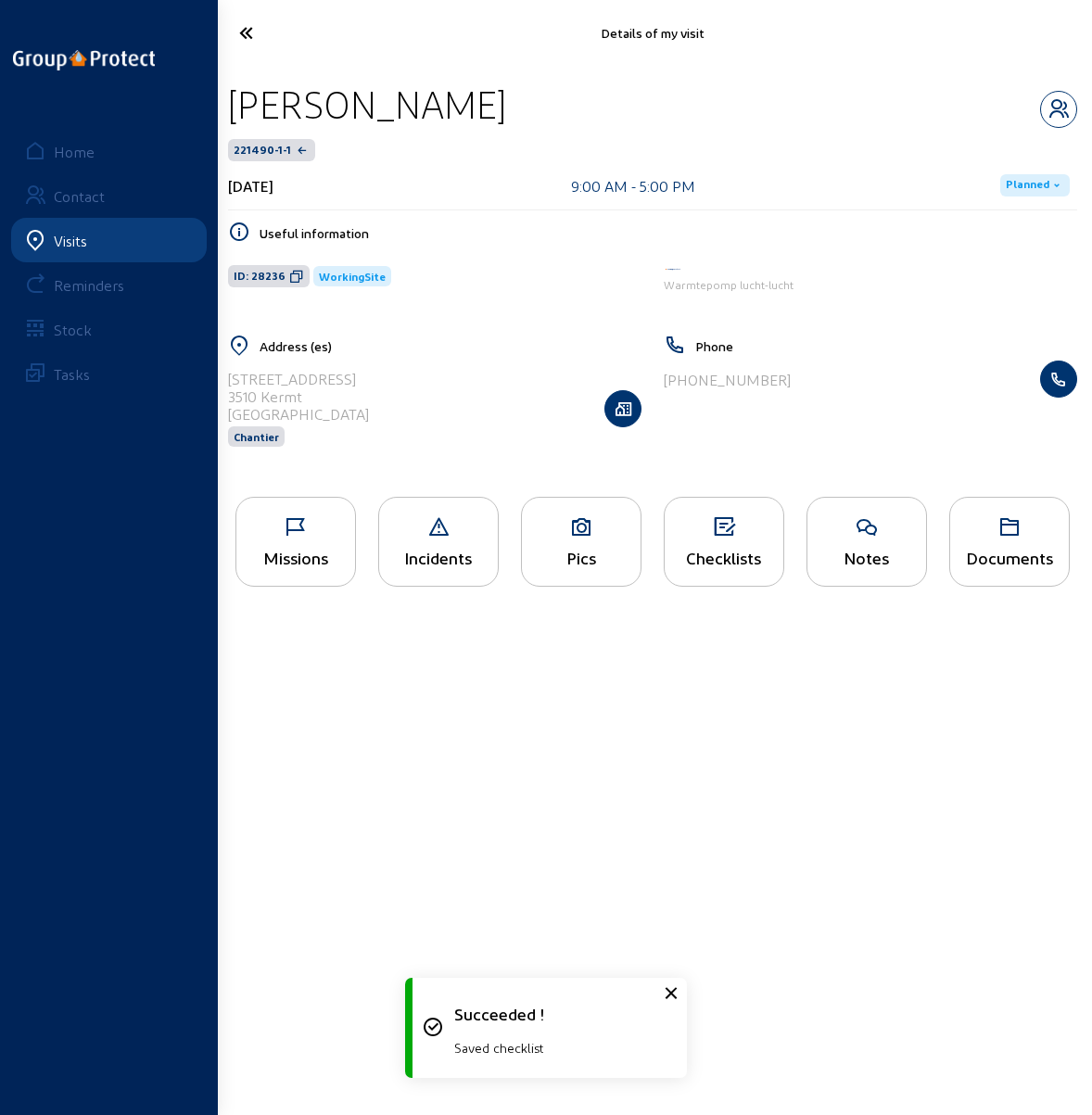
click at [249, 30] on icon at bounding box center [286, 33] width 113 height 32
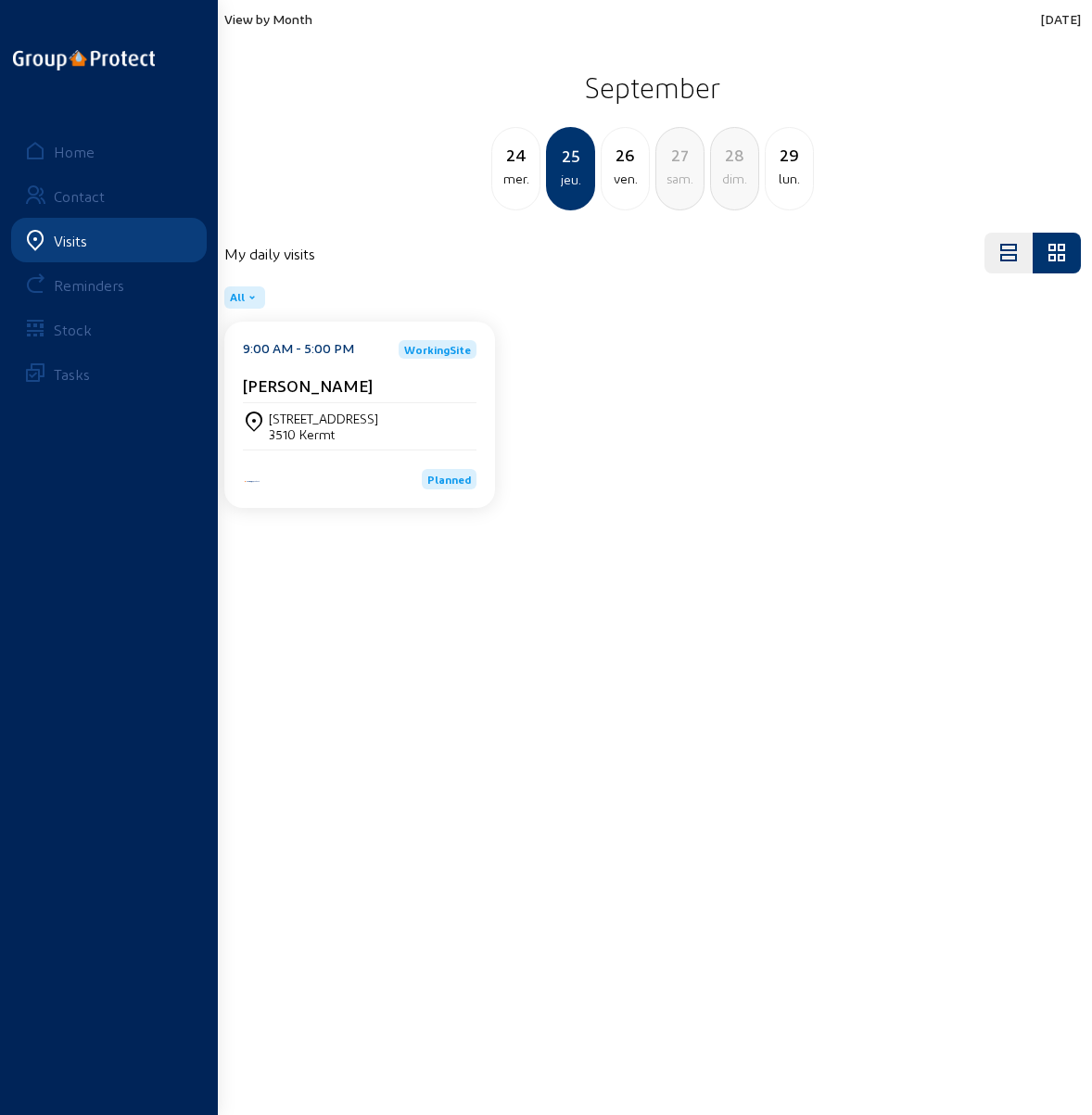
click at [631, 169] on div "ven." at bounding box center [626, 179] width 47 height 22
click at [284, 380] on cam-card-title "Jhony Gijbels" at bounding box center [308, 385] width 130 height 20
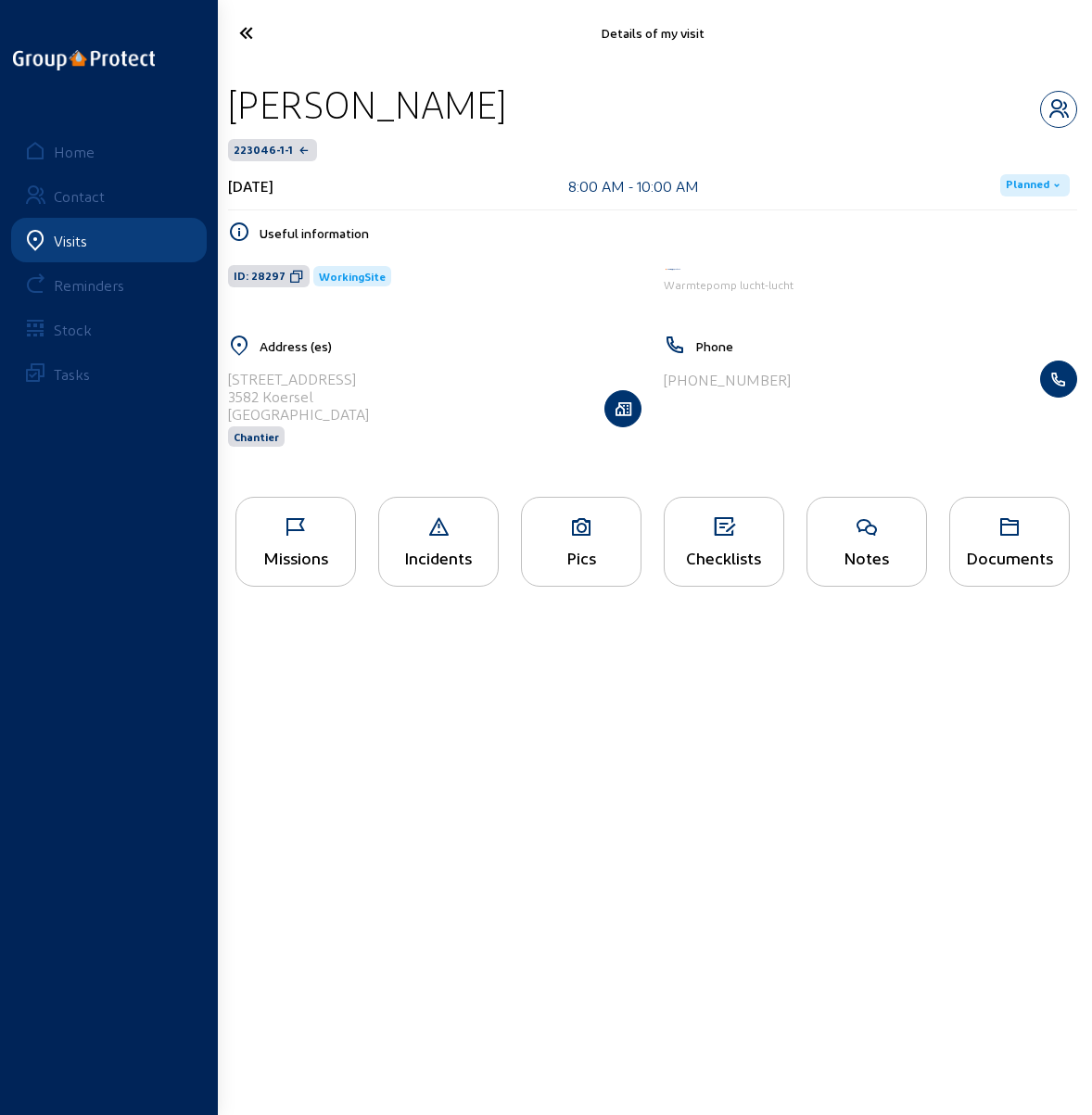
click at [693, 537] on div "Checklists" at bounding box center [724, 541] width 121 height 90
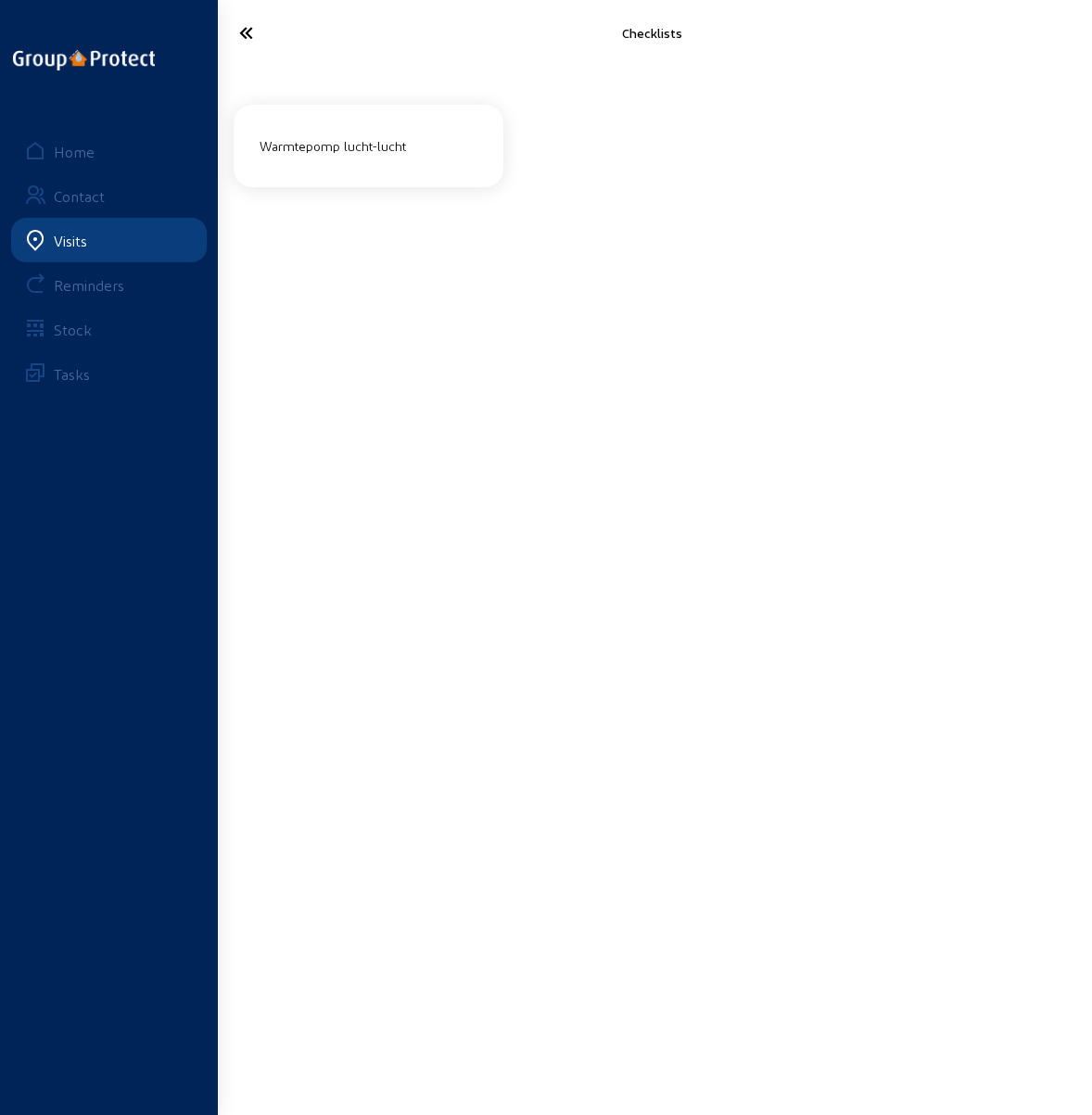
click at [339, 164] on div "Warmtepomp lucht-lucht" at bounding box center [368, 146] width 233 height 46
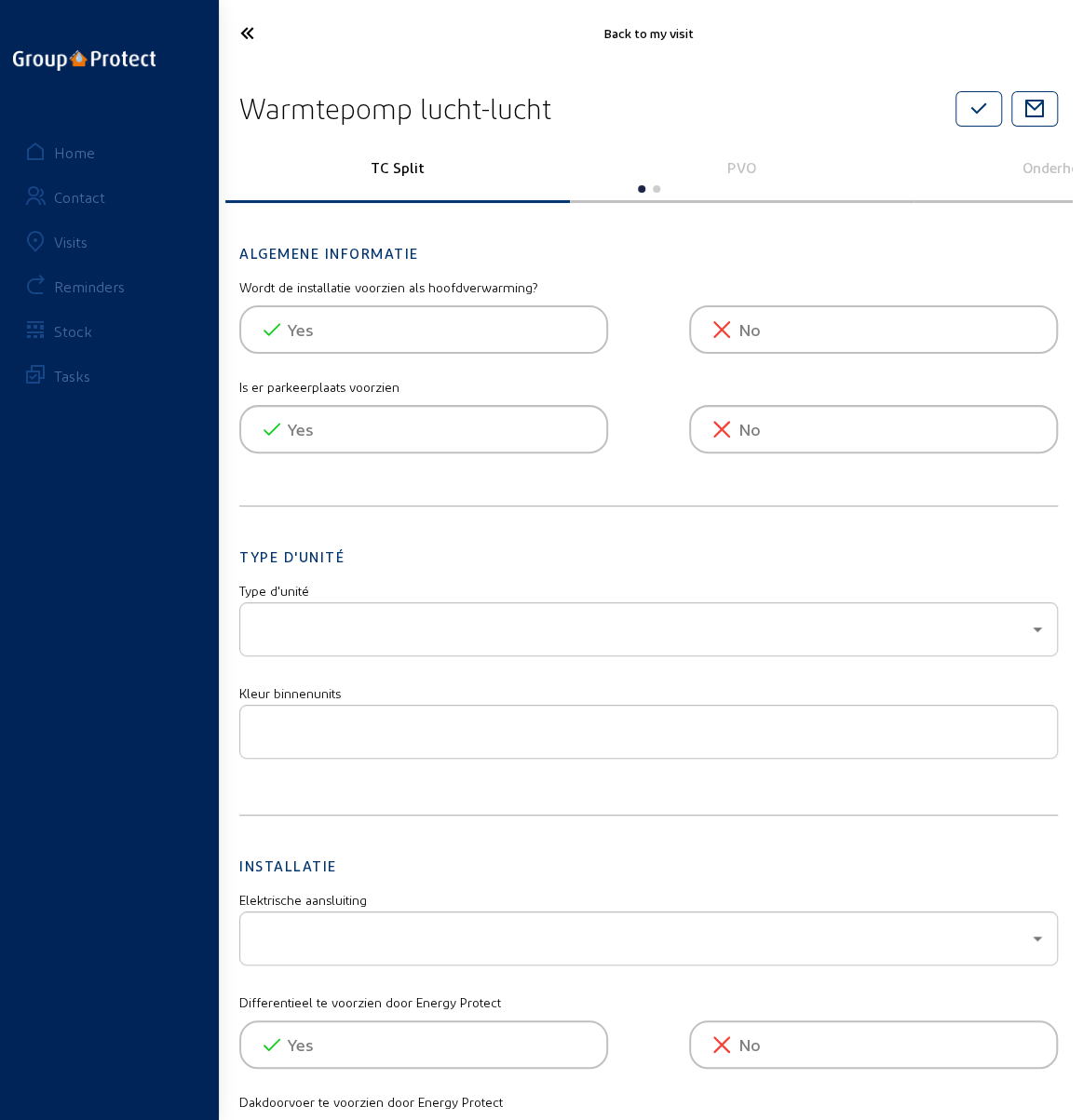
click at [232, 24] on icon at bounding box center [286, 33] width 111 height 32
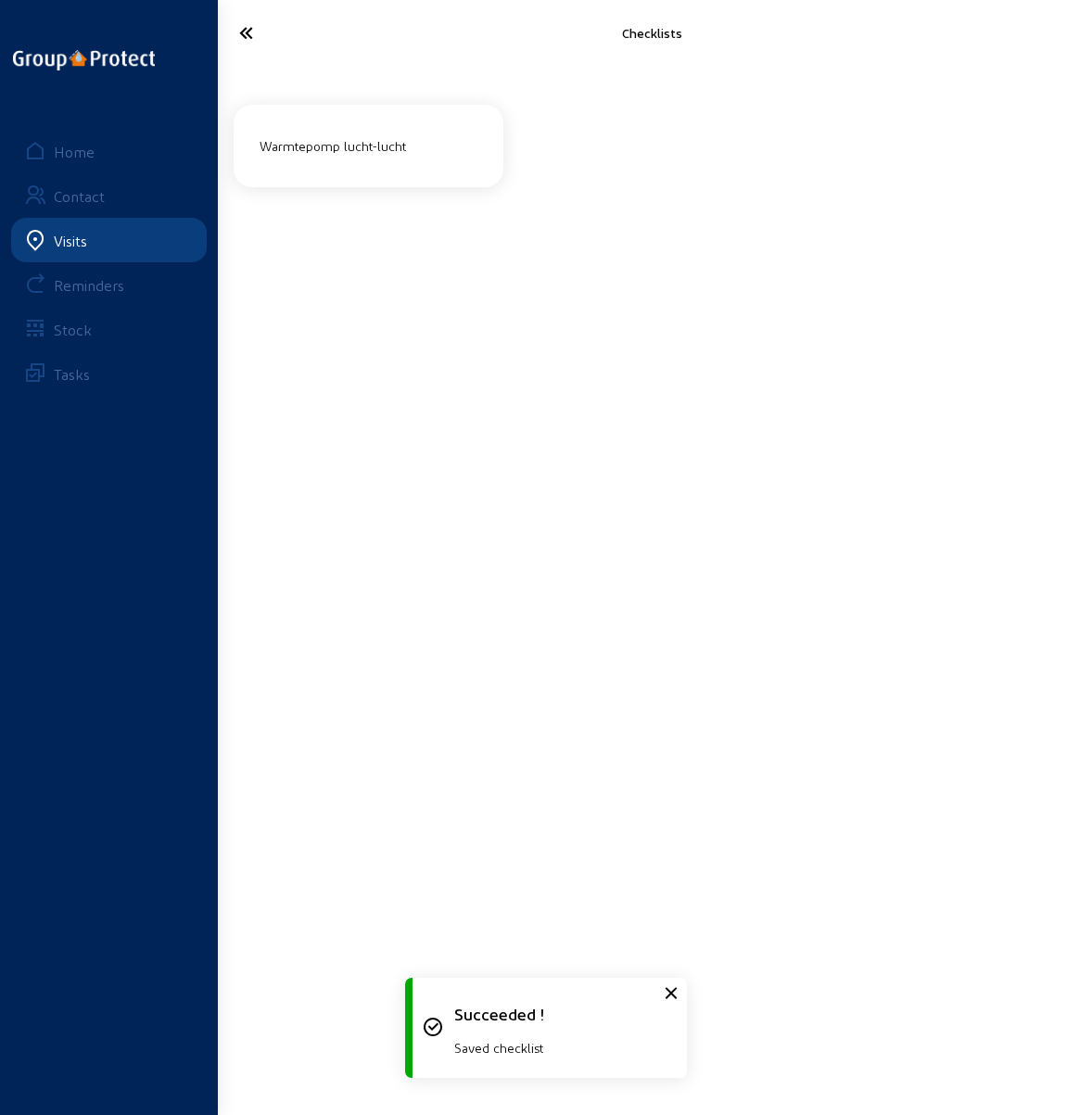
click at [231, 24] on icon at bounding box center [286, 33] width 113 height 32
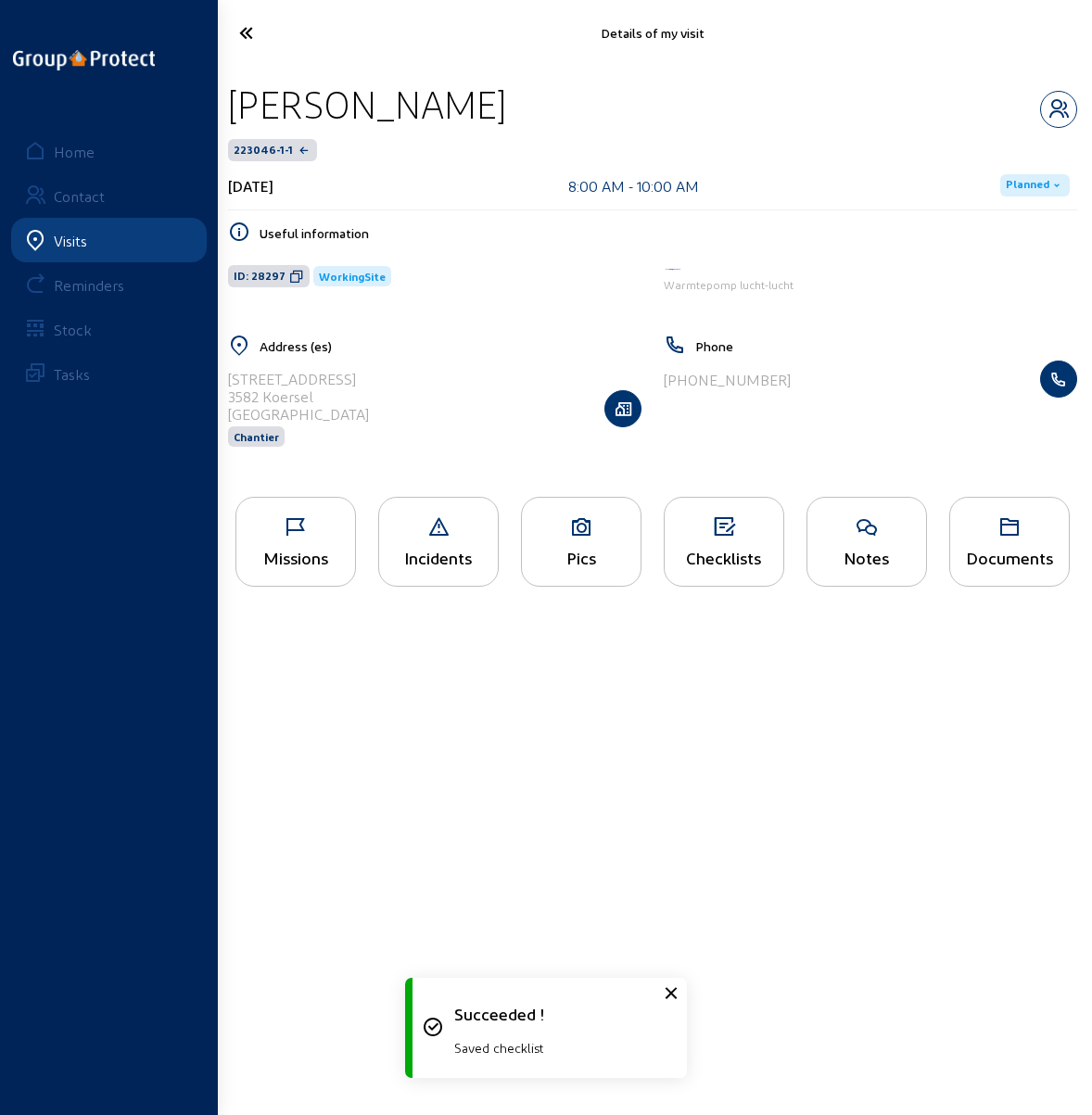
click at [305, 533] on icon at bounding box center [295, 527] width 119 height 22
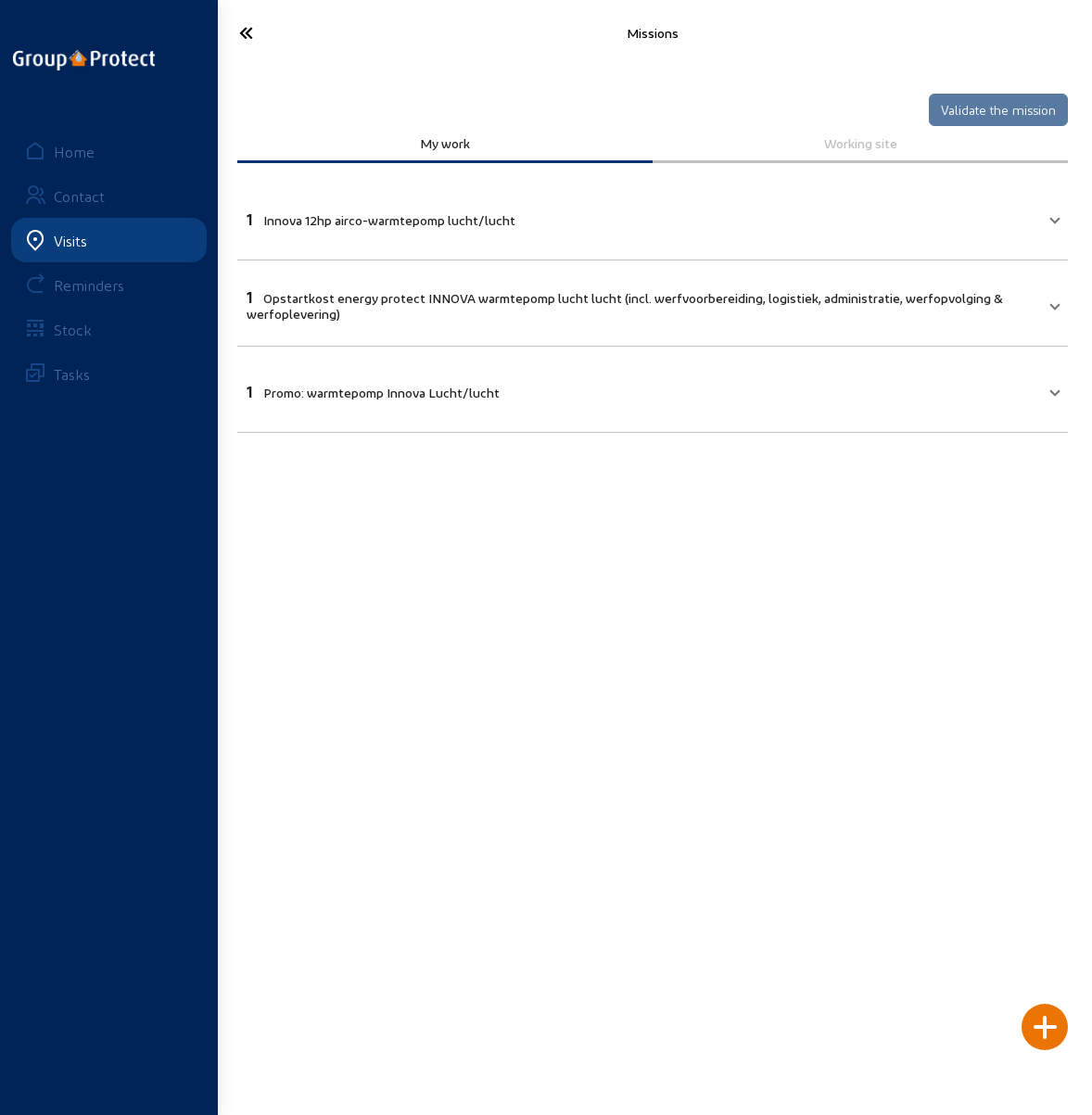
click at [239, 28] on icon at bounding box center [286, 33] width 113 height 32
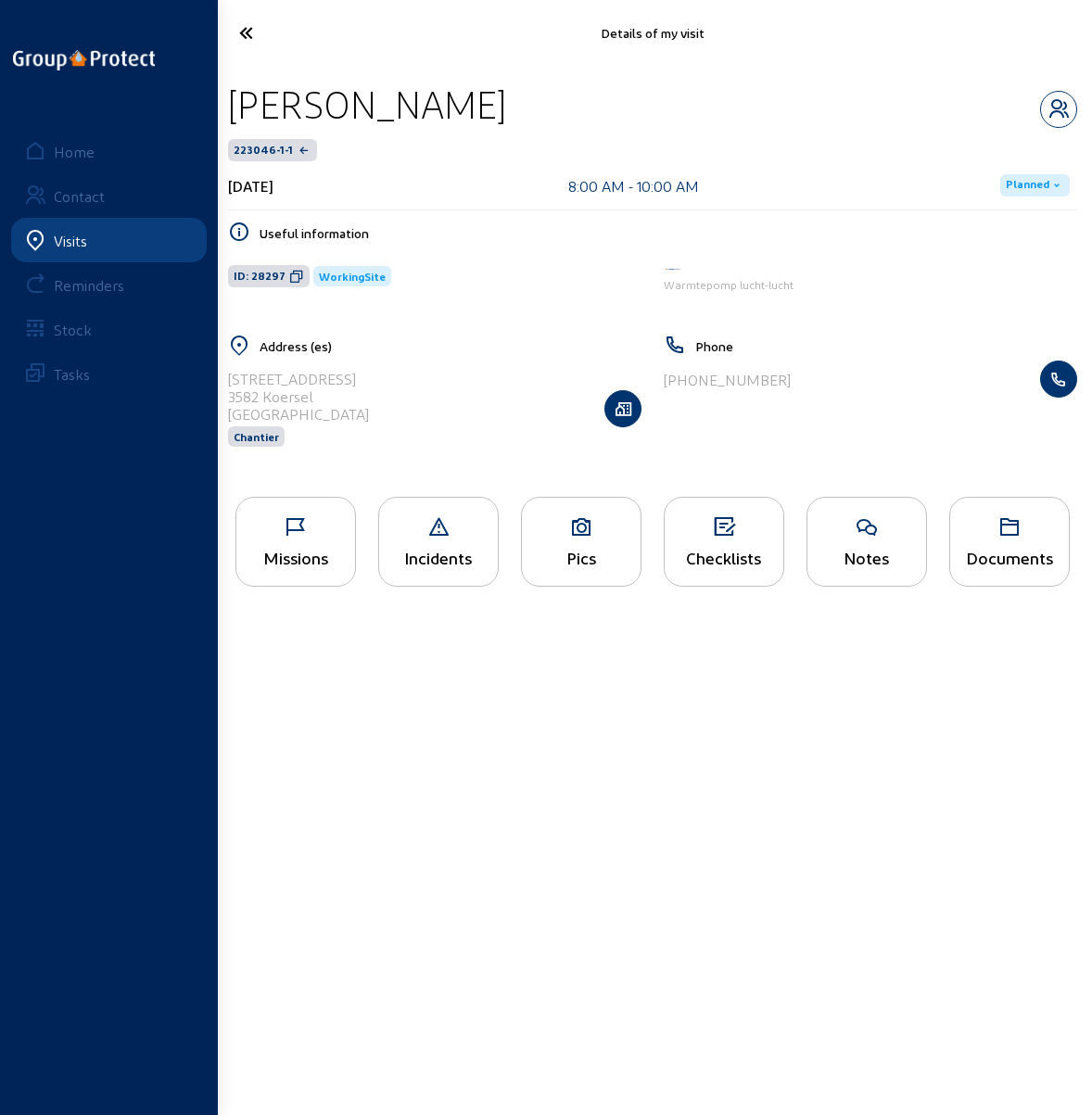
click at [247, 39] on icon at bounding box center [286, 33] width 113 height 32
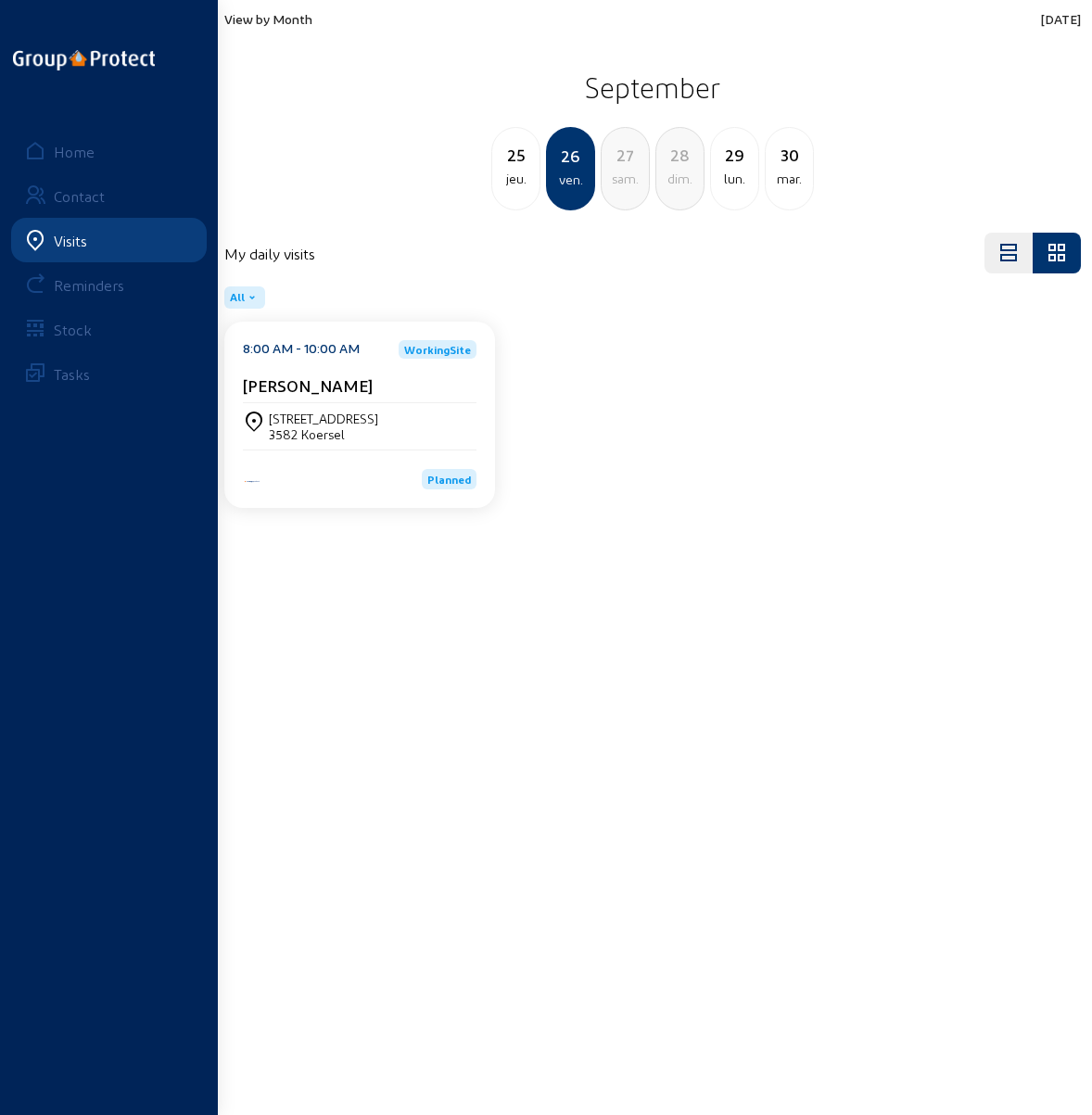
click at [286, 21] on span "View by Month" at bounding box center [268, 19] width 88 height 16
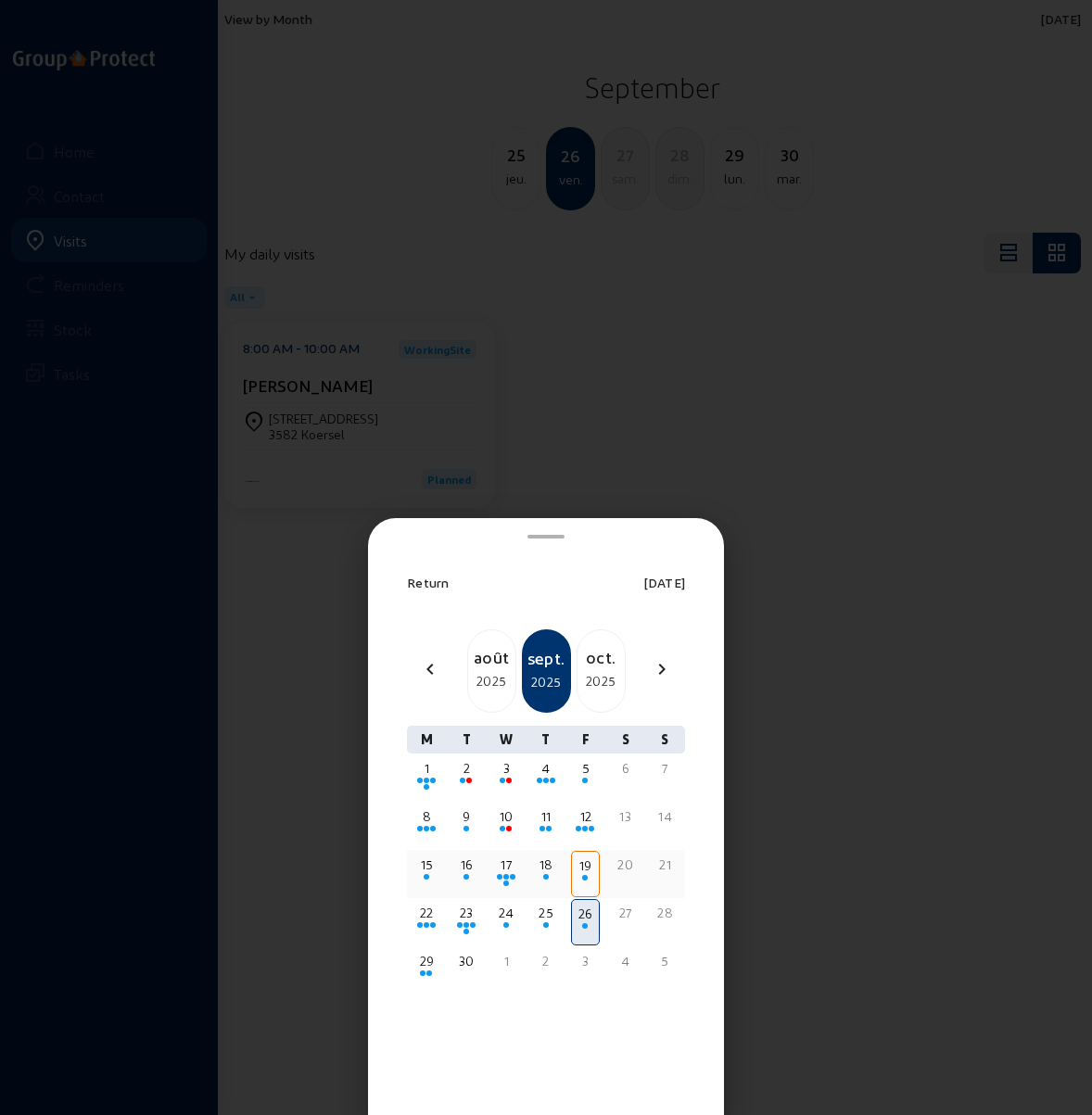
click at [584, 871] on div "19" at bounding box center [585, 866] width 23 height 19
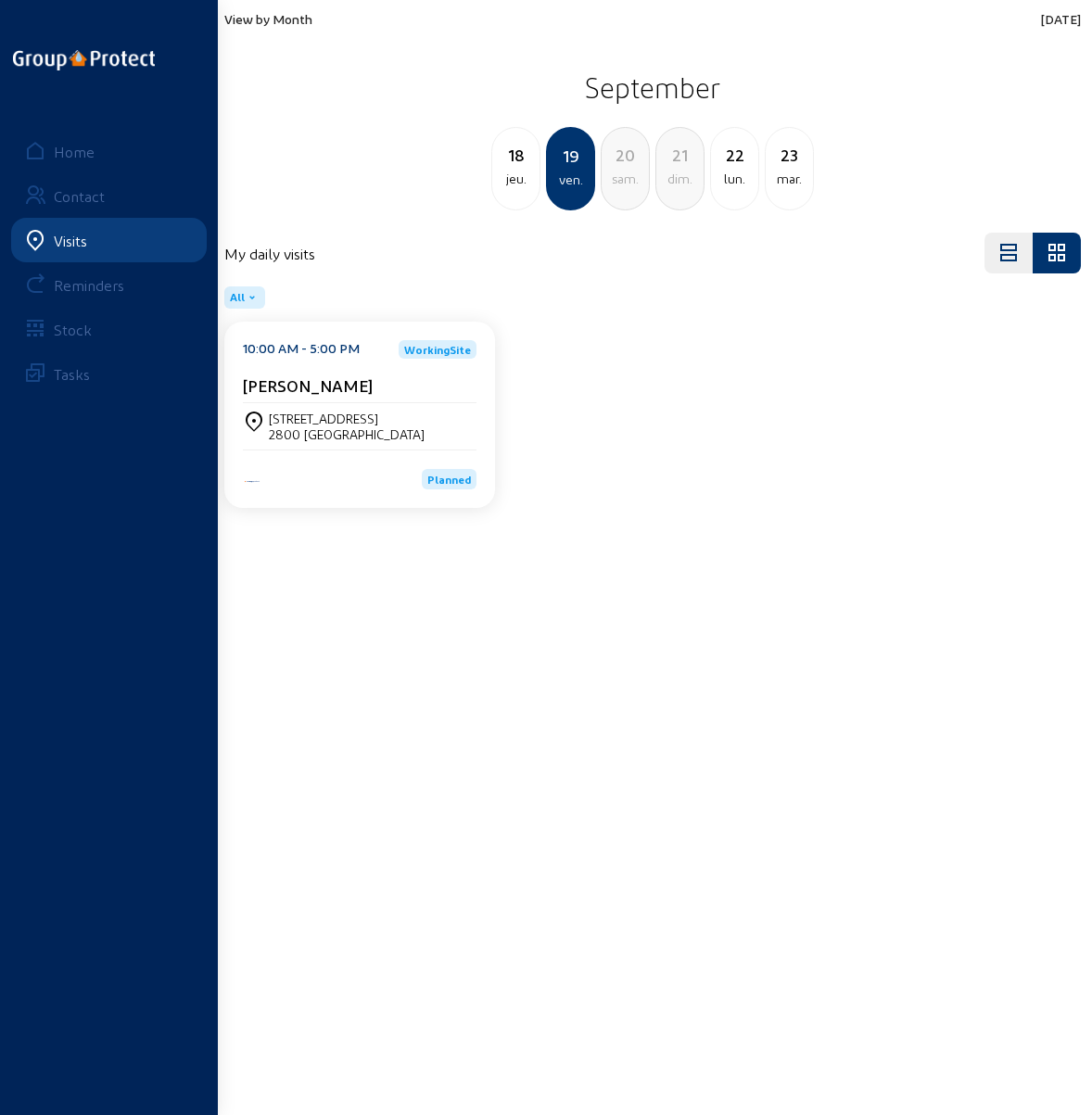
click at [330, 410] on div "[STREET_ADDRESS]" at bounding box center [347, 418] width 156 height 16
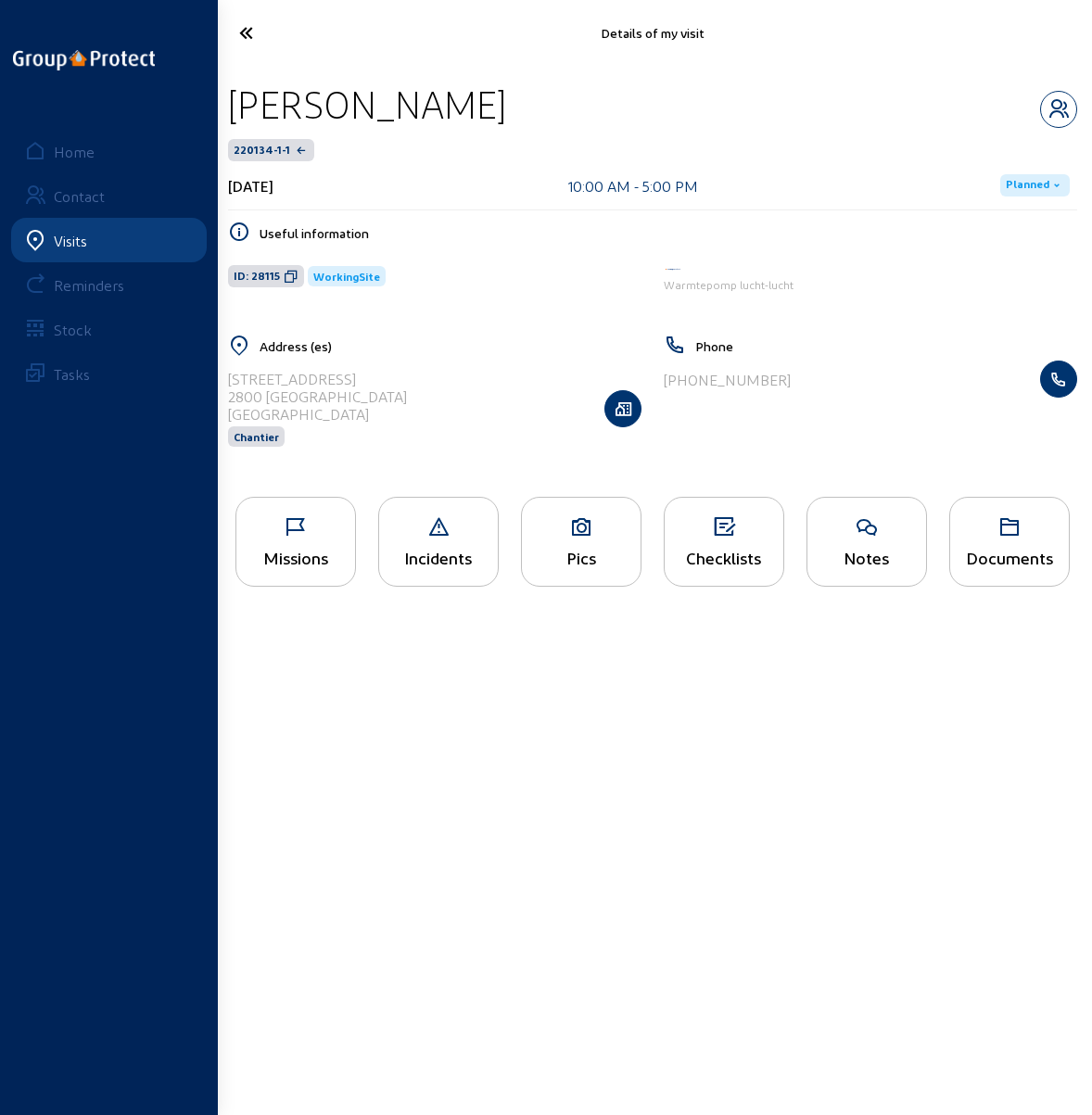
click at [563, 531] on icon at bounding box center [581, 527] width 119 height 22
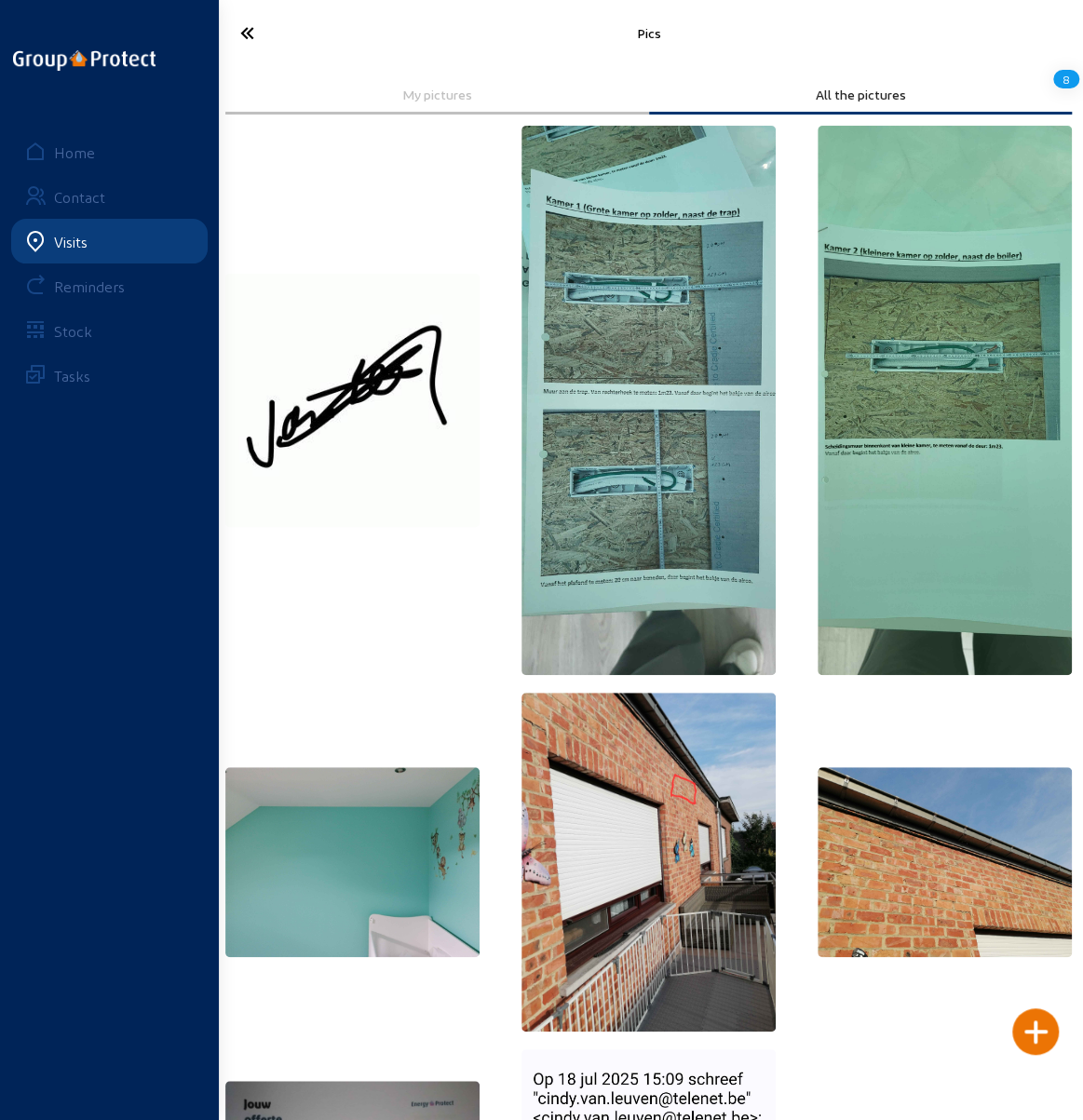
click at [641, 817] on img at bounding box center [649, 861] width 255 height 339
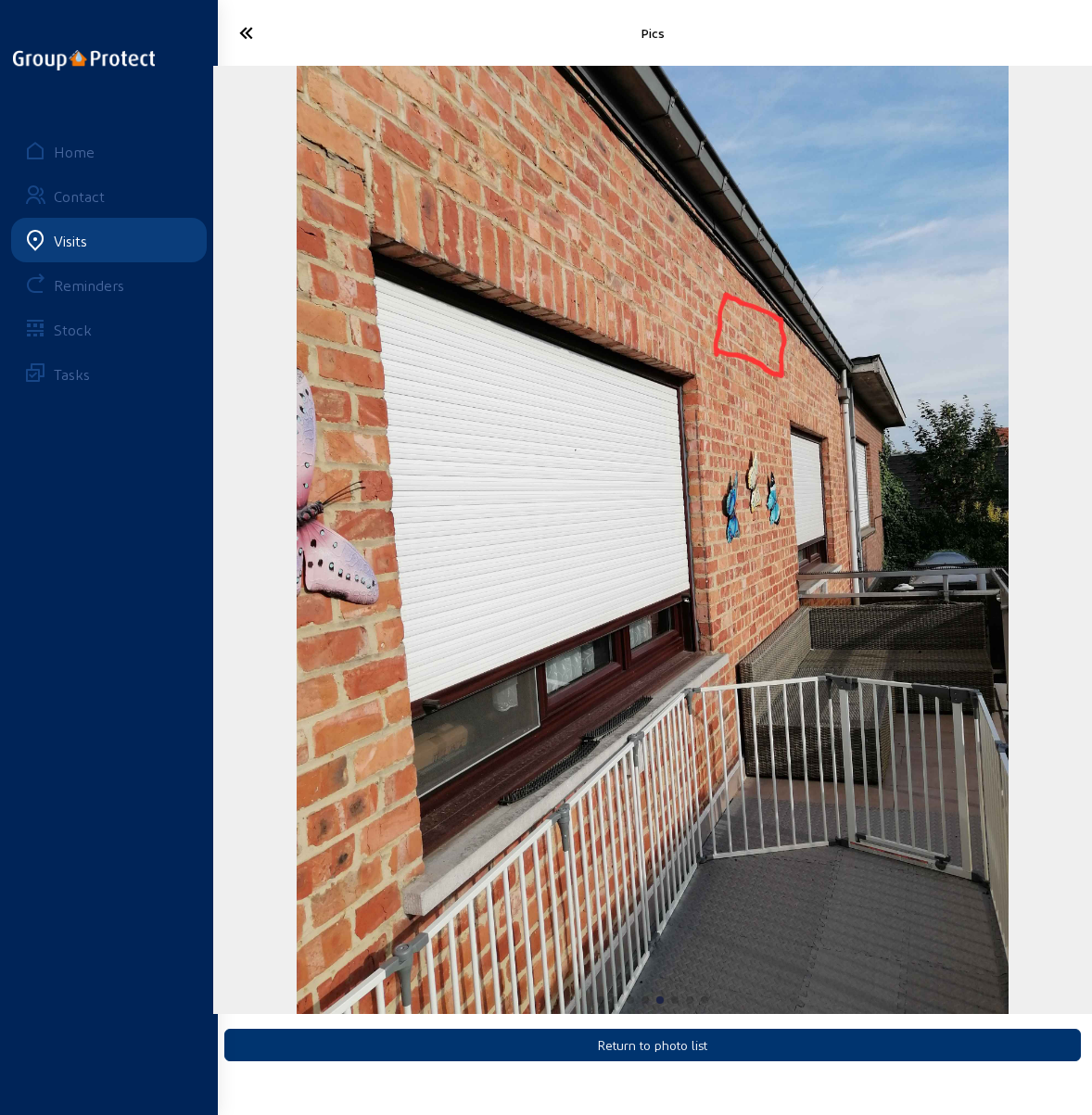
click at [437, 614] on img "5 / 8" at bounding box center [651, 539] width 711 height 949
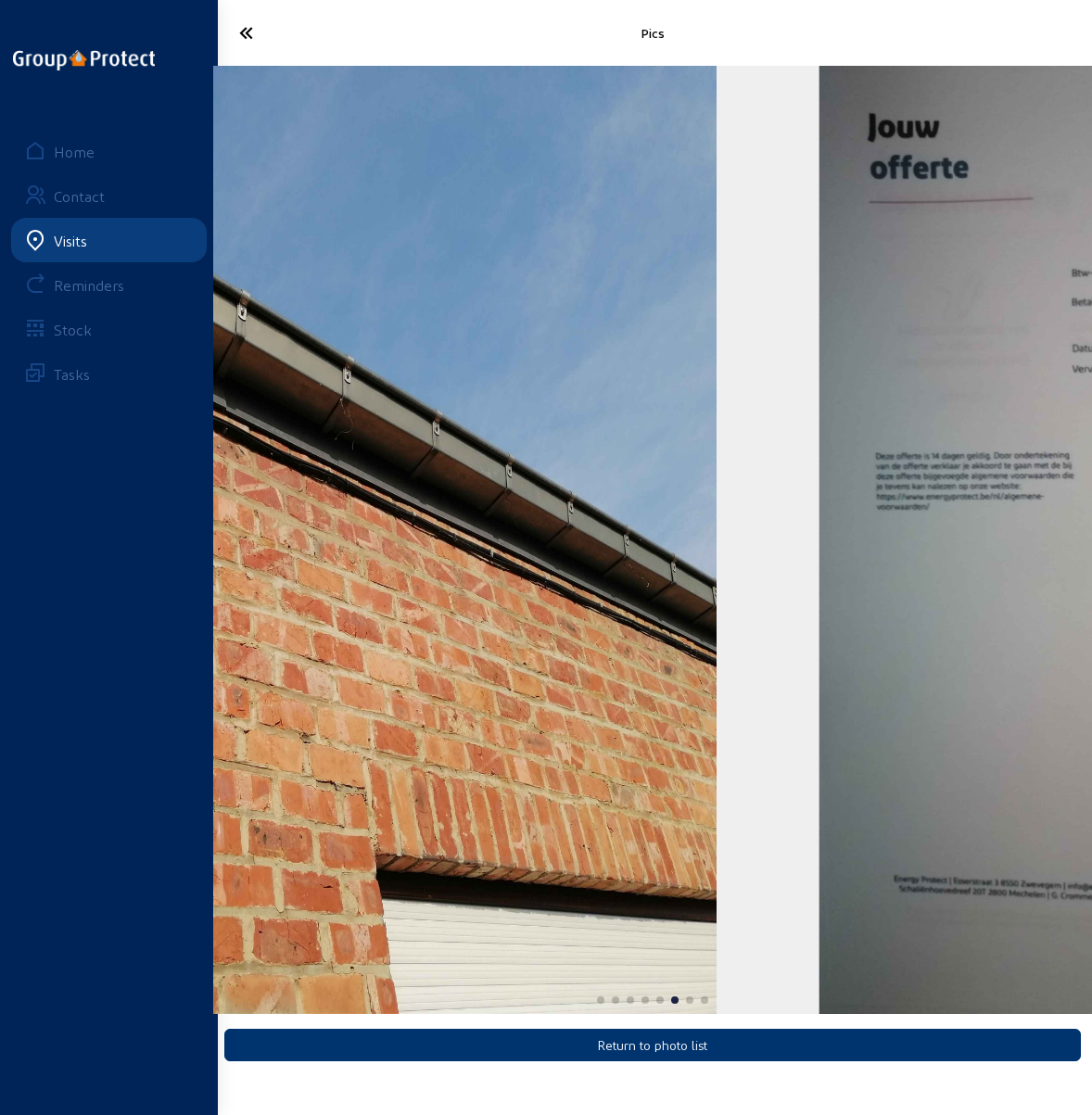
click at [487, 637] on img "6 / 8" at bounding box center [276, 539] width 878 height 949
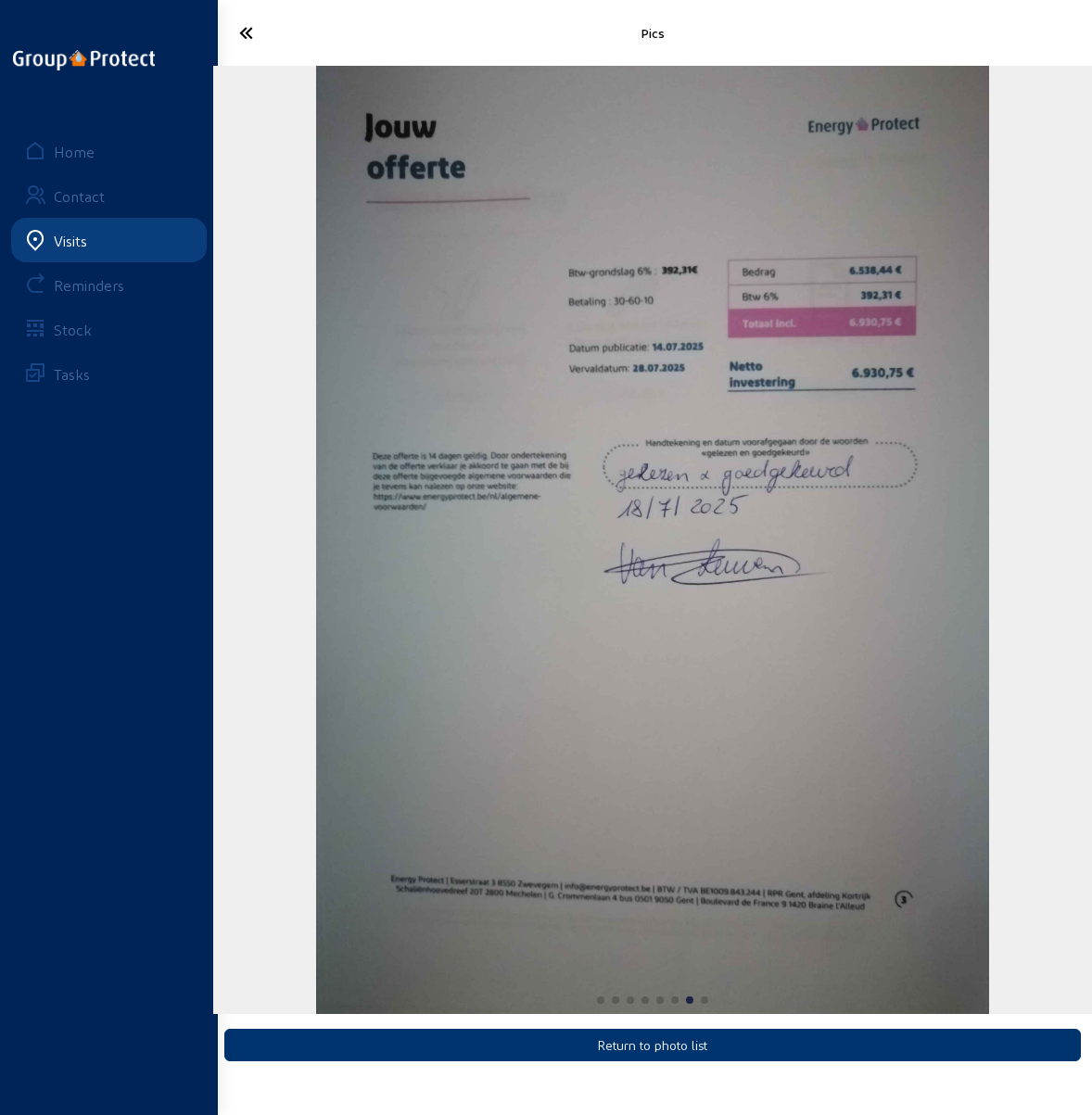
click at [358, 622] on img "7 / 8" at bounding box center [652, 539] width 672 height 949
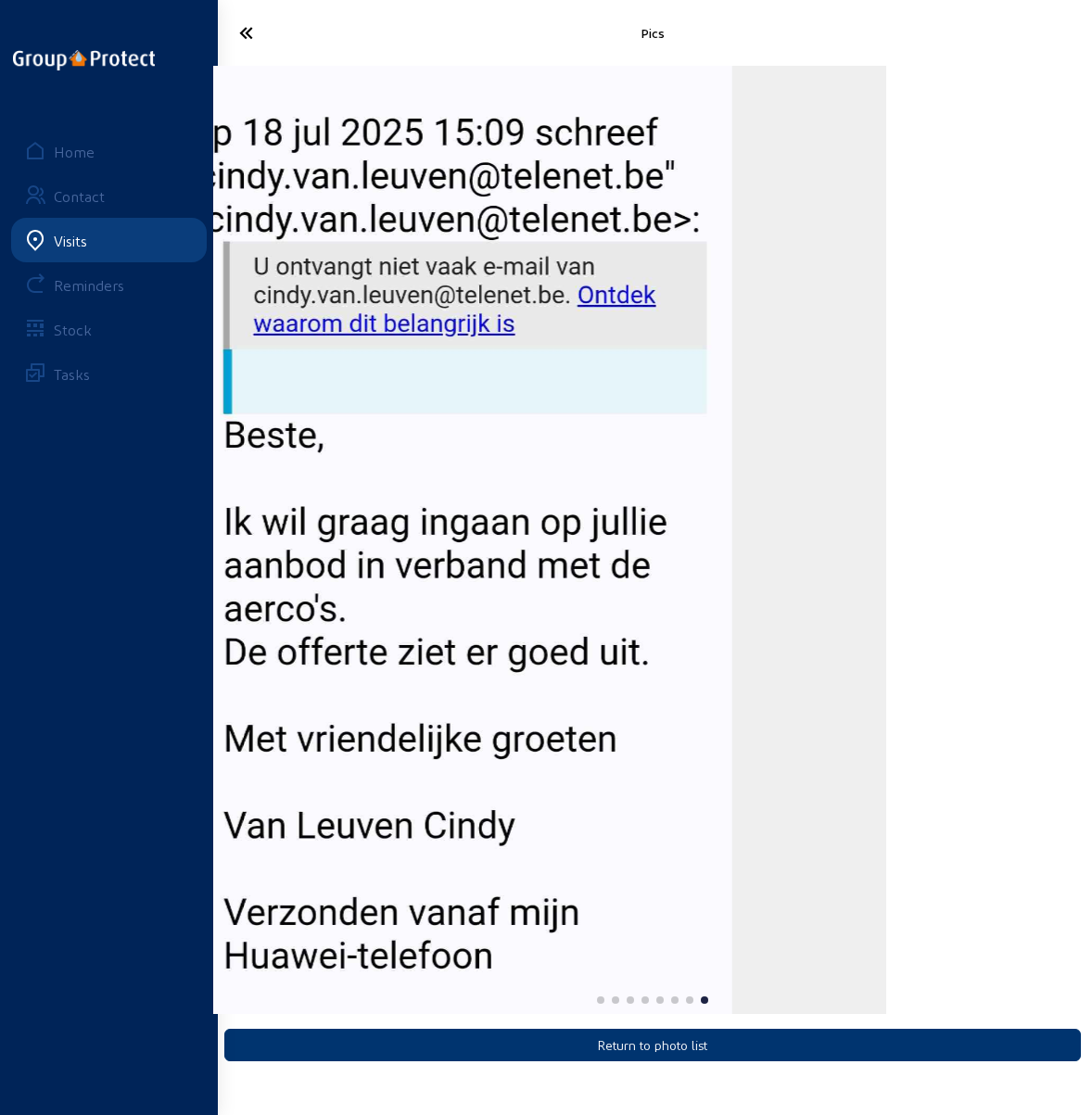
click at [303, 597] on img "8 / 8" at bounding box center [446, 539] width 572 height 949
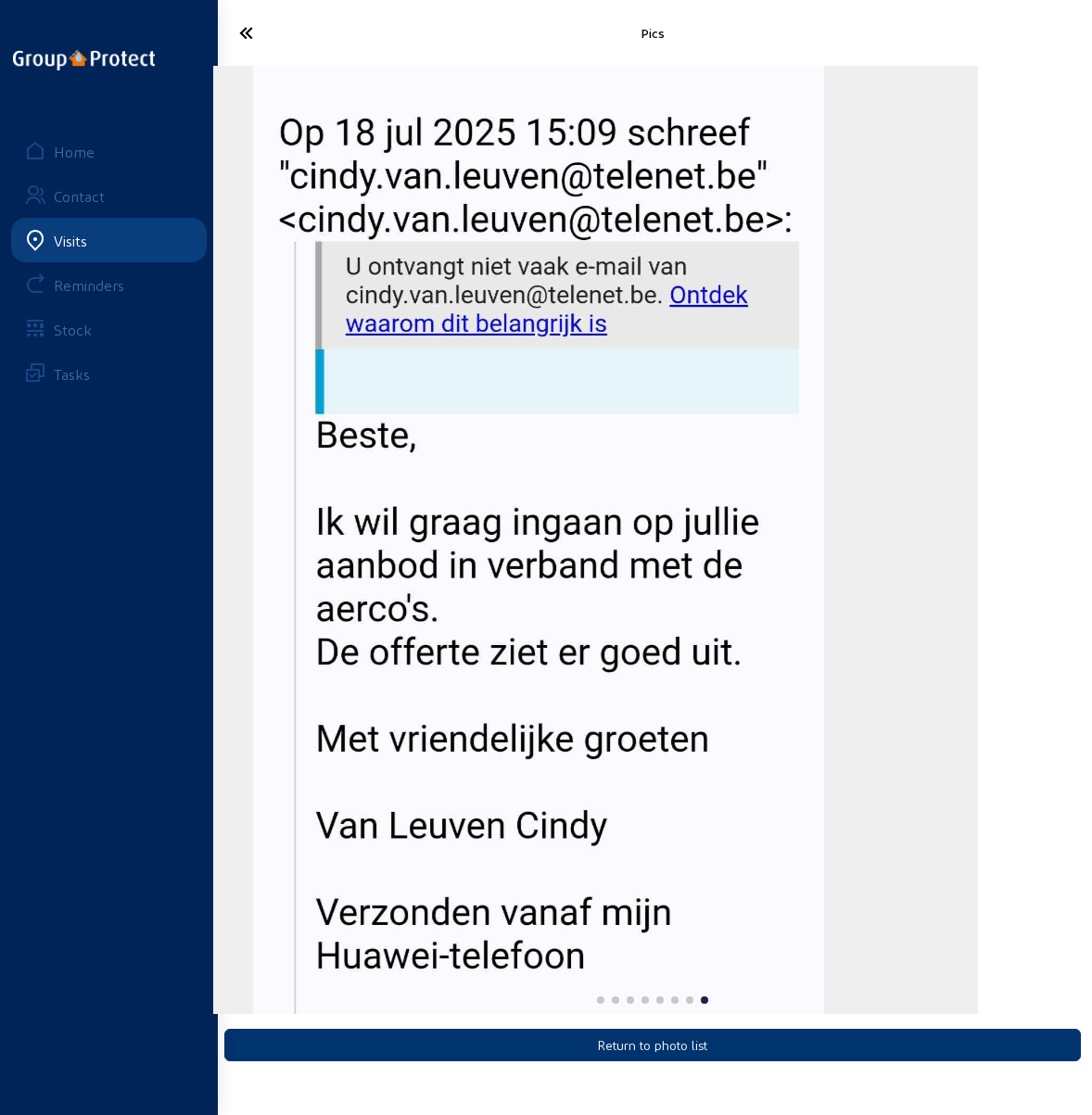
click at [825, 534] on img "8 / 8" at bounding box center [539, 539] width 572 height 949
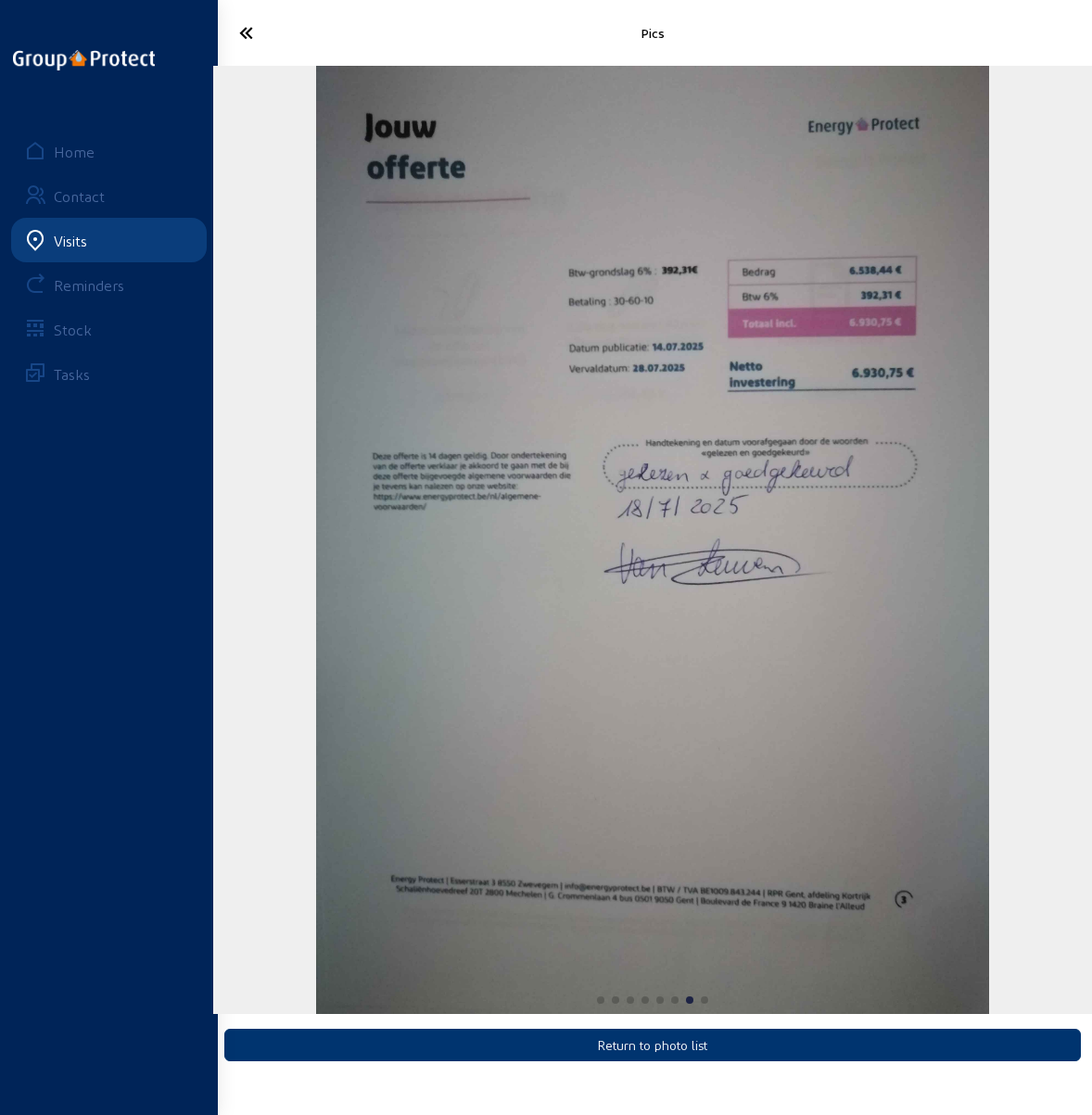
click at [1091, 595] on html "Pics Return to photo list Home Contact Visits Reminders Stock Tasks" at bounding box center [546, 558] width 1092 height 1115
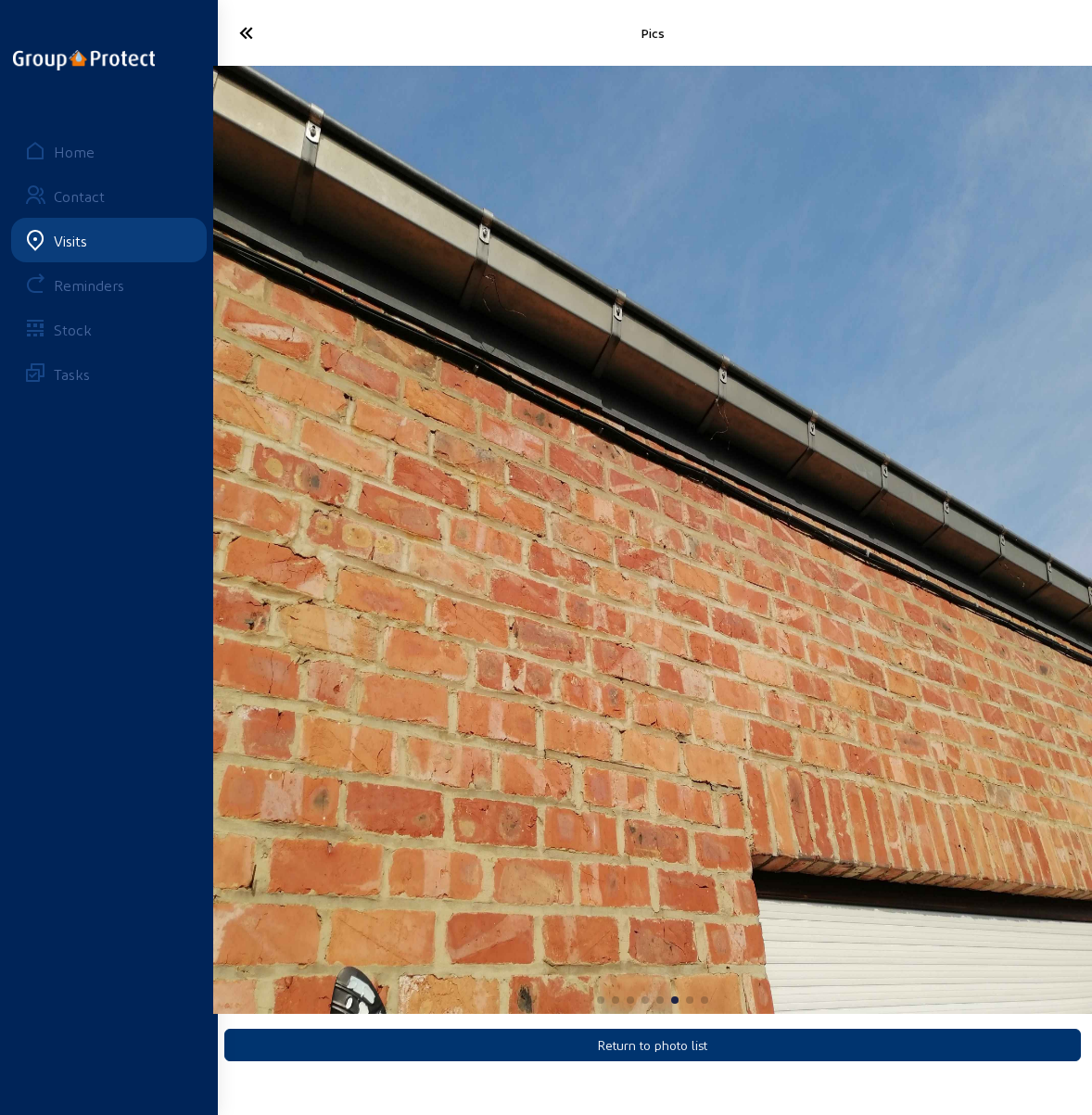
click at [1091, 582] on html "Pics Return to photo list Home Contact Visits Reminders Stock Tasks" at bounding box center [546, 558] width 1092 height 1115
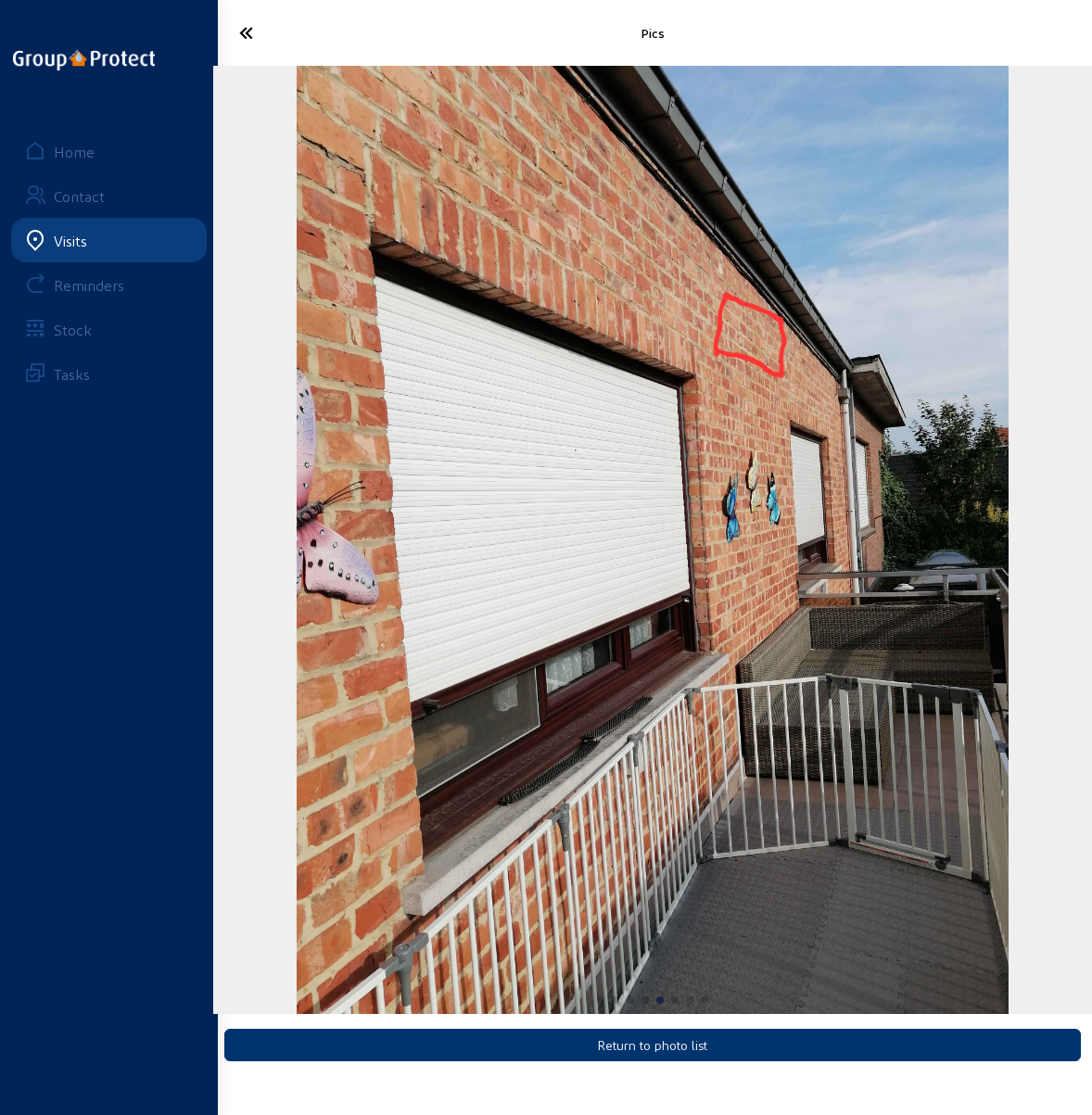
click at [927, 551] on img "5 / 8" at bounding box center [651, 539] width 711 height 949
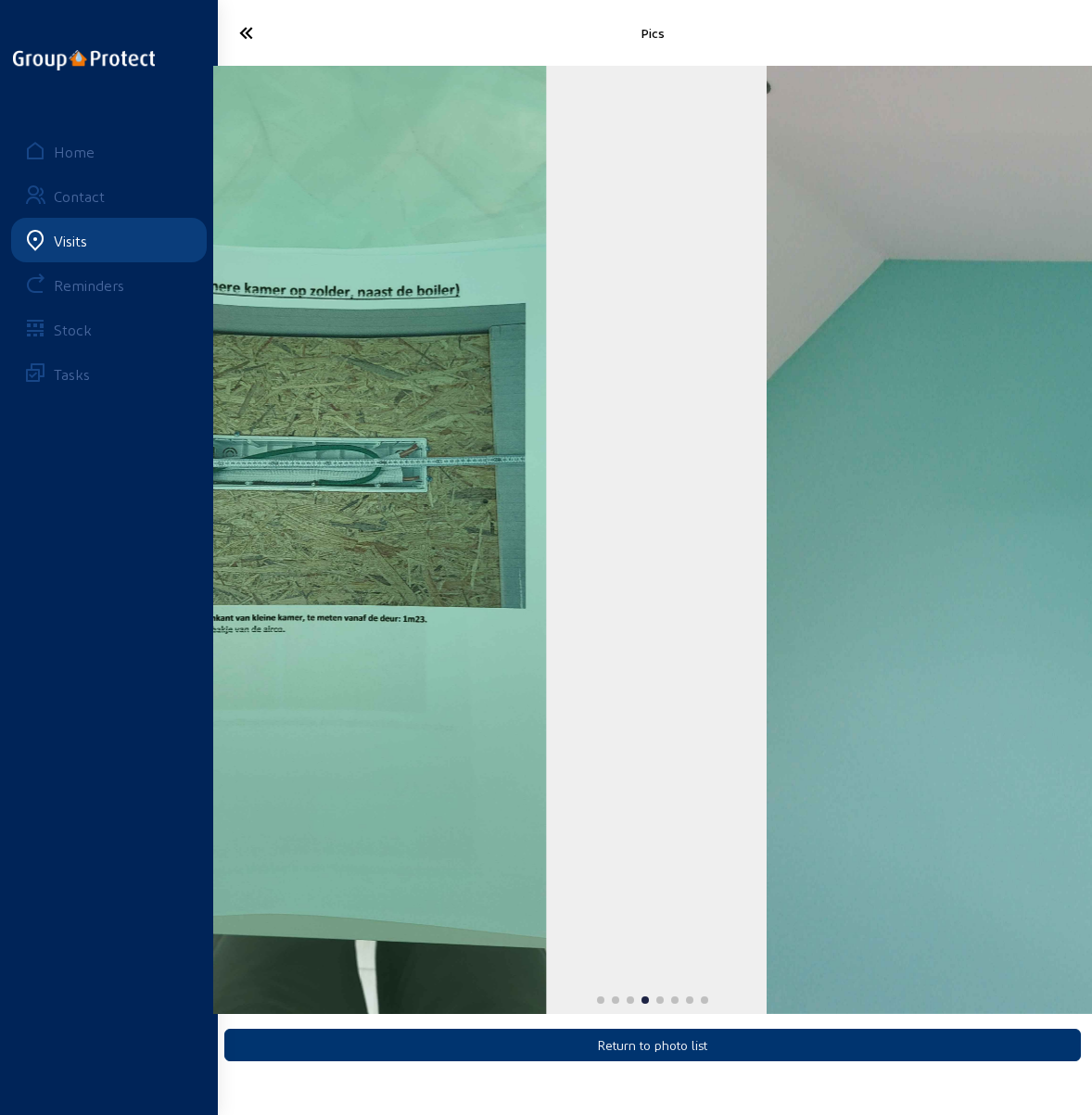
click at [1091, 441] on html "Pics Return to photo list Home Contact Visits Reminders Stock Tasks" at bounding box center [546, 558] width 1092 height 1115
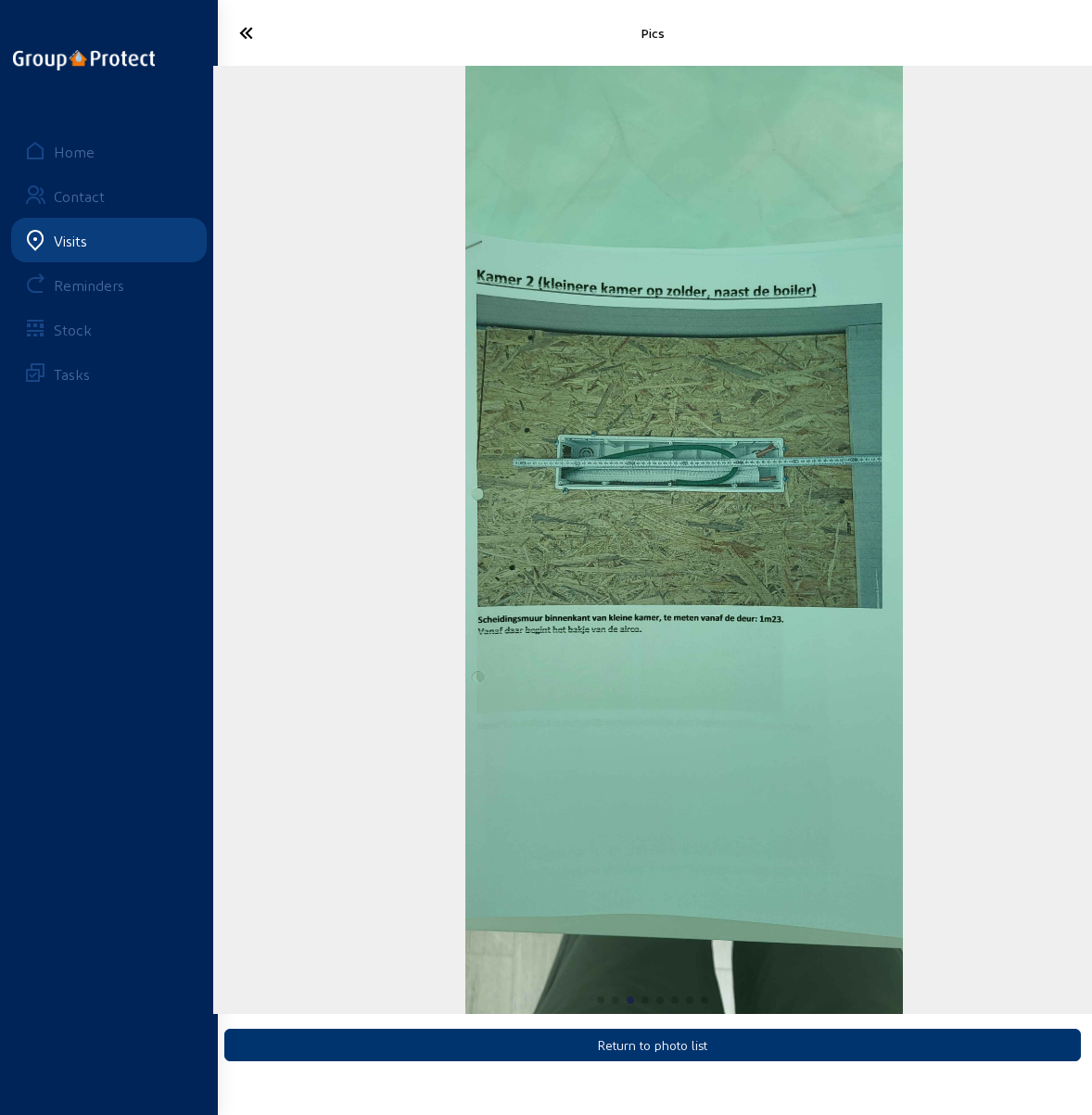
click at [597, 538] on img "3 / 8" at bounding box center [685, 539] width 439 height 949
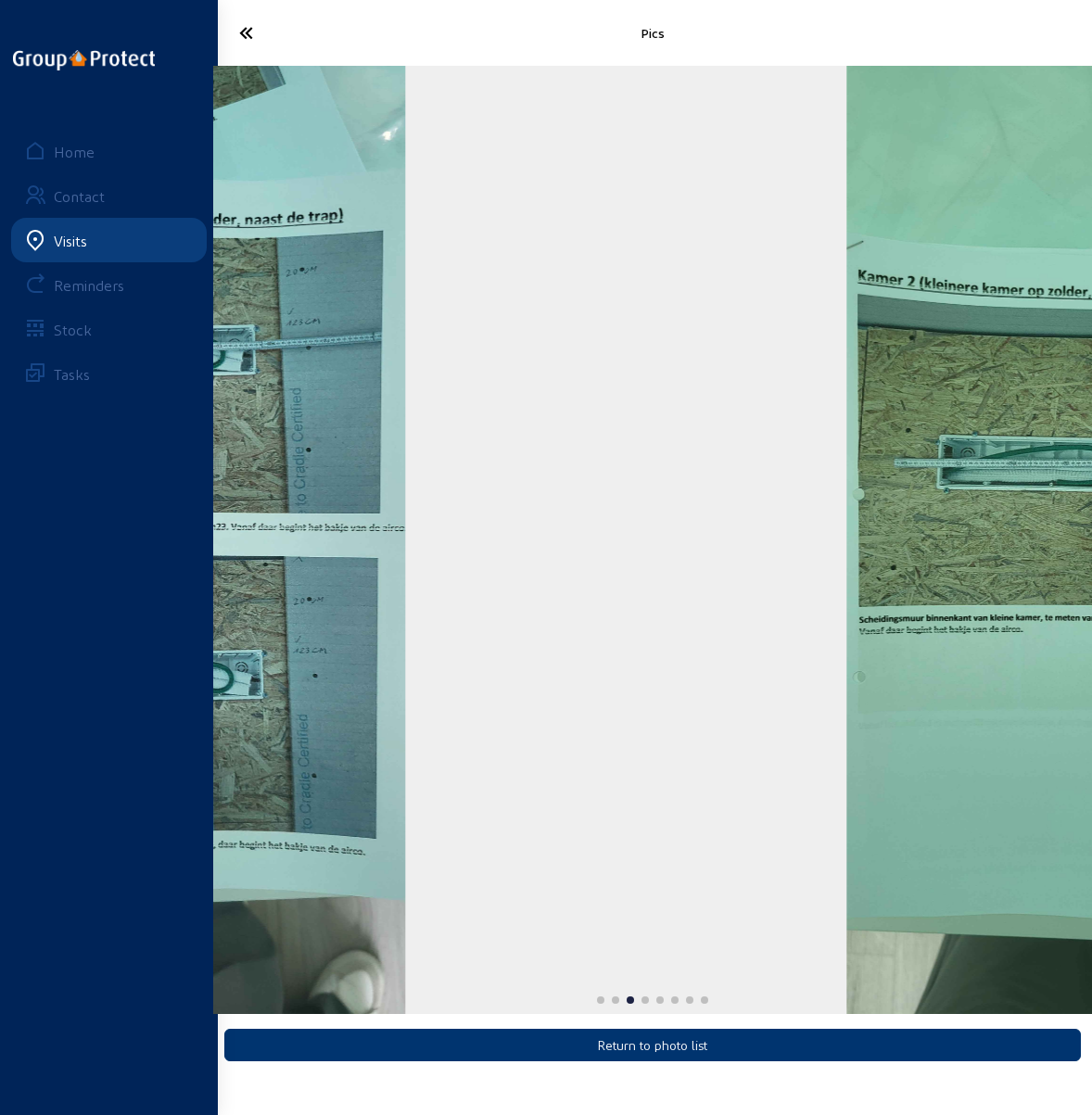
click at [994, 470] on img "3 / 8" at bounding box center [1065, 539] width 439 height 949
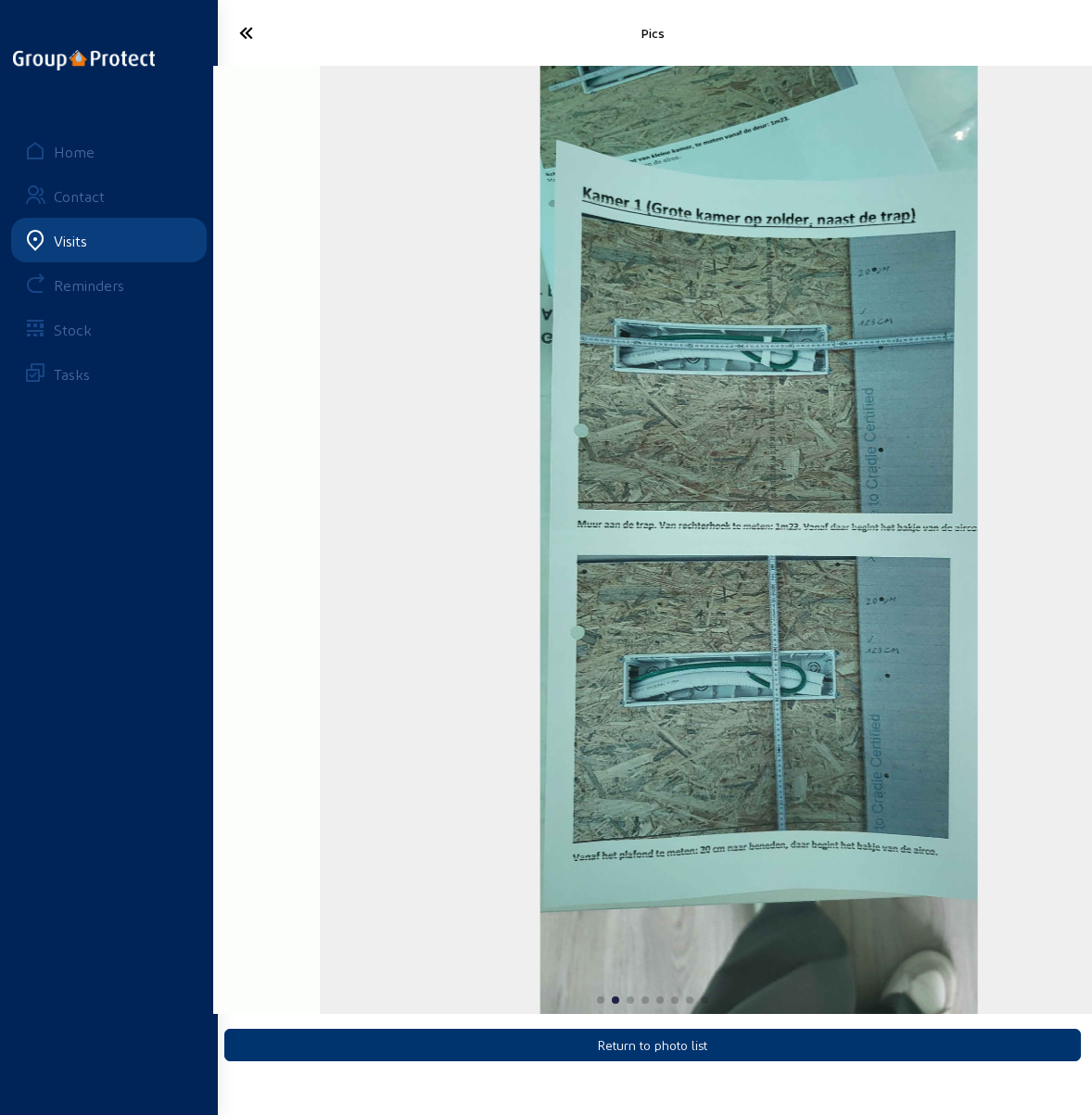
click at [665, 441] on img "2 / 8" at bounding box center [759, 539] width 439 height 949
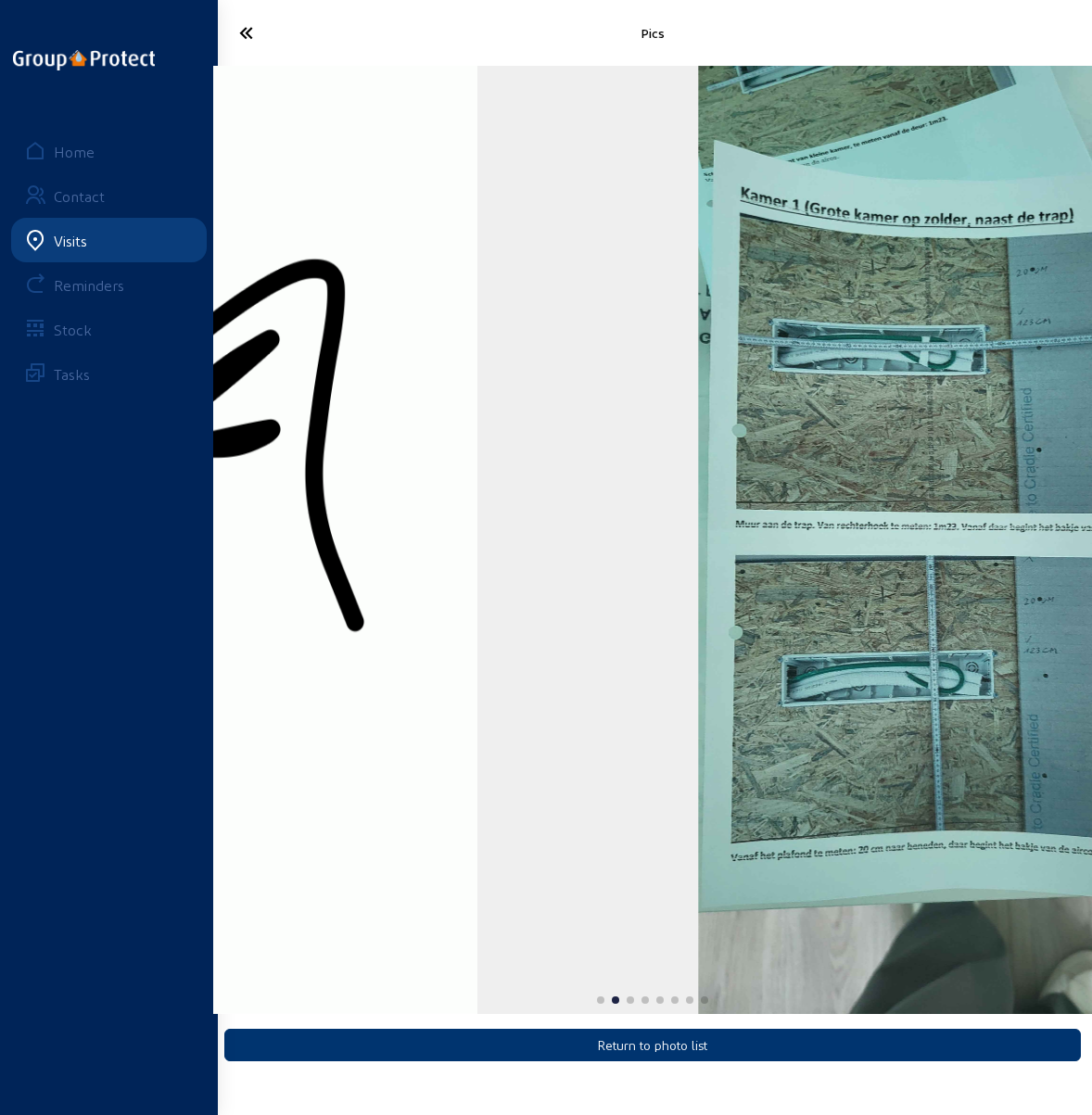
click at [1091, 396] on html "Pics Return to photo list Home Contact Visits Reminders Stock Tasks" at bounding box center [546, 558] width 1092 height 1115
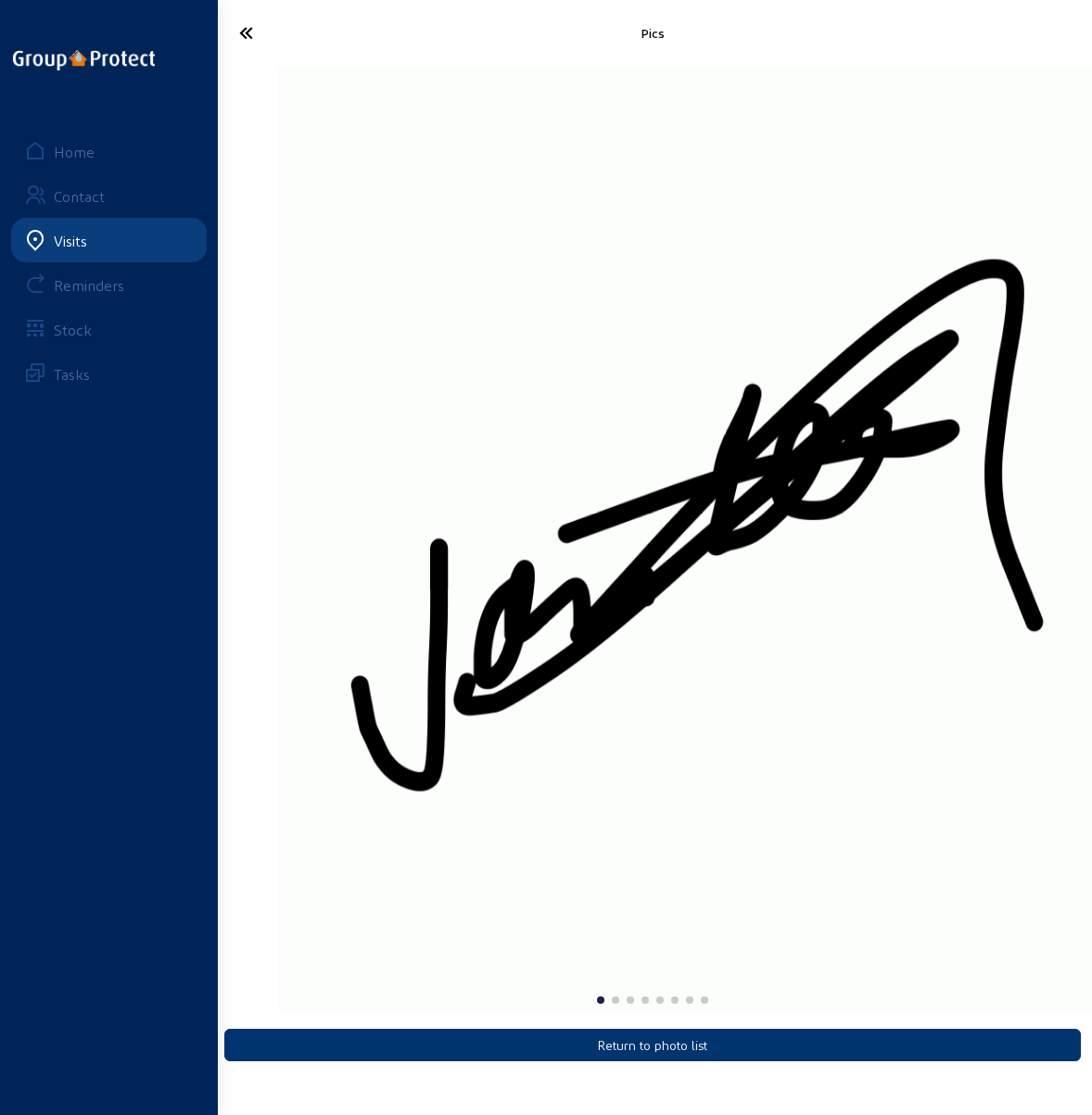
click at [1003, 420] on img "1 / 8" at bounding box center [717, 539] width 878 height 949
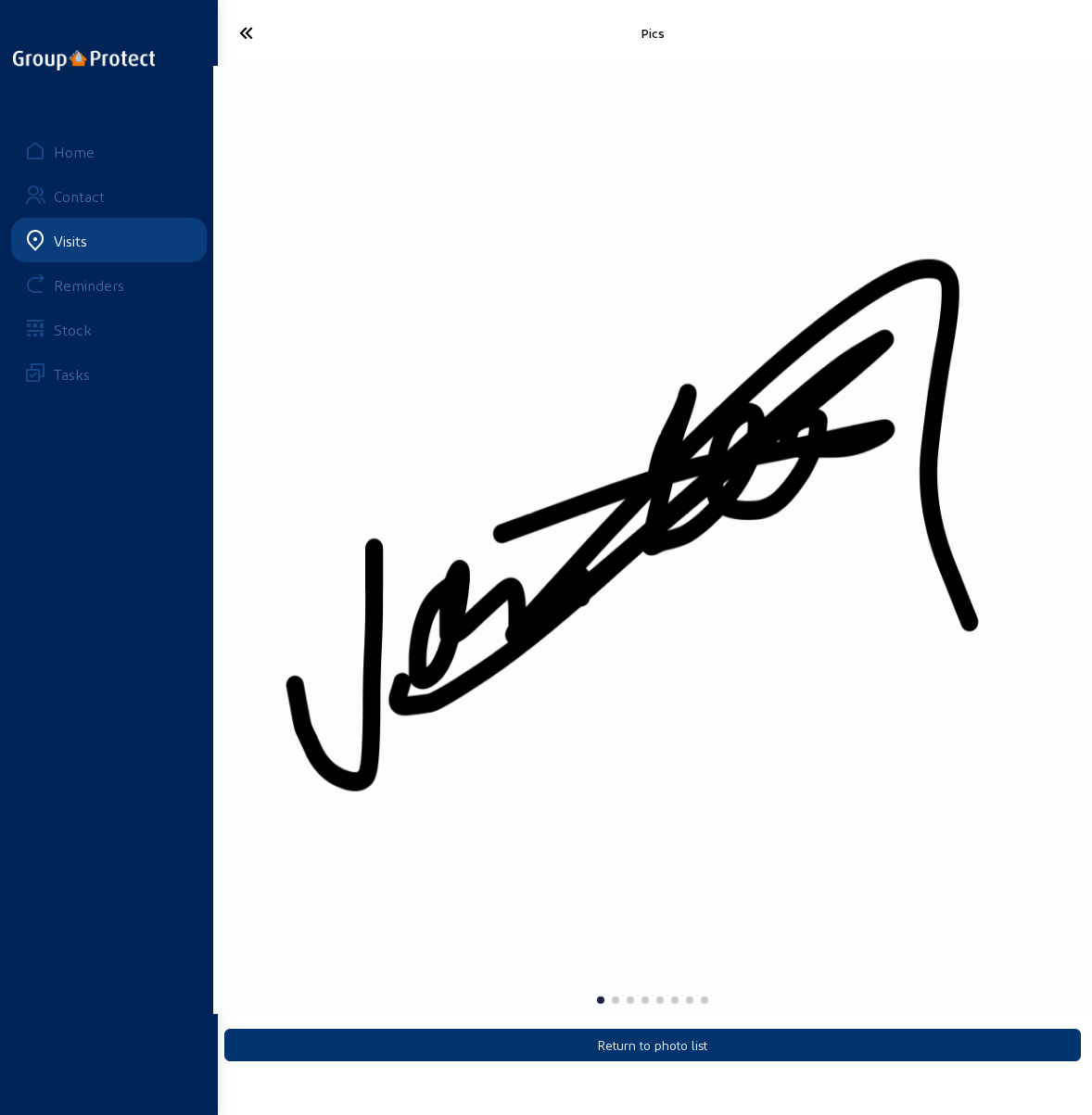
click at [244, 25] on icon at bounding box center [286, 33] width 113 height 32
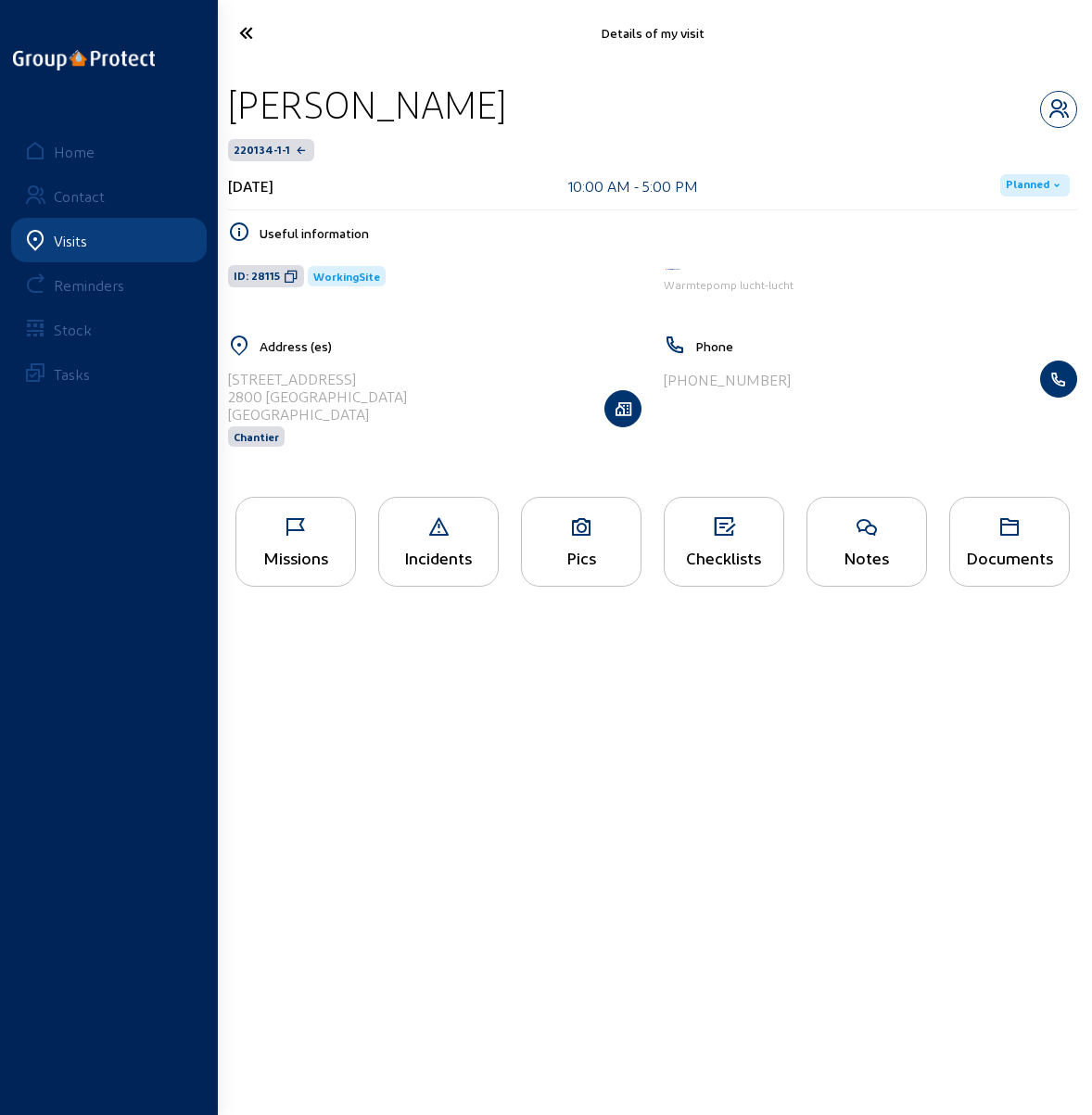
click at [567, 529] on icon at bounding box center [581, 527] width 119 height 22
